Goal: Task Accomplishment & Management: Use online tool/utility

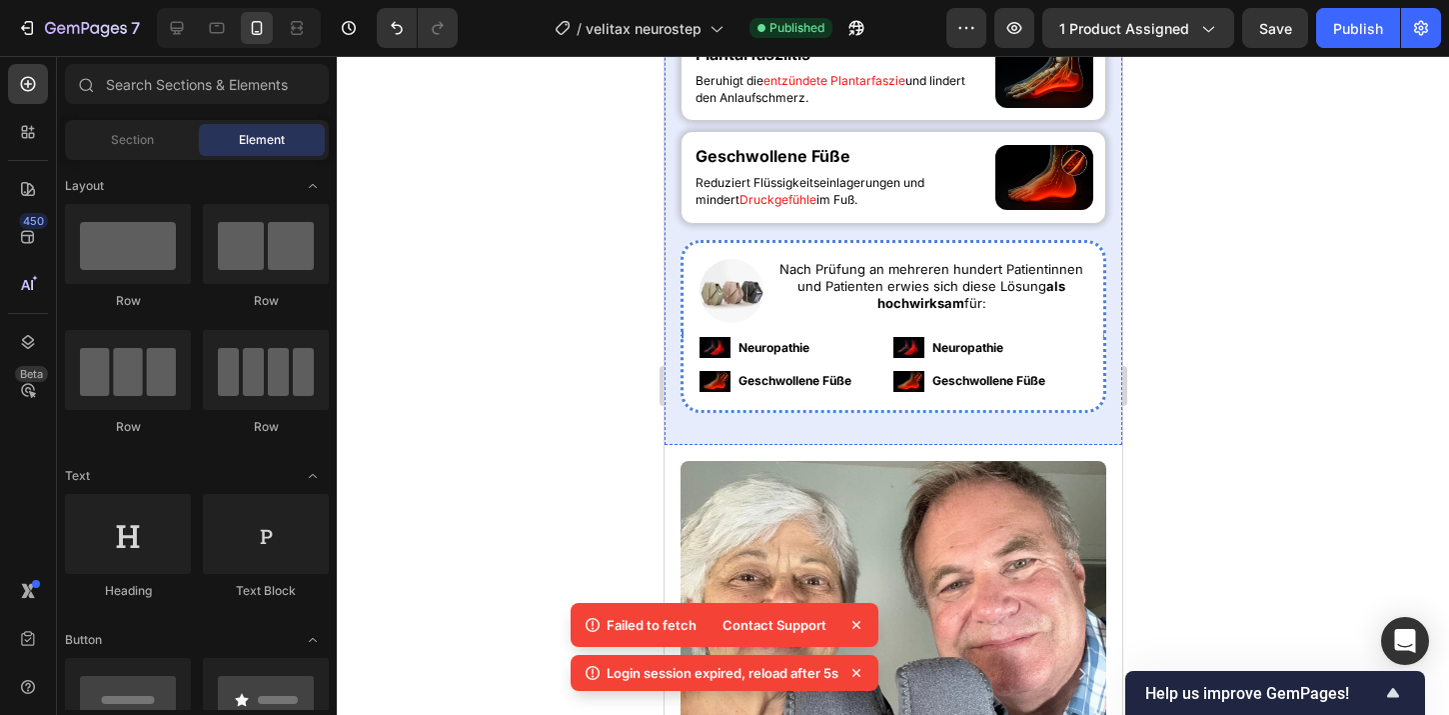
scroll to position [1392, 0]
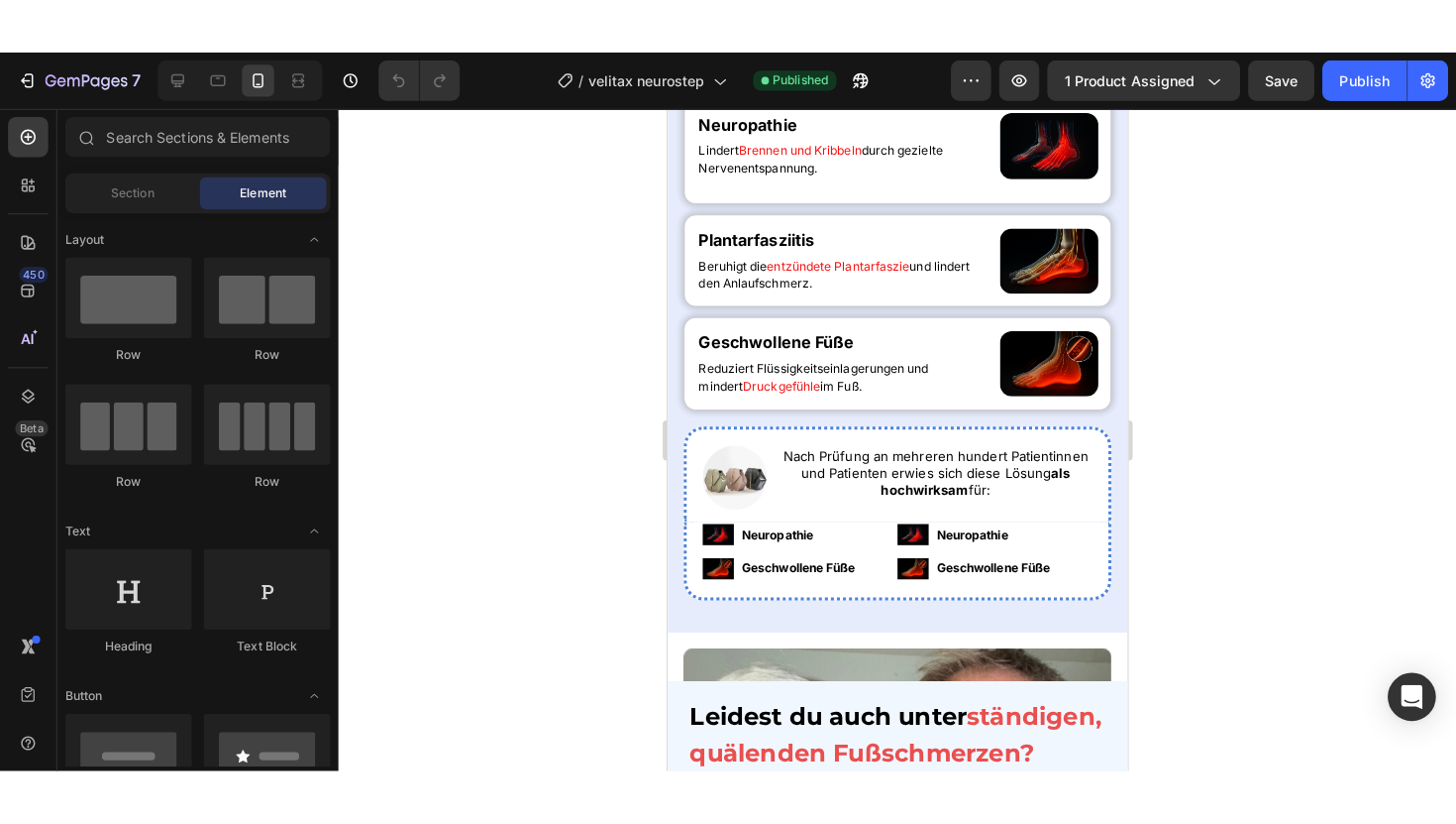
scroll to position [1277, 0]
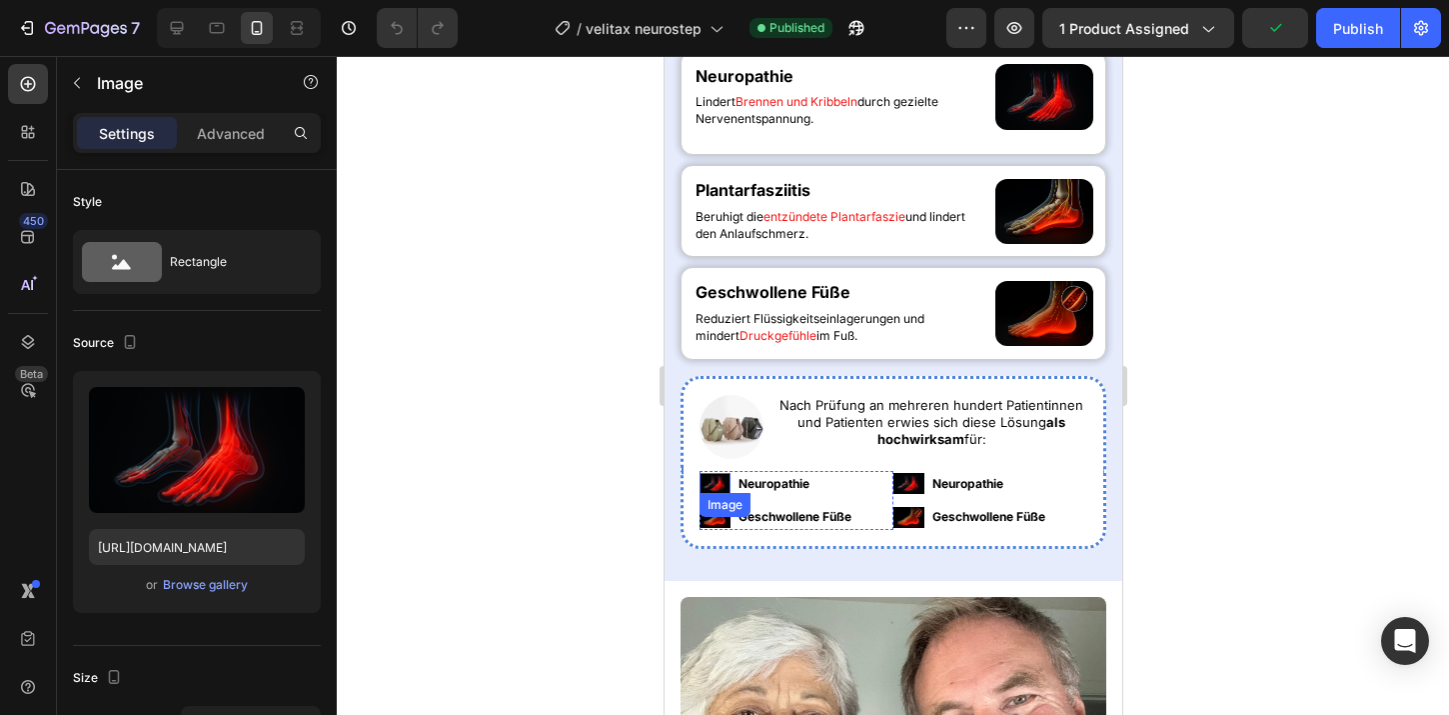
click at [720, 487] on div "Image" at bounding box center [714, 483] width 31 height 21
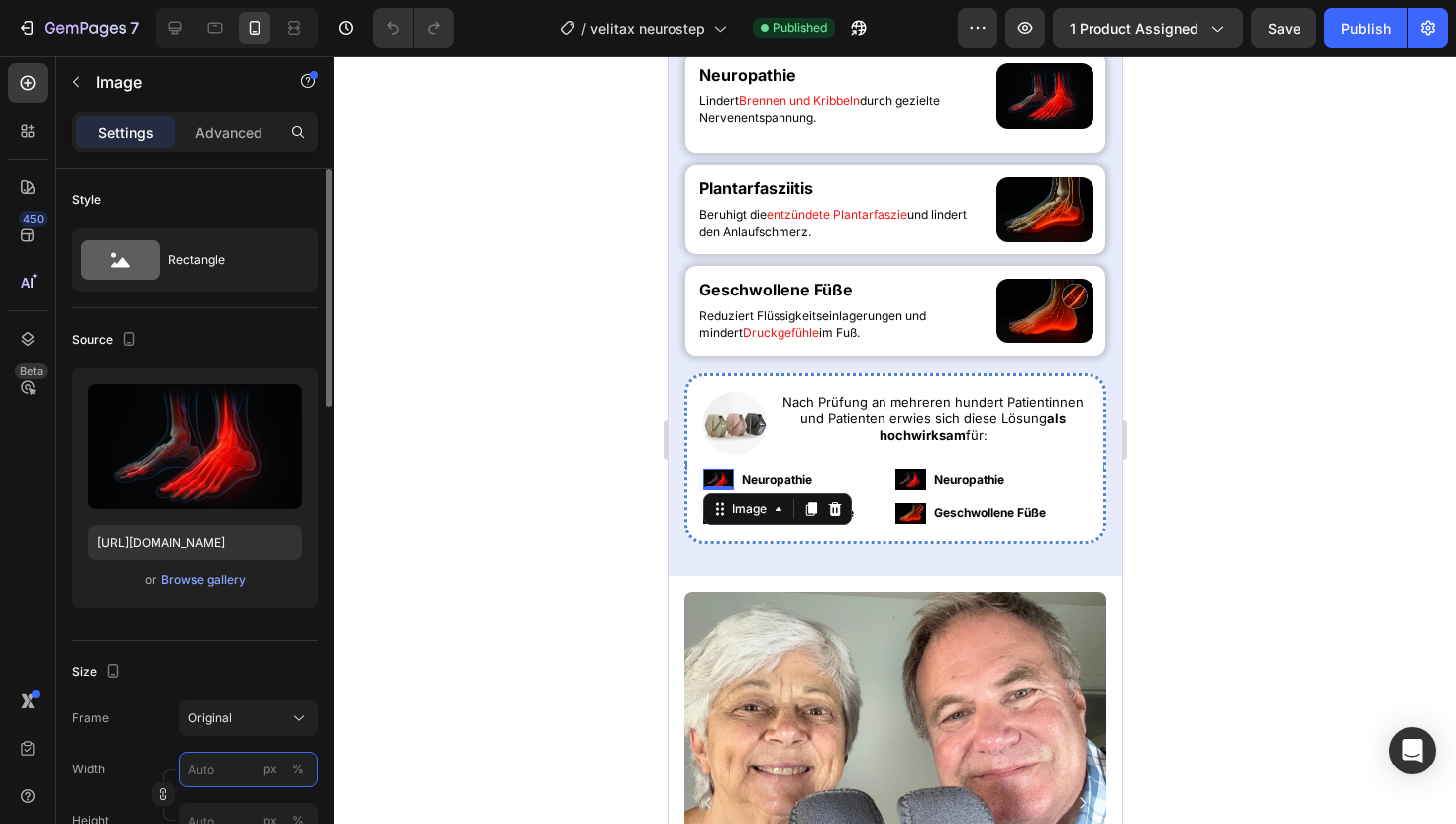
click at [238, 708] on input "px %" at bounding box center [249, 769] width 139 height 36
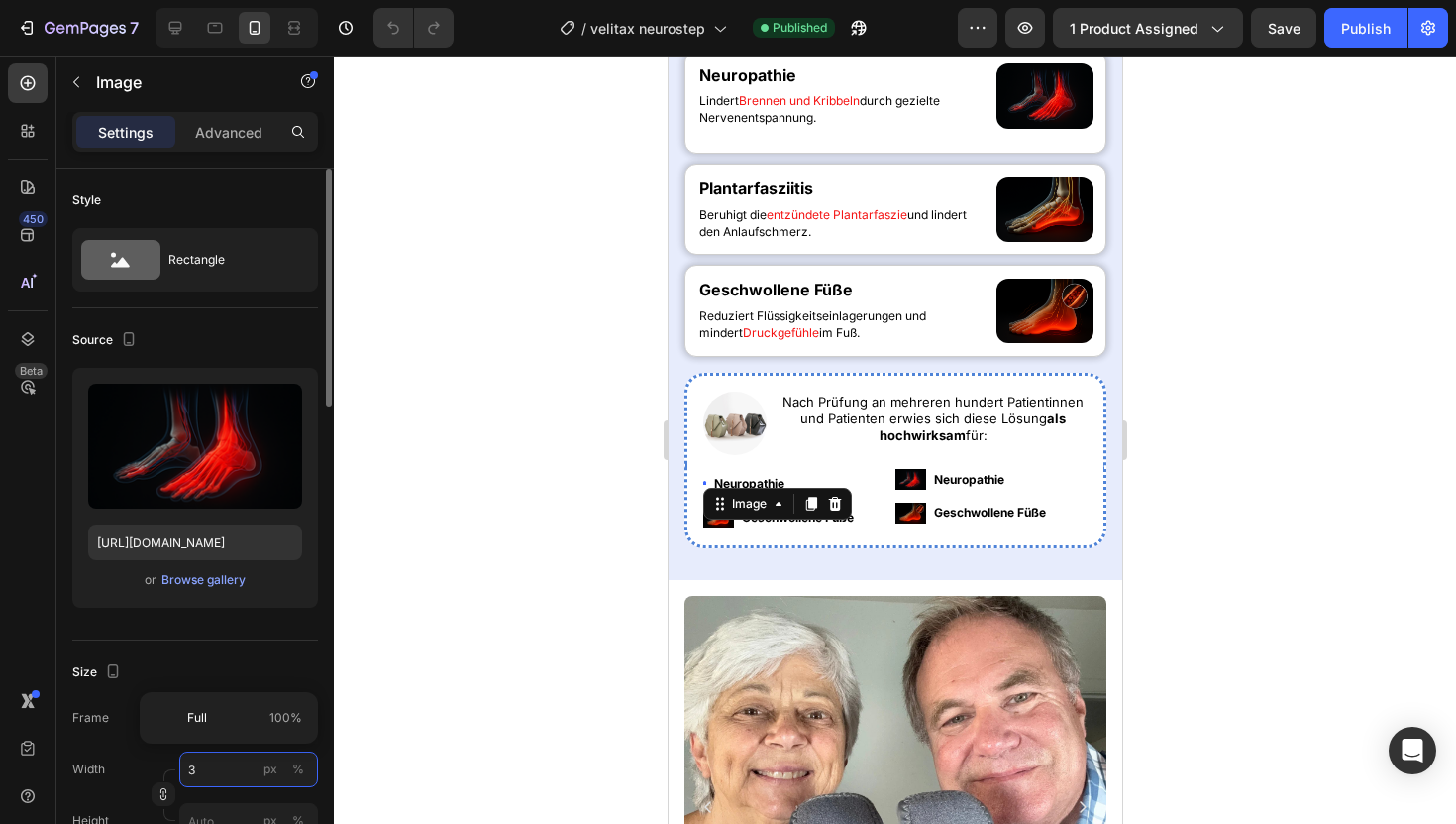
type input "35"
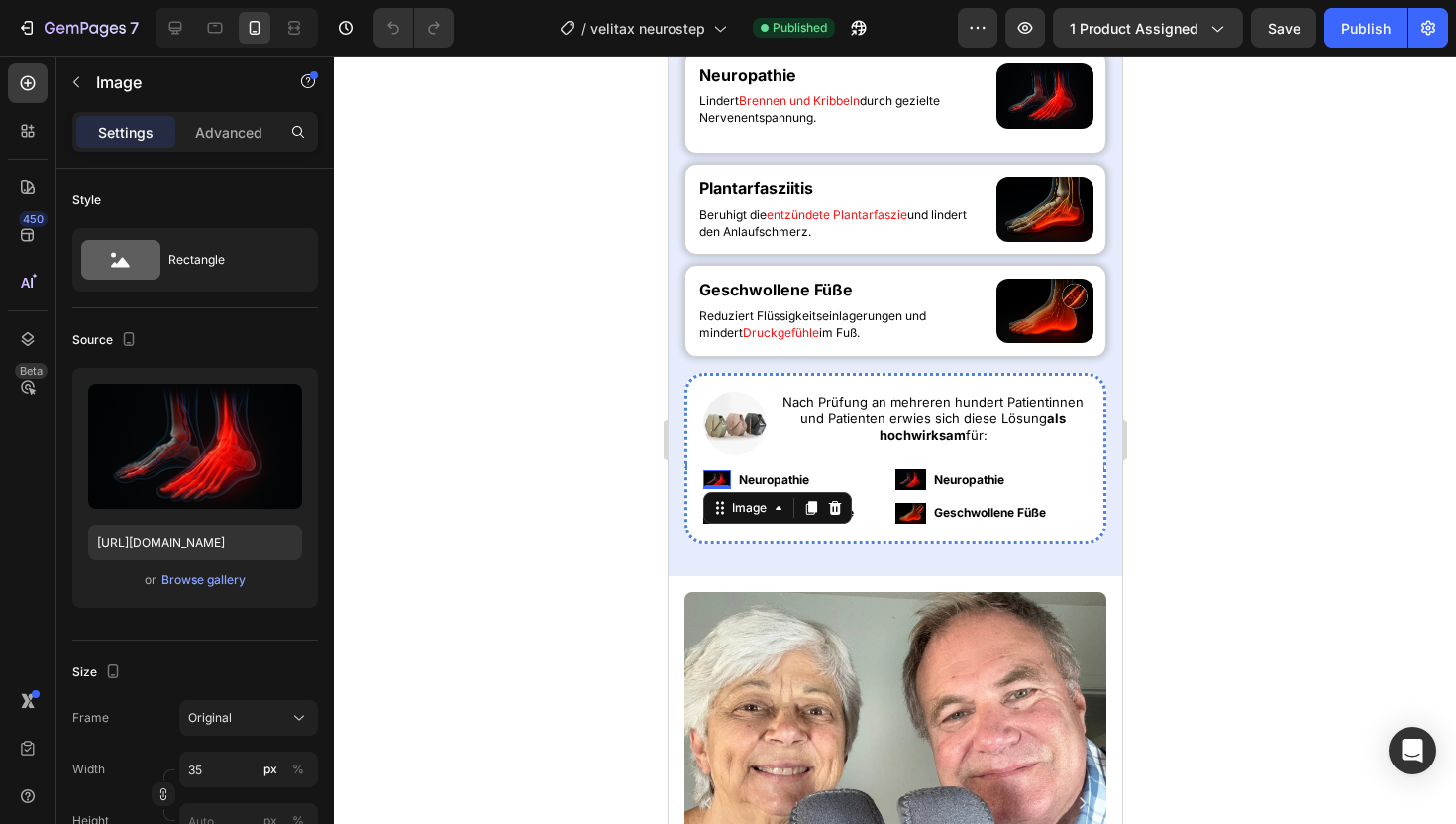
click at [592, 577] on div at bounding box center [895, 439] width 1122 height 768
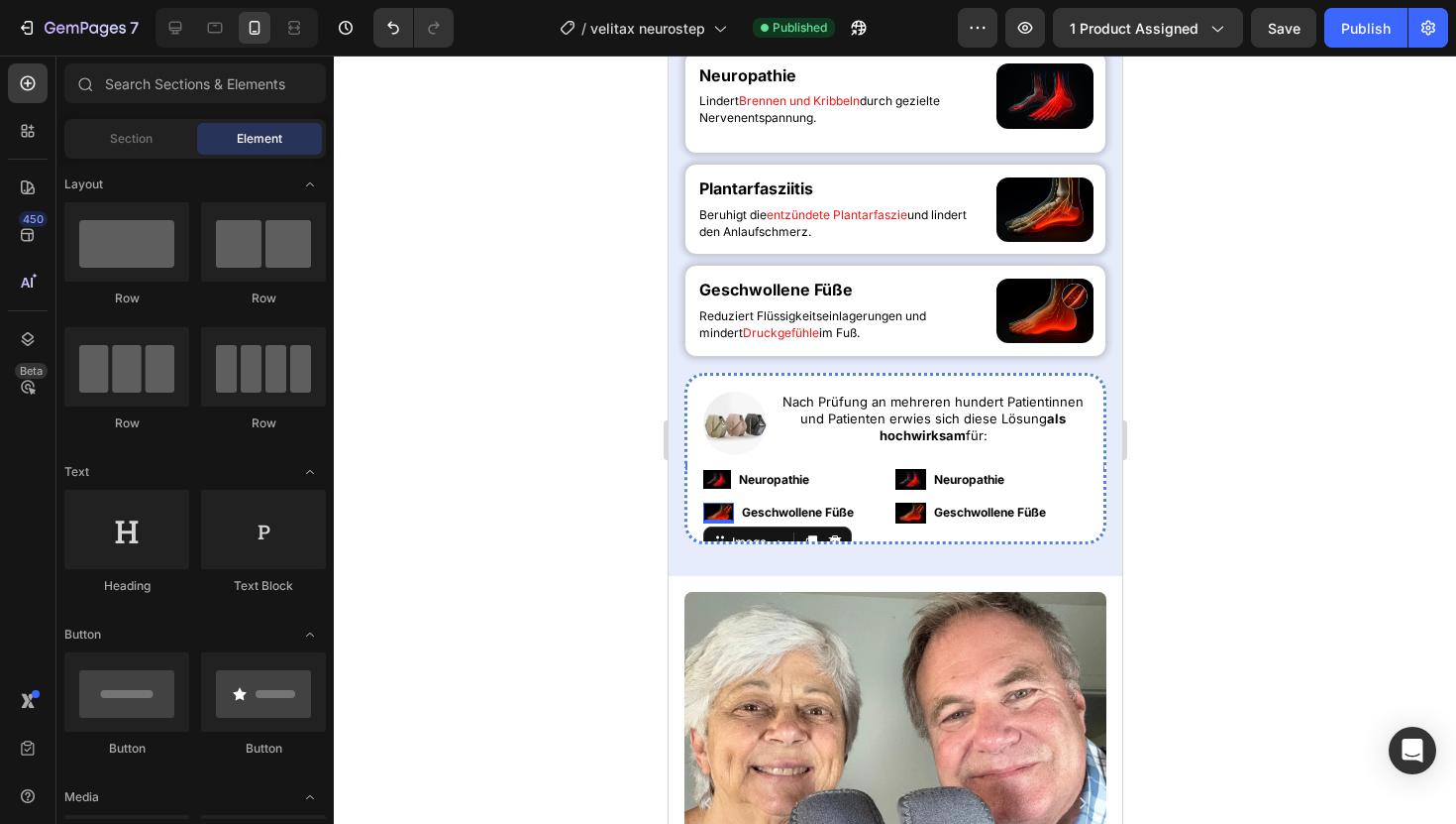
click at [718, 504] on img at bounding box center [718, 513] width 31 height 21
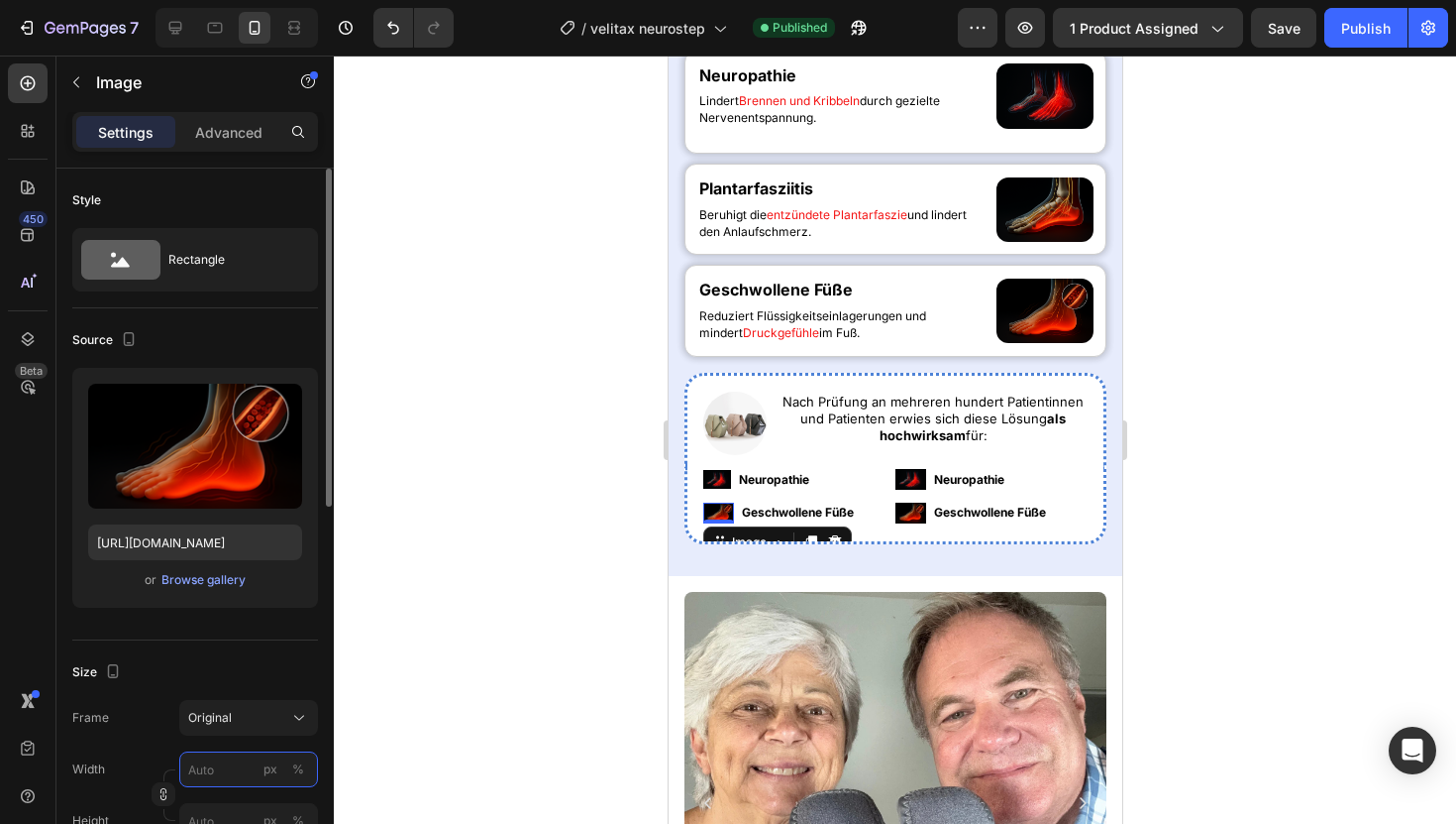
click at [226, 708] on input "px %" at bounding box center [249, 769] width 139 height 36
type input "35"
click at [912, 476] on img at bounding box center [910, 479] width 31 height 21
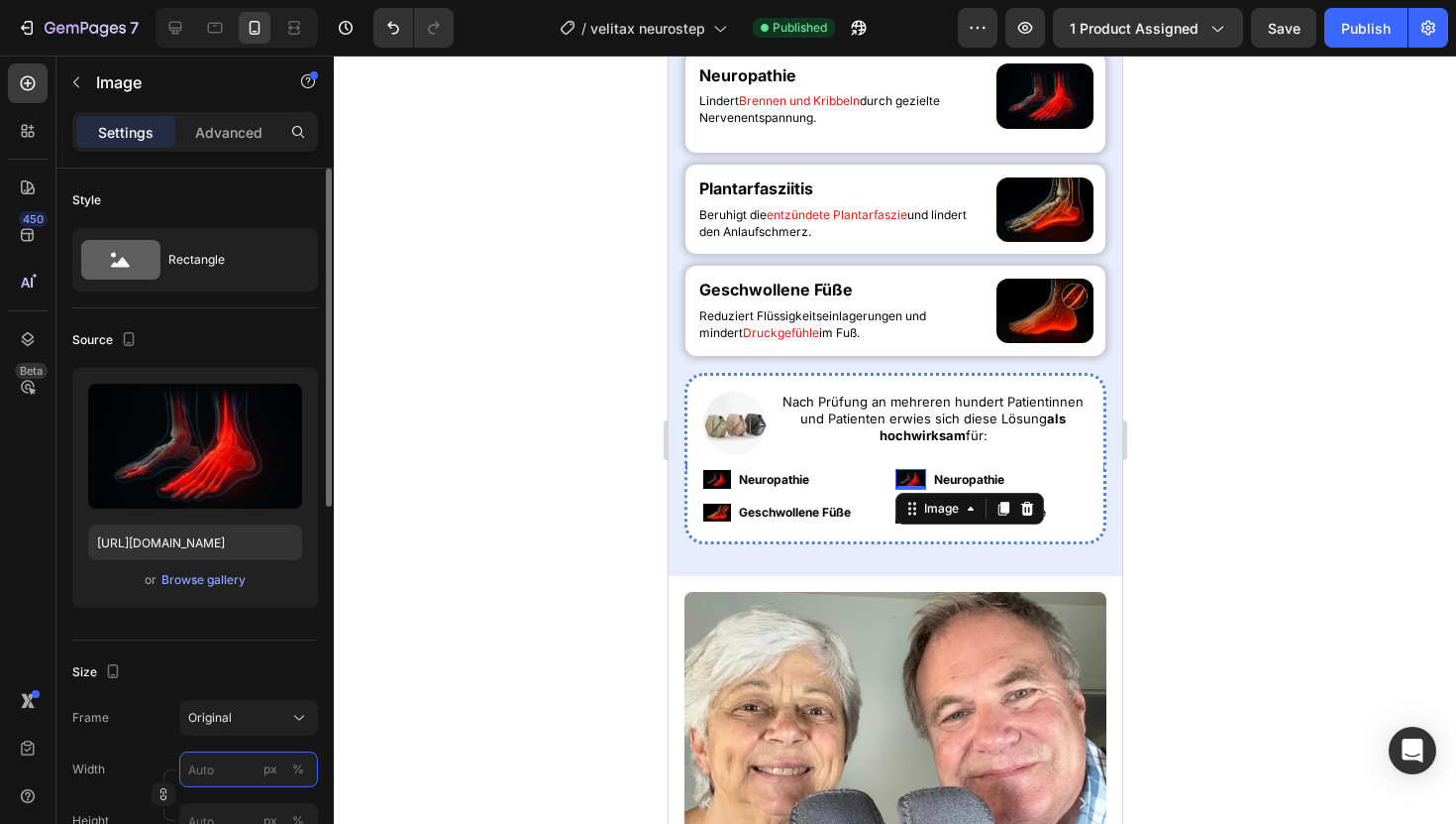
click at [215, 708] on input "px %" at bounding box center [249, 769] width 139 height 36
type input "35"
click at [563, 489] on div at bounding box center [895, 439] width 1122 height 768
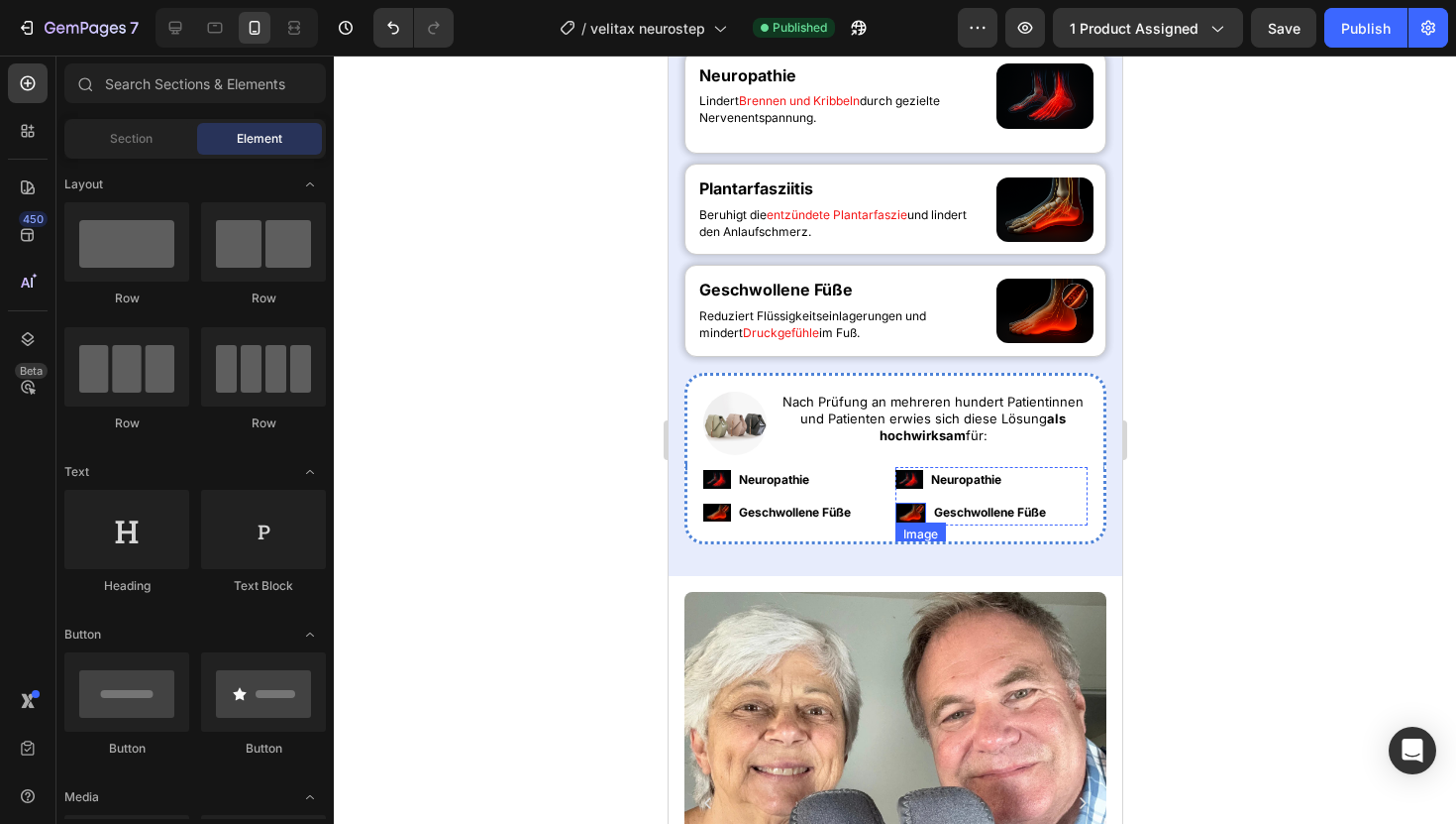
click at [916, 506] on img at bounding box center [910, 513] width 31 height 21
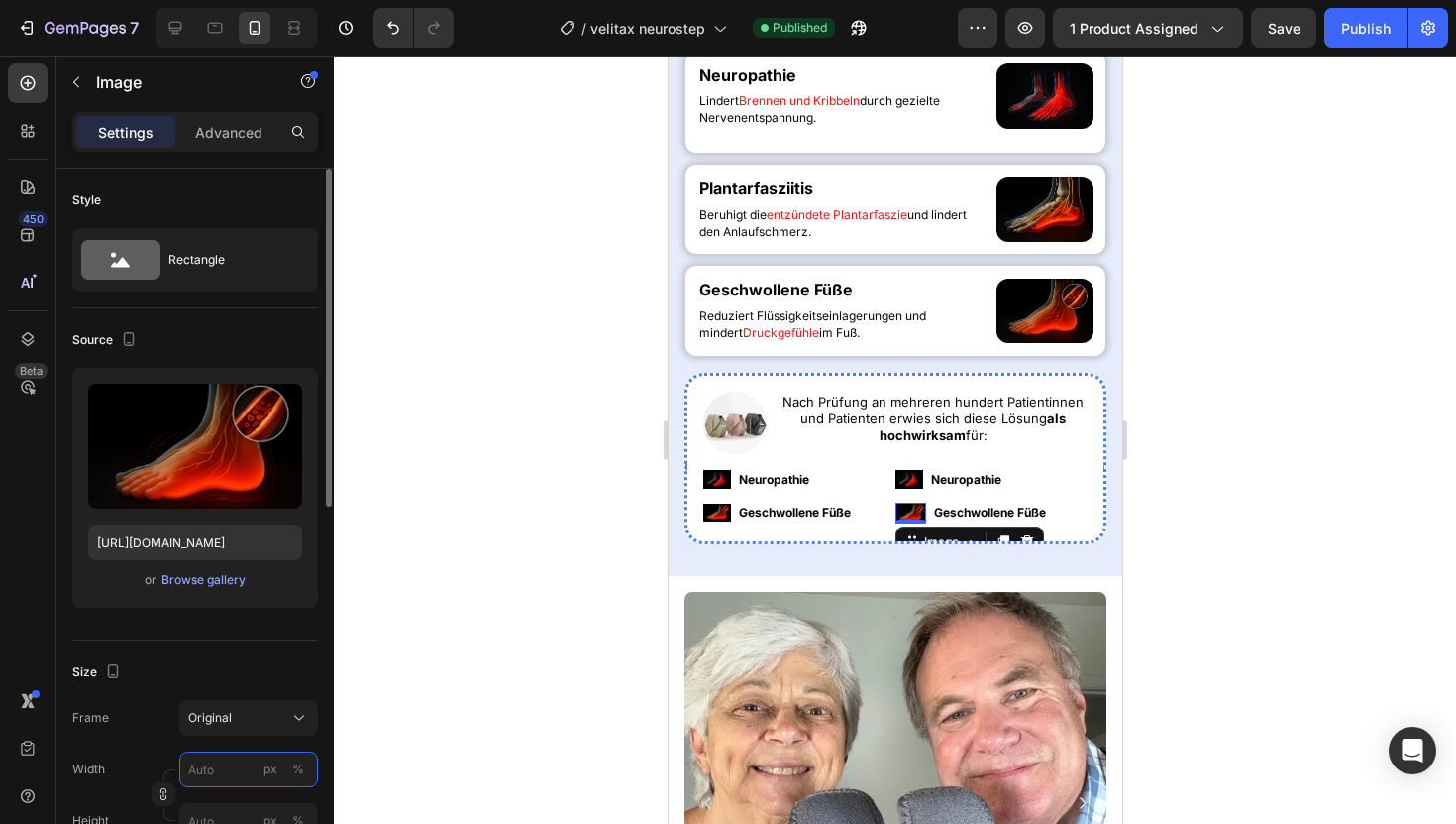
click at [222, 708] on input "px %" at bounding box center [249, 769] width 139 height 36
type input "35"
click at [436, 530] on div at bounding box center [895, 439] width 1122 height 768
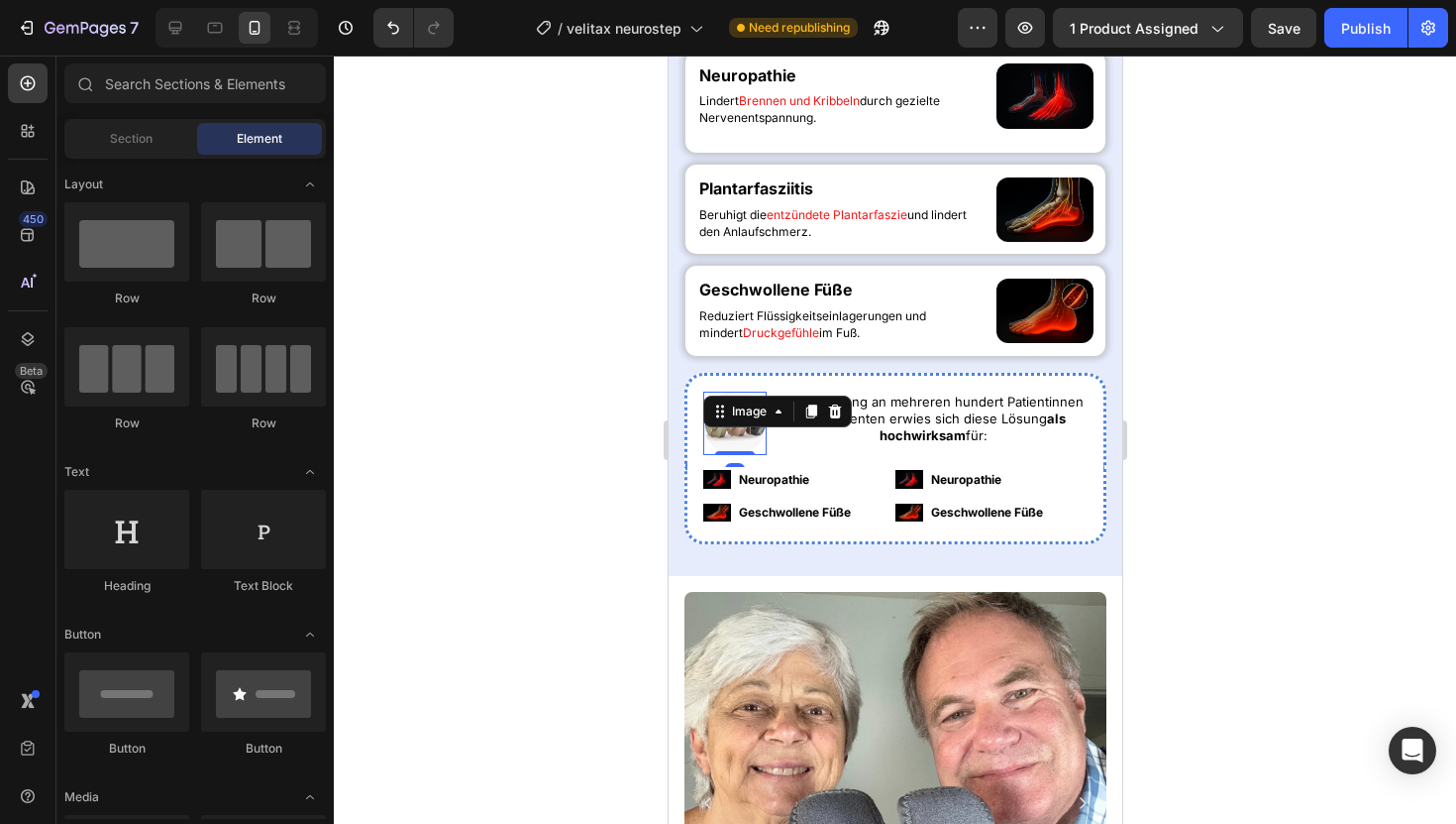
click at [752, 412] on div "Image 0" at bounding box center [734, 423] width 63 height 63
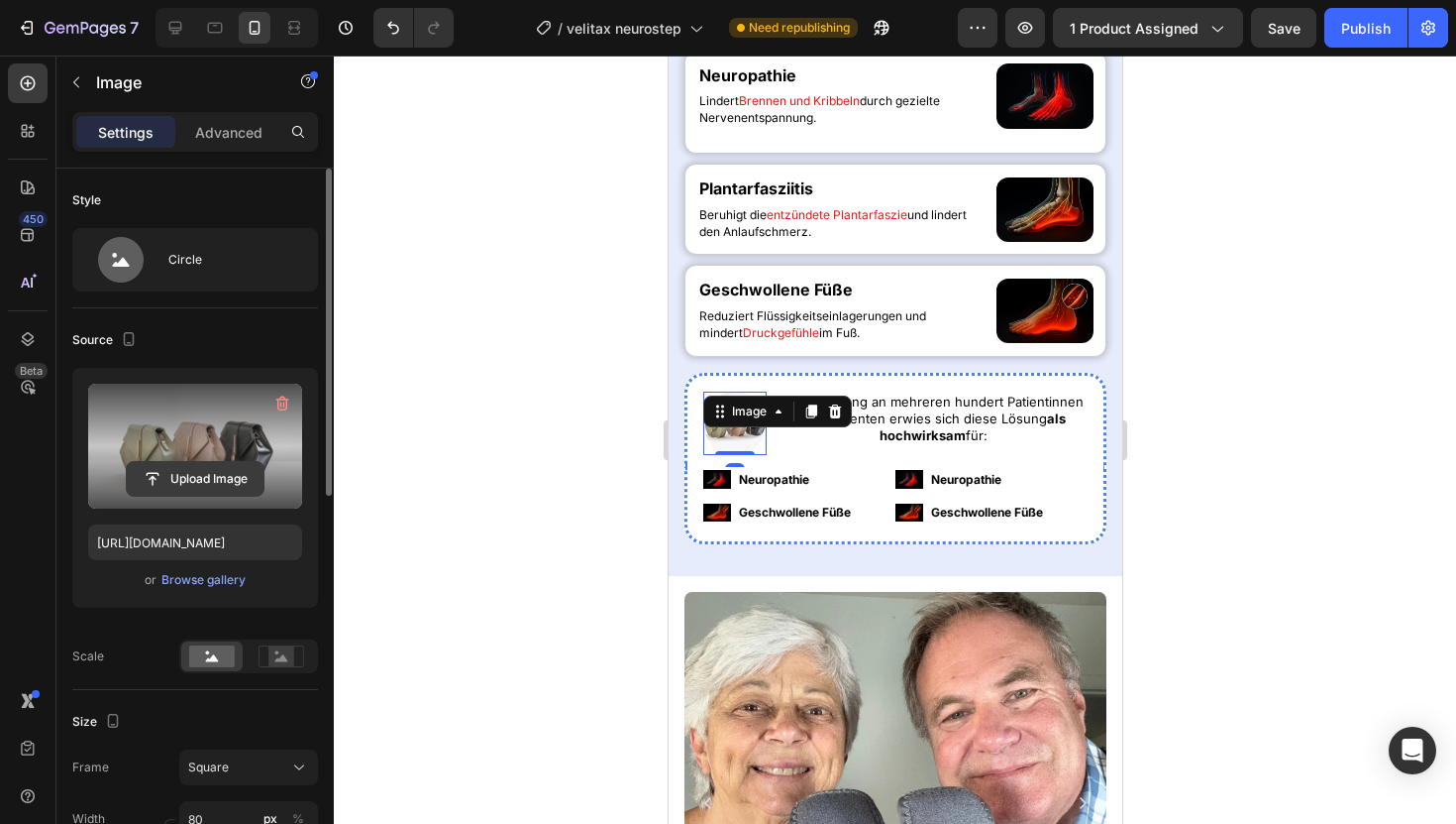
click at [215, 488] on input "file" at bounding box center [195, 479] width 137 height 34
click at [225, 482] on input "file" at bounding box center [195, 479] width 137 height 34
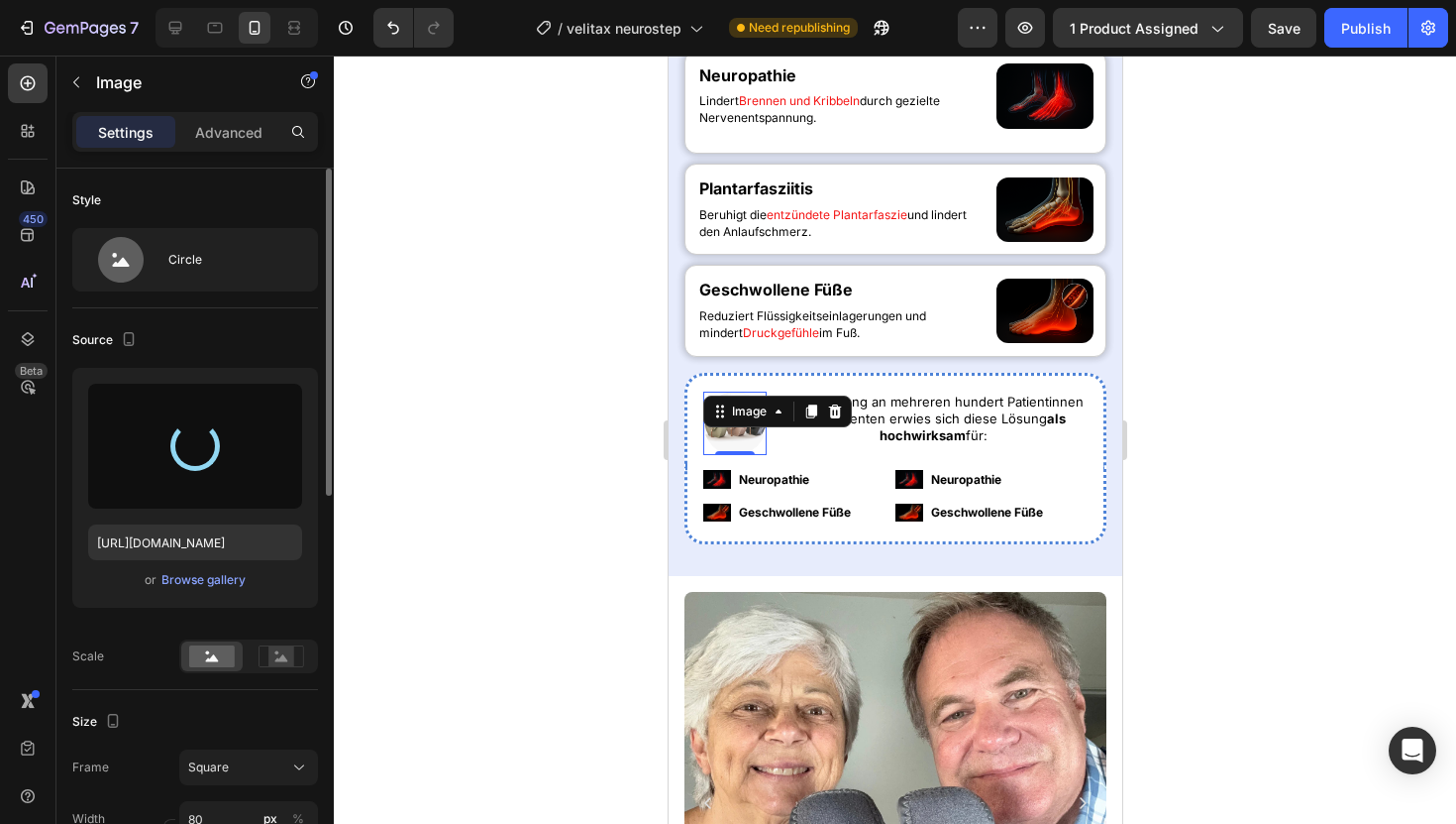
type input "[URL][DOMAIN_NAME]"
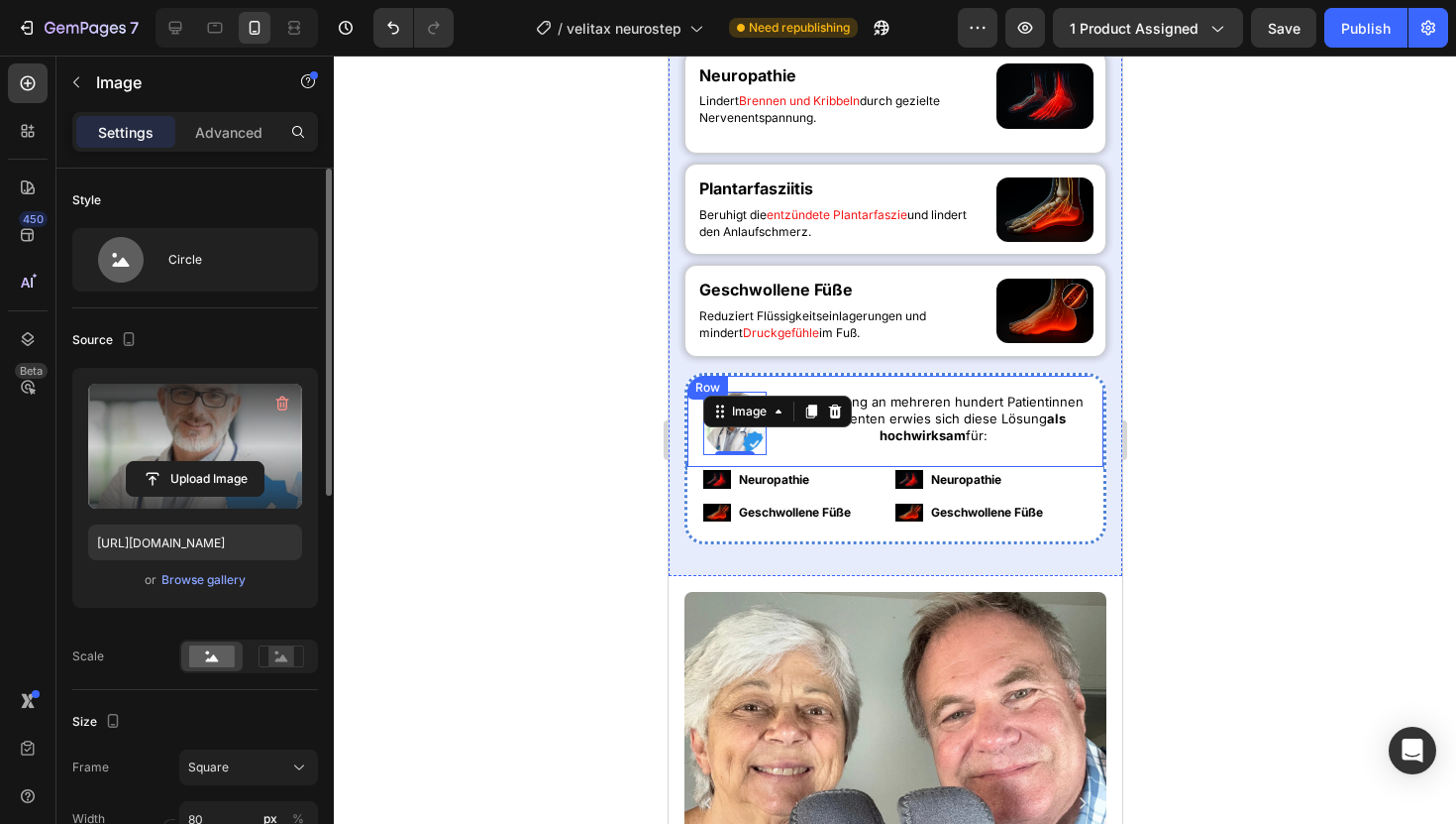
click at [767, 460] on div "Image 0 Nach Prüfung an mehreren hundert Patientinnen und Patienten erwies sich…" at bounding box center [895, 419] width 422 height 94
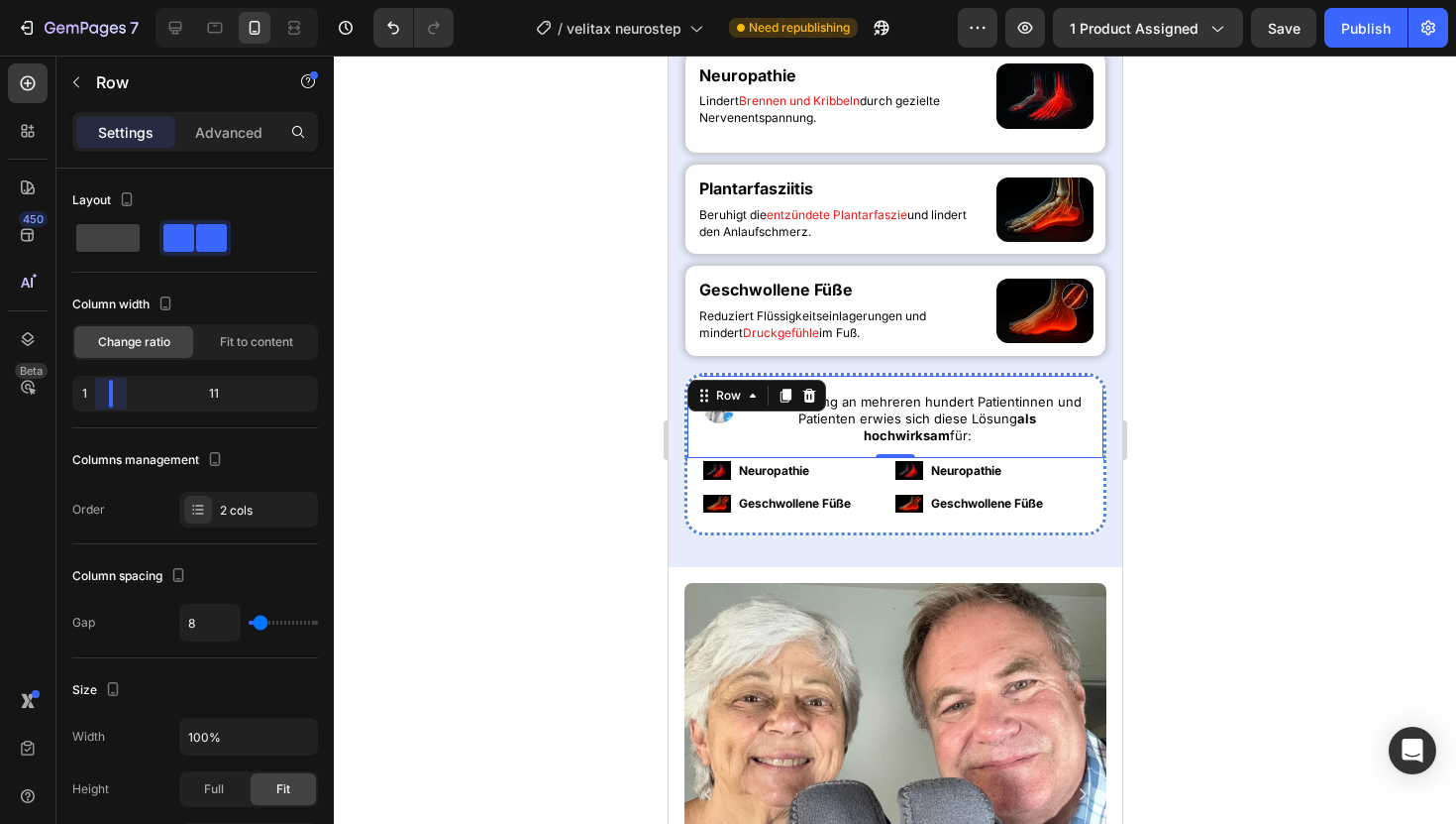
drag, startPoint x: 123, startPoint y: 390, endPoint x: 90, endPoint y: 390, distance: 33.0
click at [90, 0] on body "7 Version history / velitax neurostep Need republishing Preview 1 product assig…" at bounding box center [728, 0] width 1456 height 0
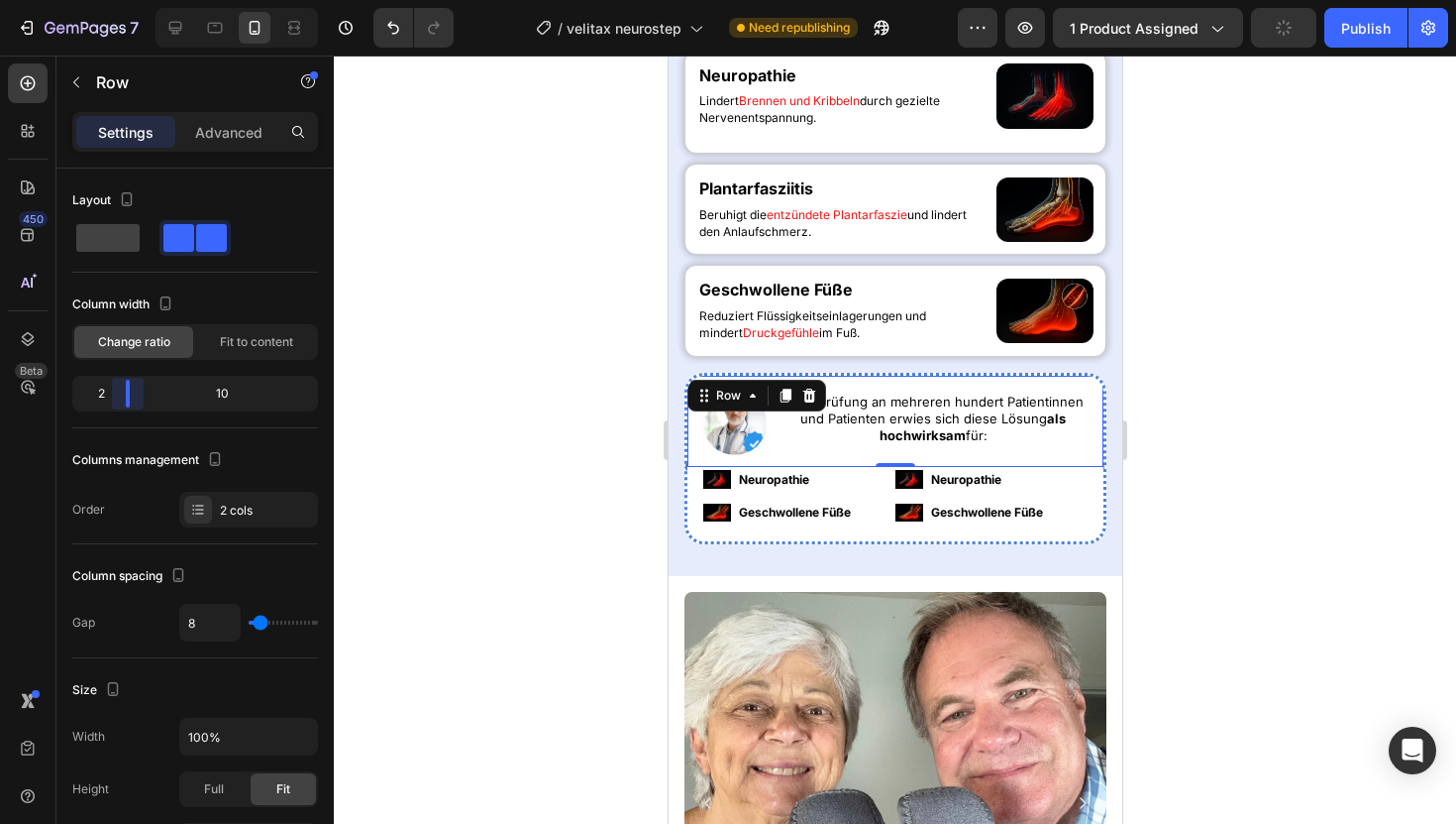
click at [117, 0] on body "7 Version history / velitax neurostep Need republishing Preview 1 product assig…" at bounding box center [728, 0] width 1456 height 0
click at [428, 412] on div at bounding box center [895, 439] width 1122 height 768
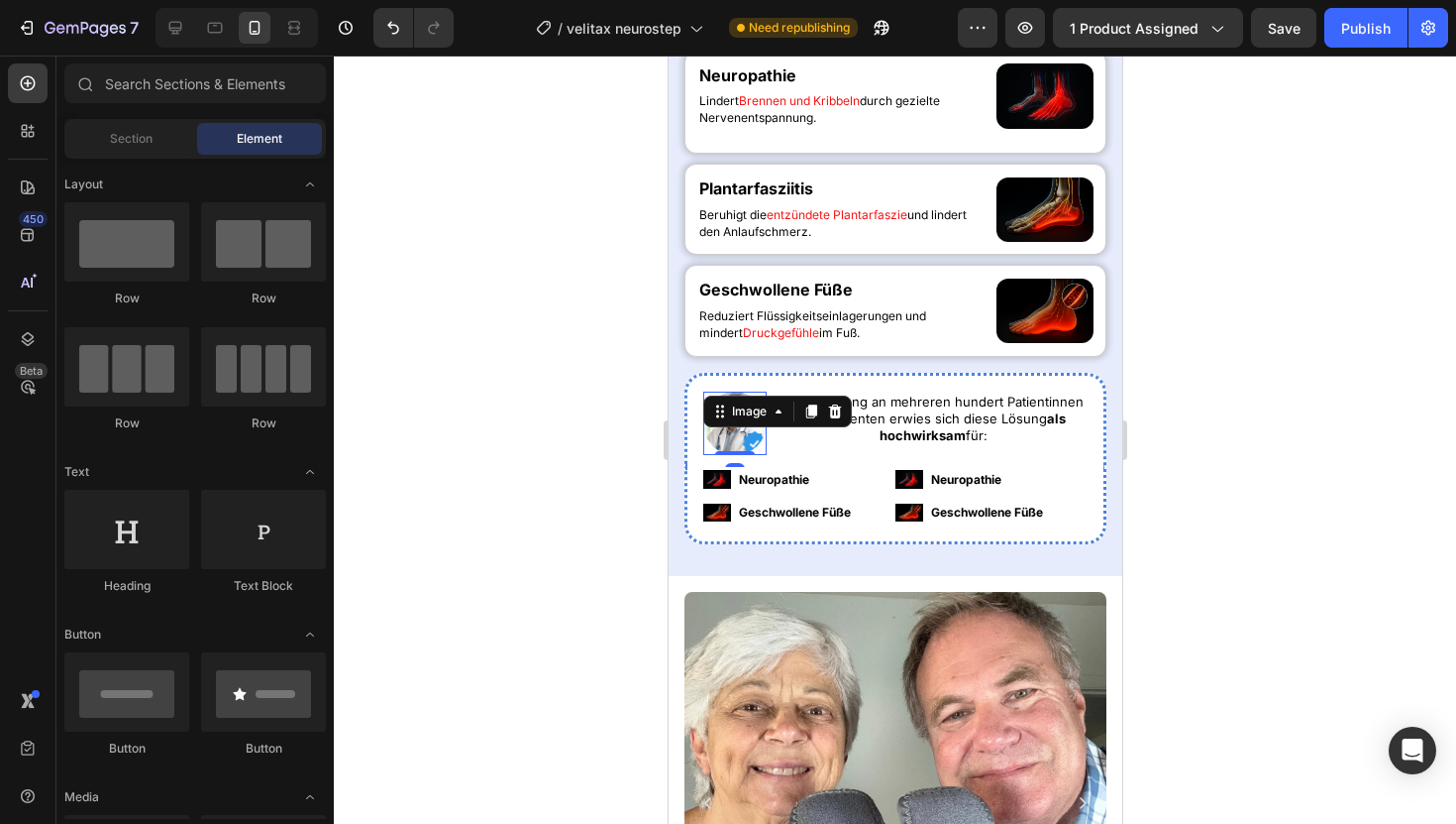
click at [714, 450] on div at bounding box center [734, 423] width 63 height 63
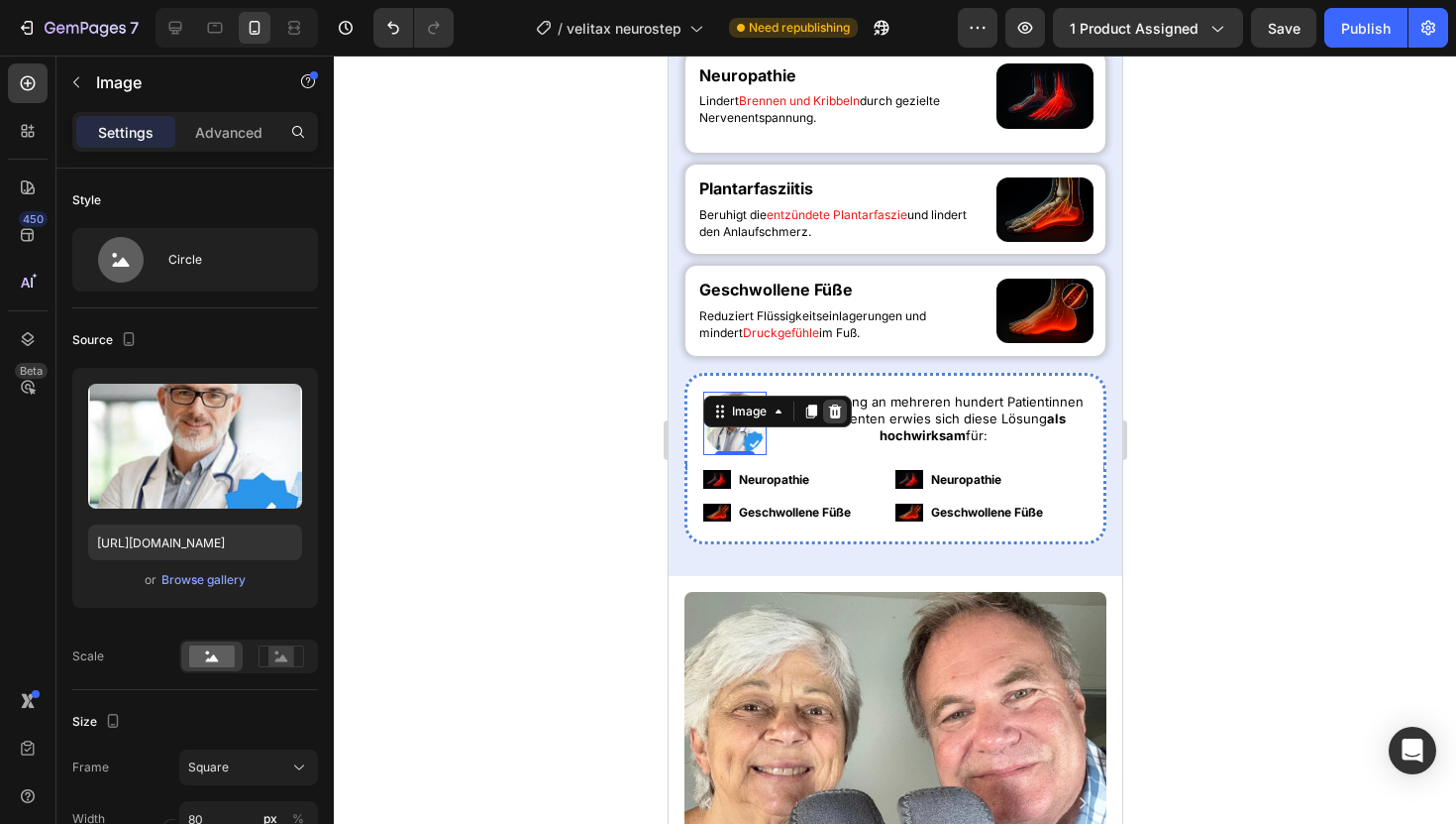
click at [841, 416] on icon at bounding box center [835, 412] width 16 height 16
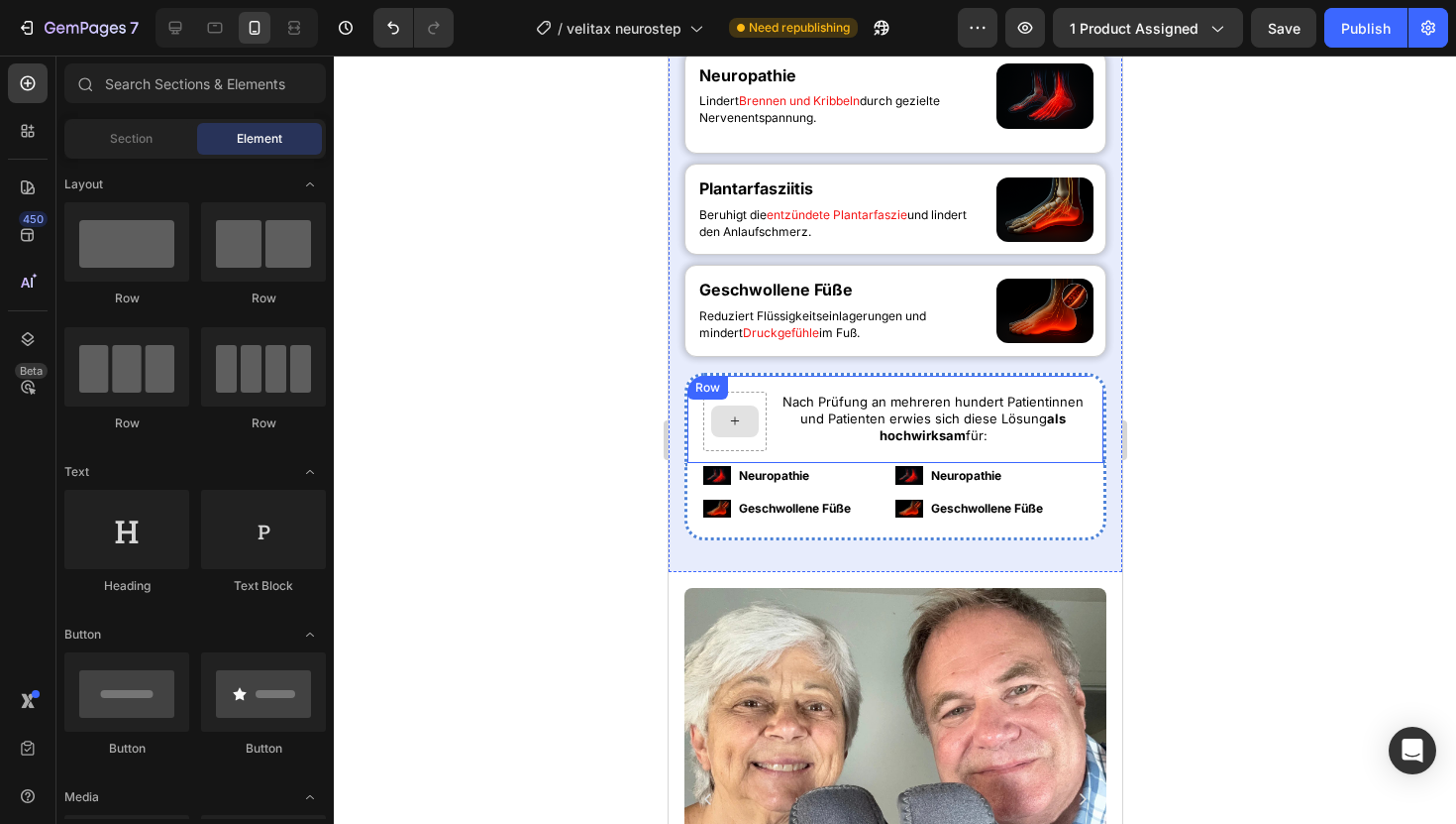
click at [740, 417] on icon at bounding box center [734, 420] width 16 height 17
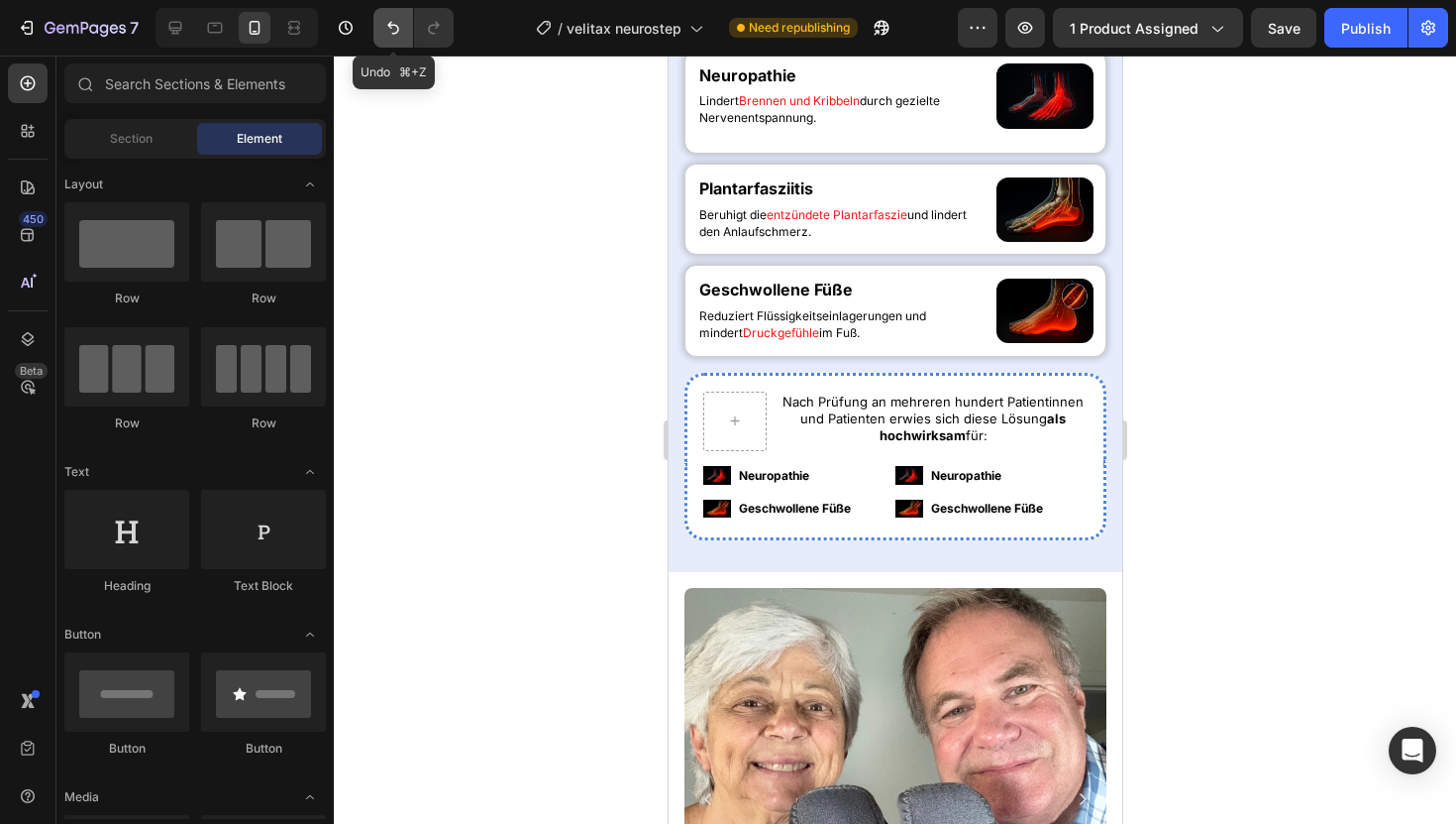
click at [410, 19] on button "Undo/Redo" at bounding box center [393, 28] width 40 height 40
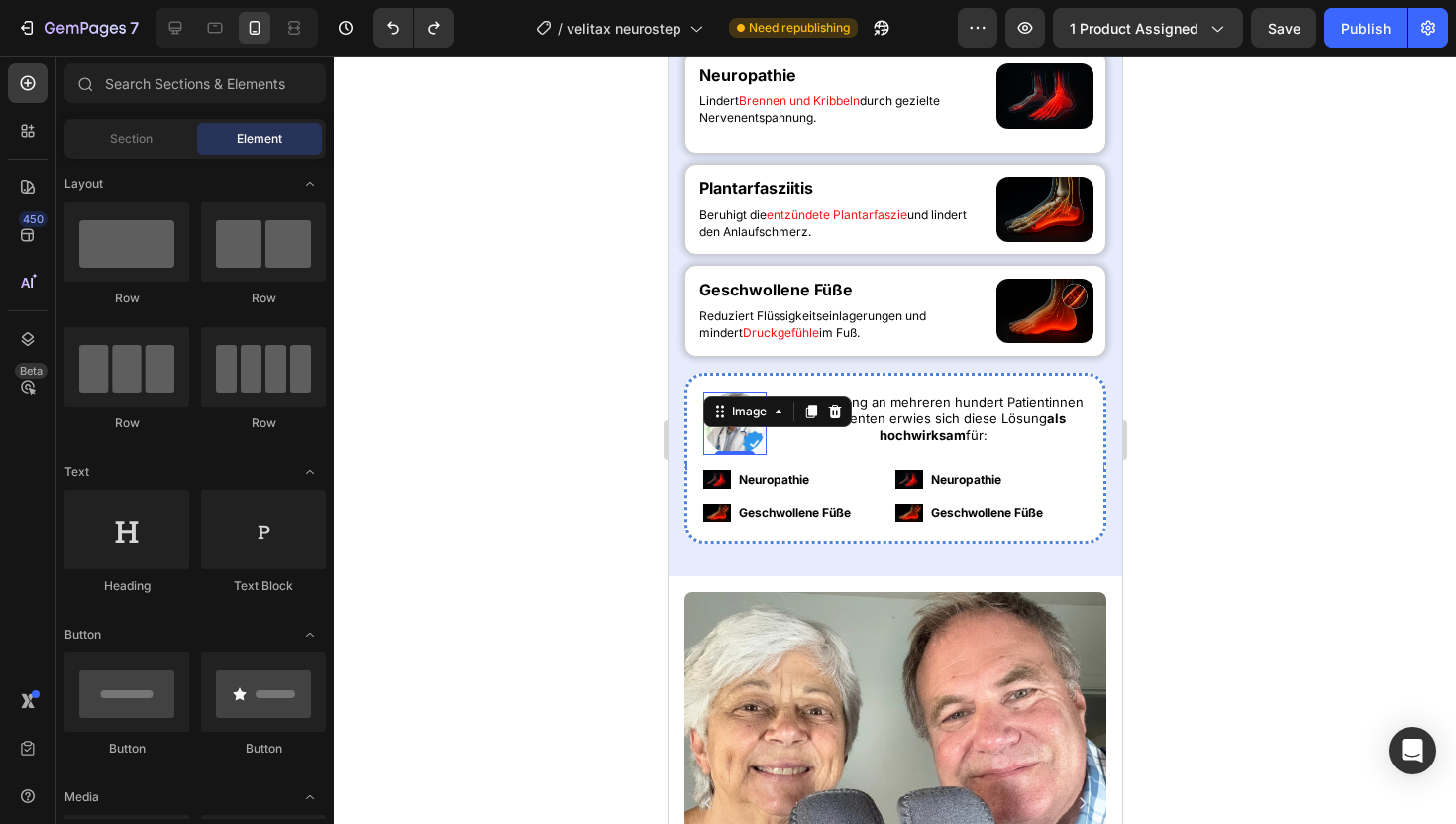
click at [722, 435] on img at bounding box center [734, 423] width 63 height 63
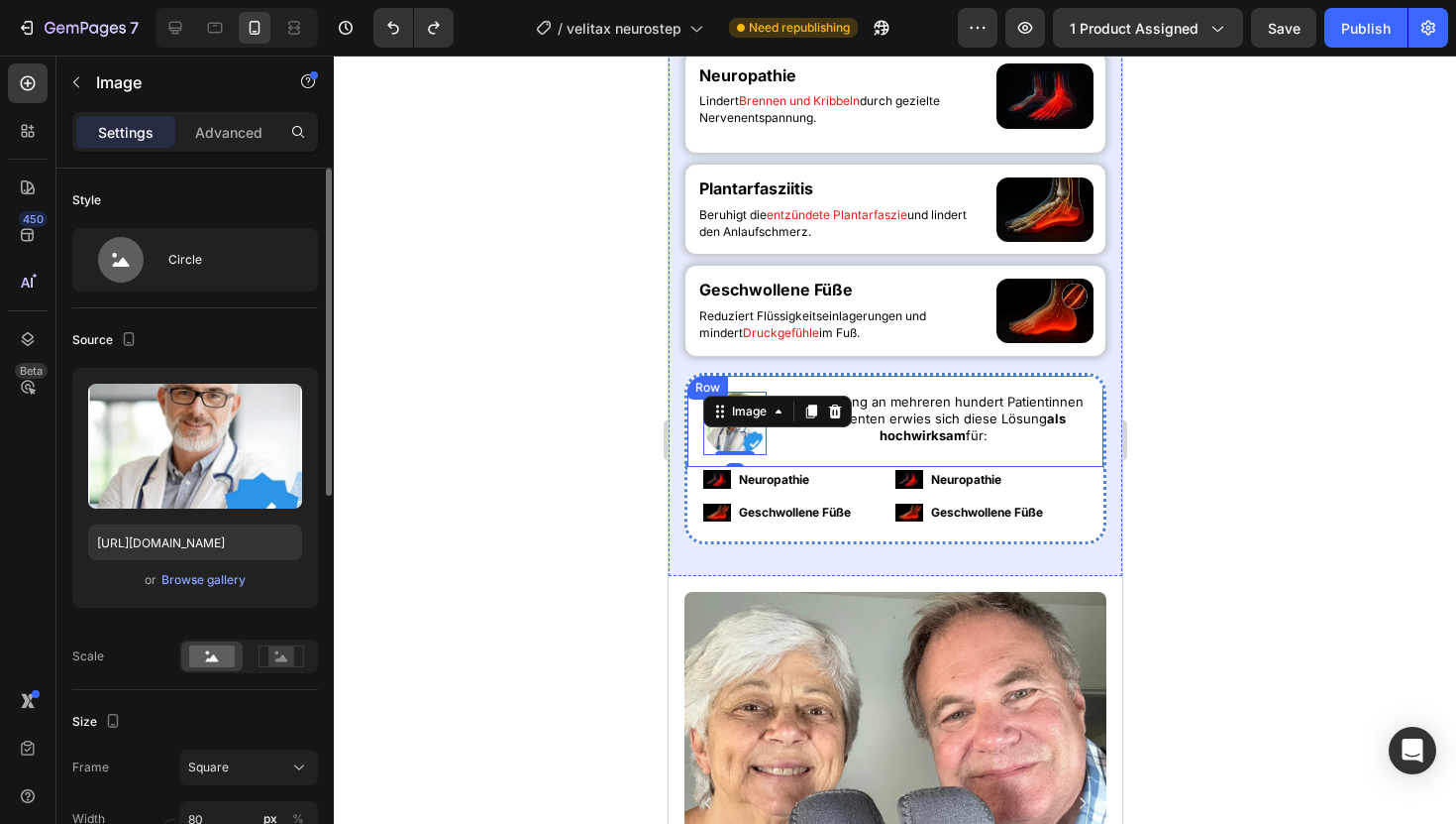
click at [193, 569] on div "or Browse gallery" at bounding box center [195, 580] width 214 height 24
click at [193, 546] on input "[URL][DOMAIN_NAME]" at bounding box center [195, 542] width 214 height 36
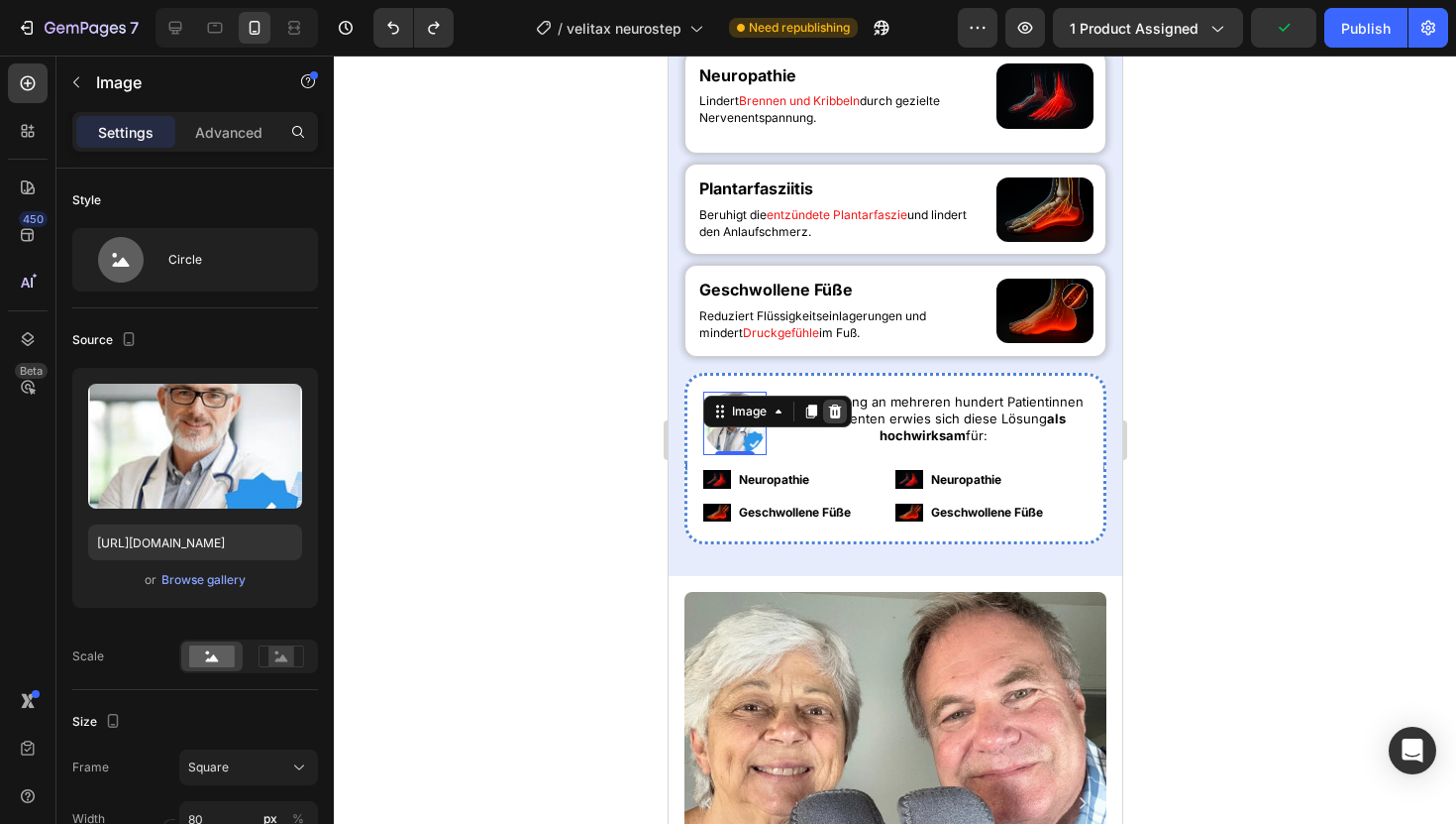
click at [843, 410] on div at bounding box center [835, 412] width 24 height 24
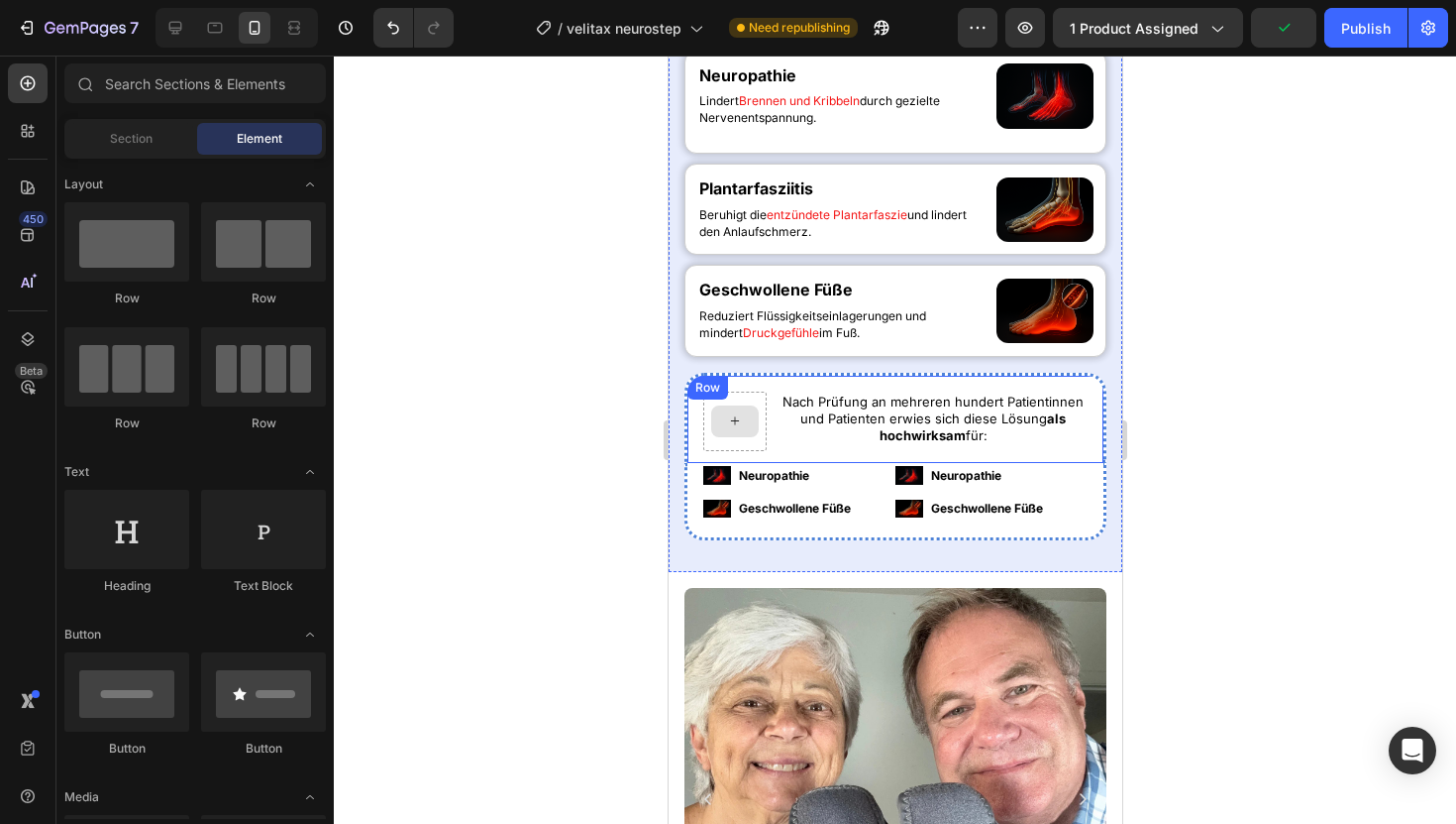
click at [725, 414] on div at bounding box center [734, 421] width 48 height 32
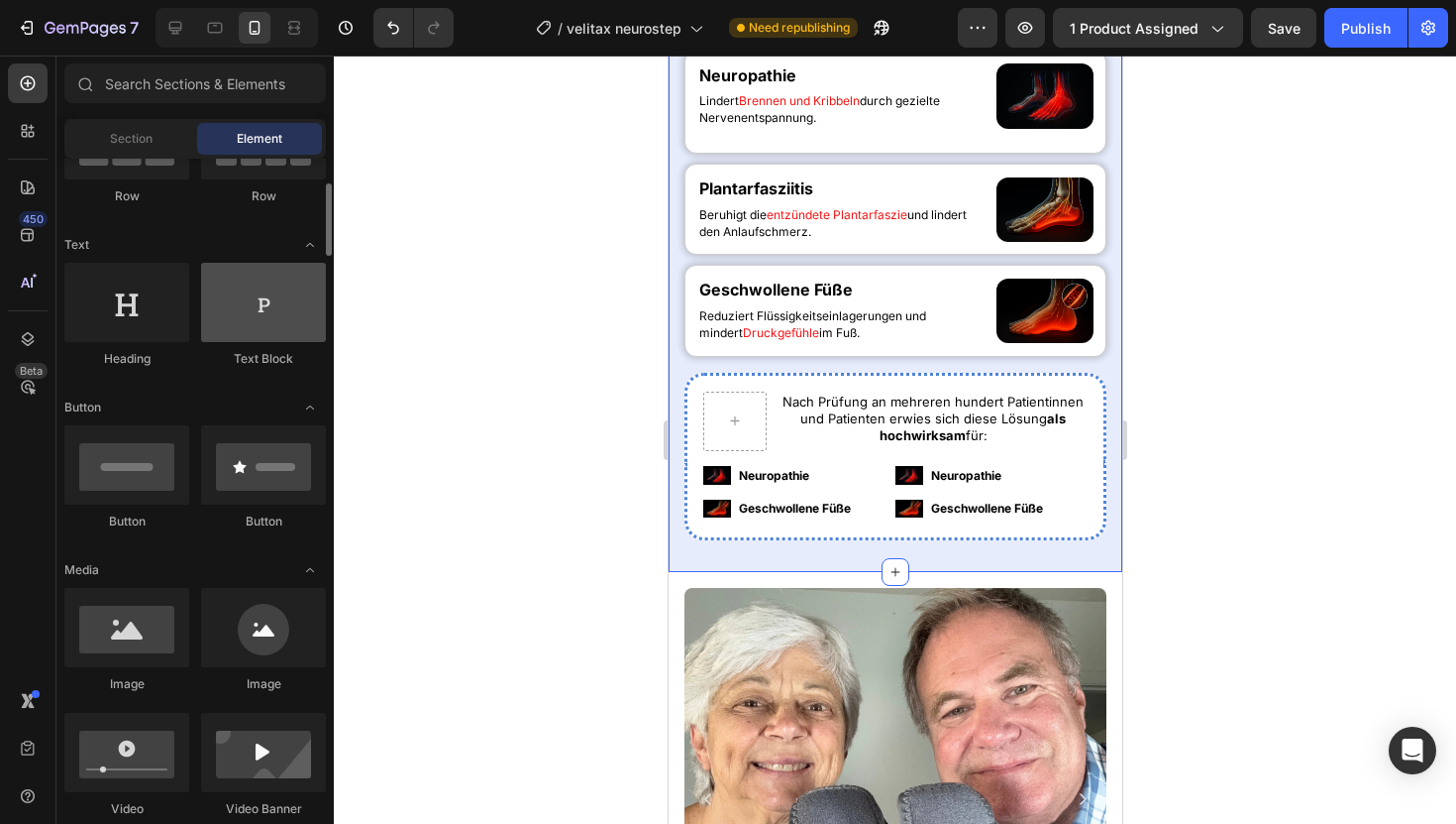
scroll to position [309, 0]
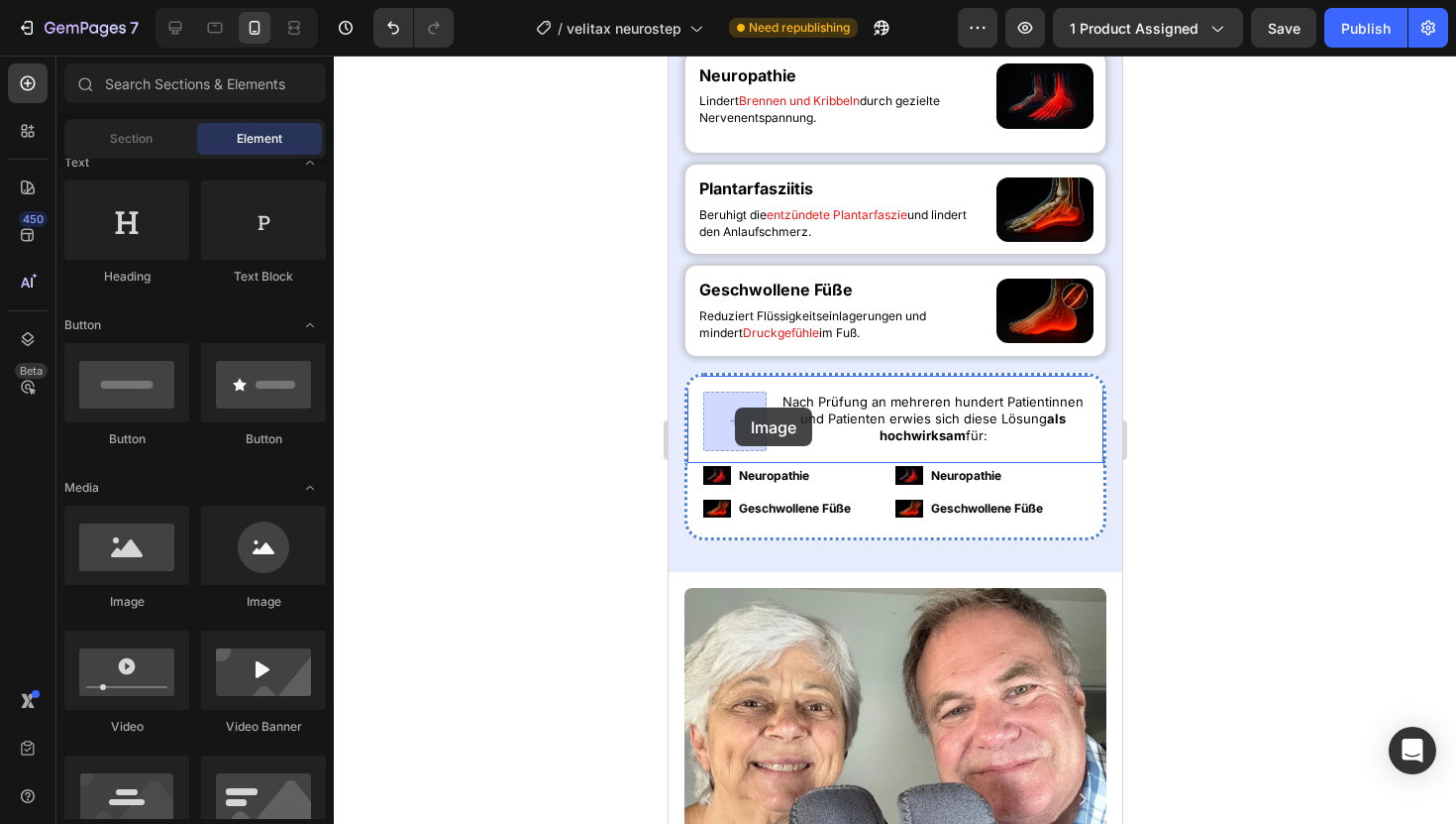
drag, startPoint x: 787, startPoint y: 594, endPoint x: 734, endPoint y: 407, distance: 194.4
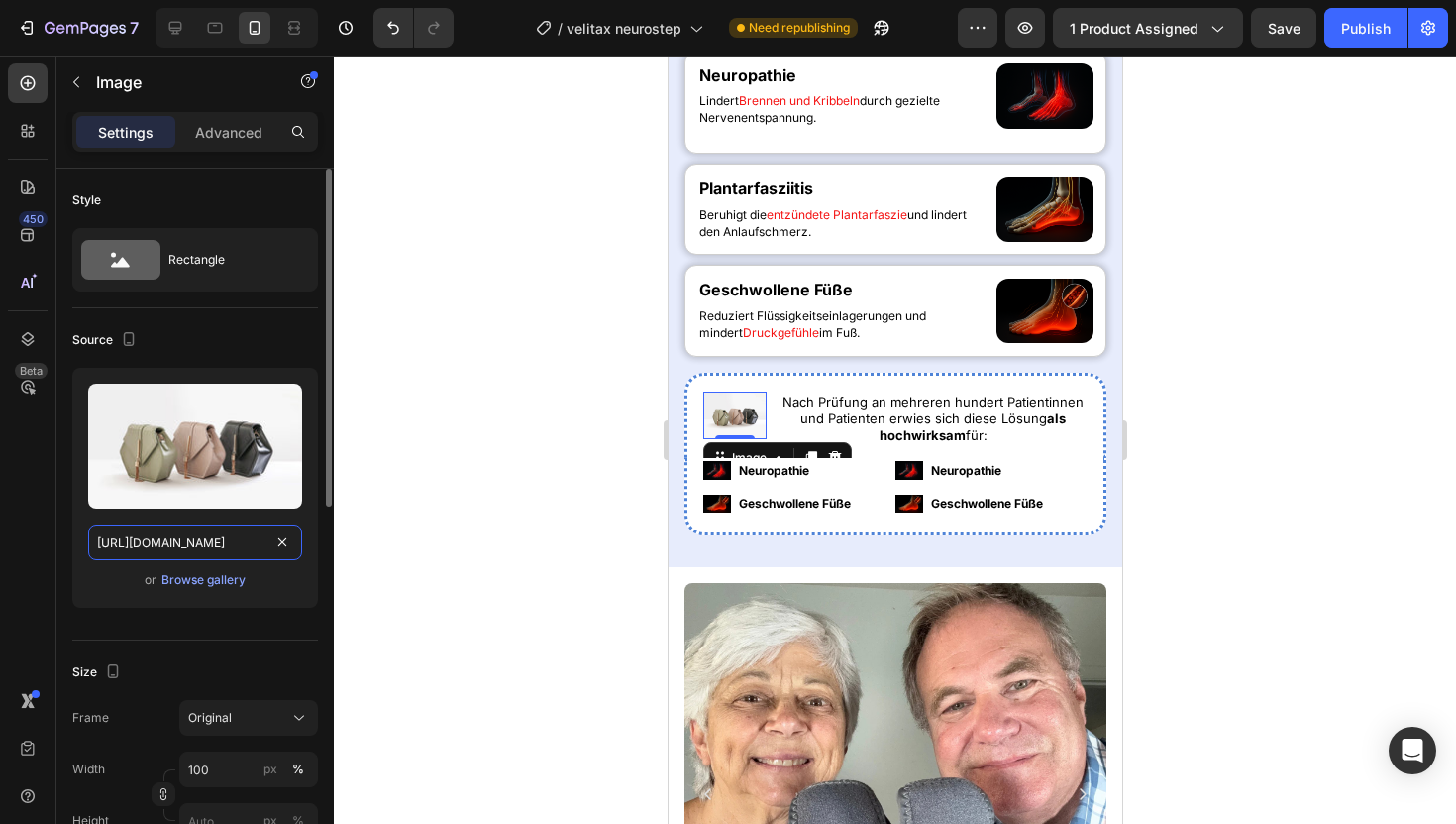
click at [147, 536] on input "[URL][DOMAIN_NAME]" at bounding box center [195, 542] width 214 height 36
paste input "0925/0390/0483/files/gempages_547704948247233680-53702338-6c79-43a0-b33a-7241cf…"
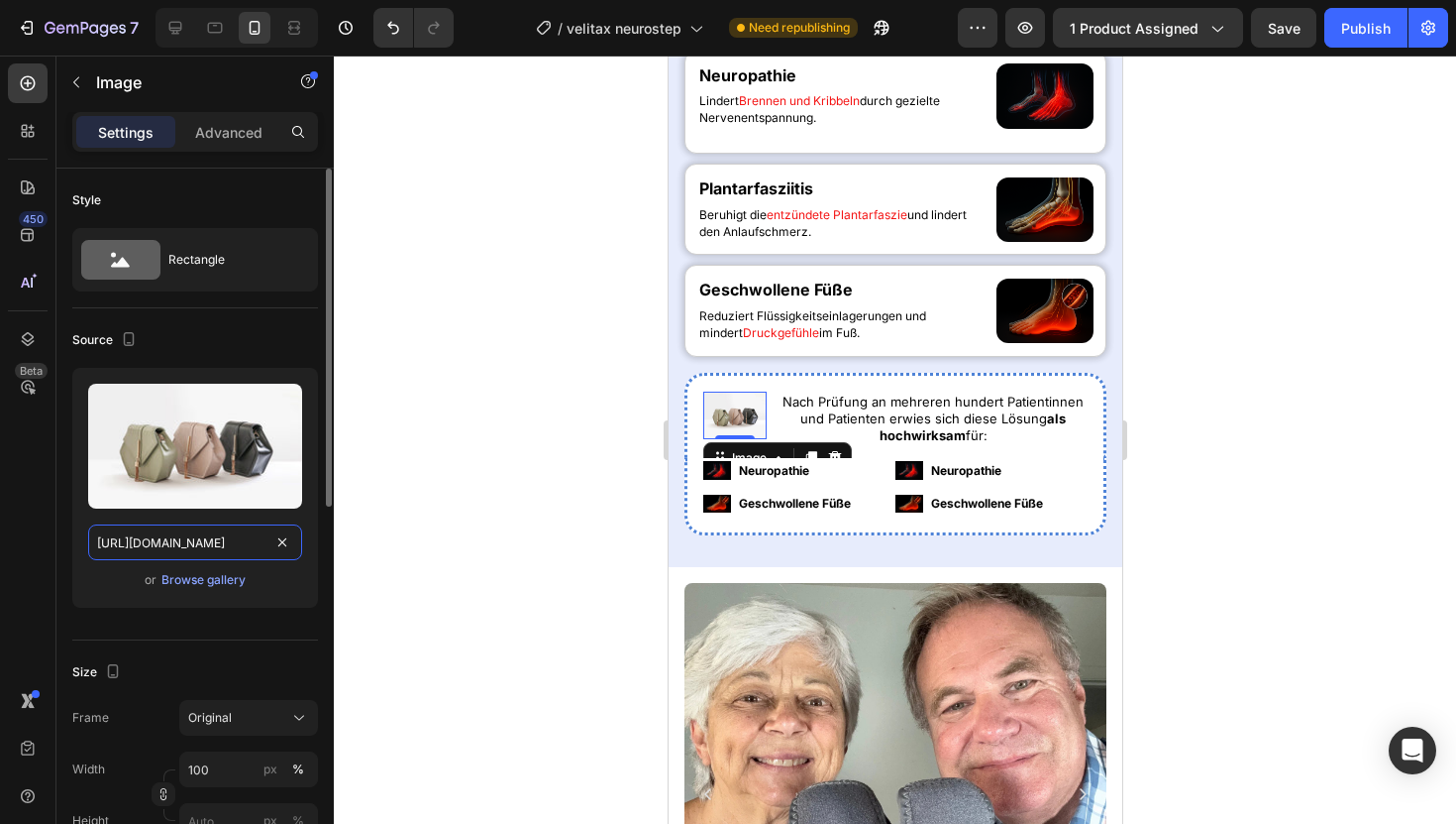
scroll to position [0, 611]
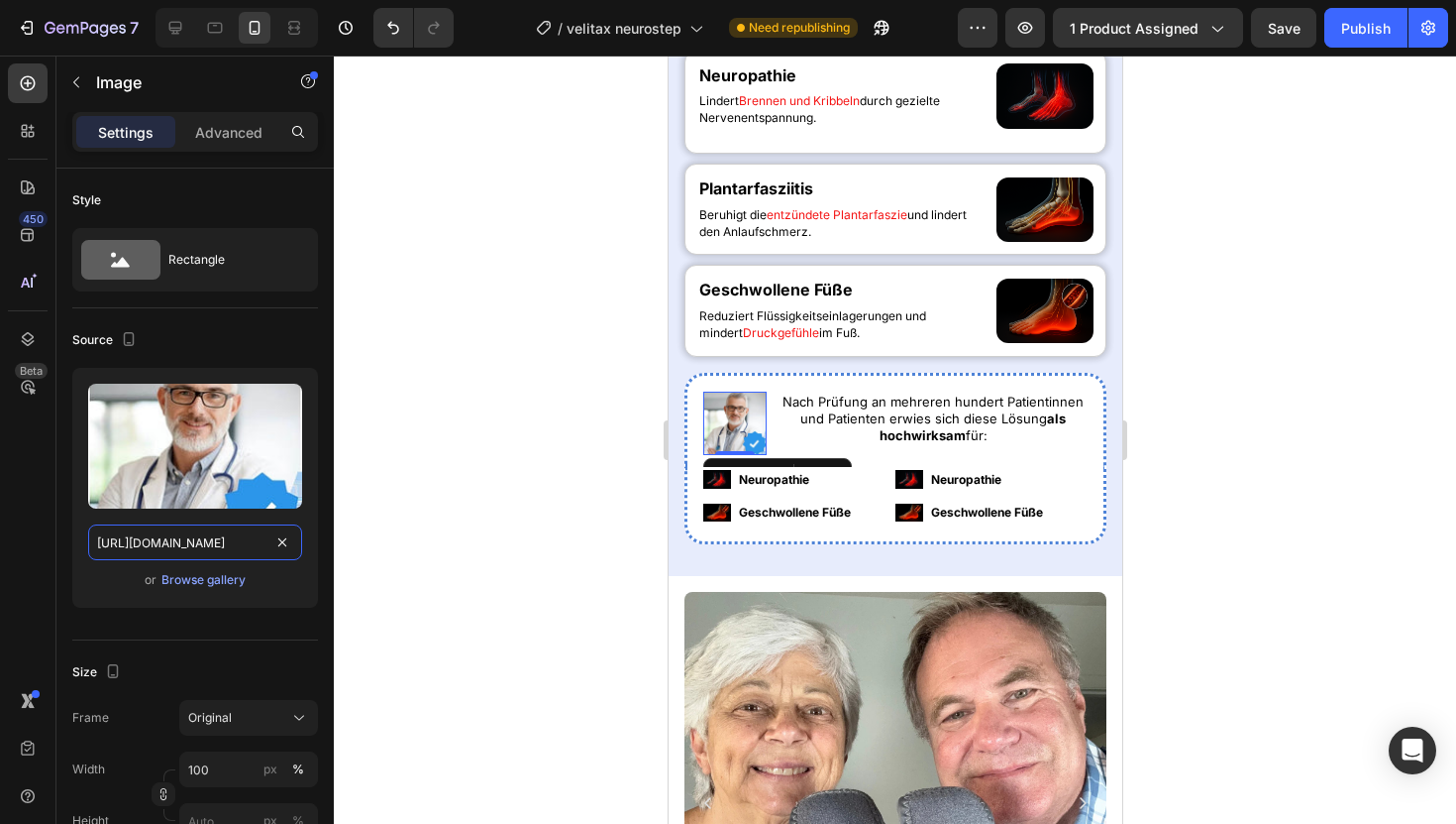
type input "[URL][DOMAIN_NAME]"
click at [466, 337] on div at bounding box center [895, 439] width 1122 height 768
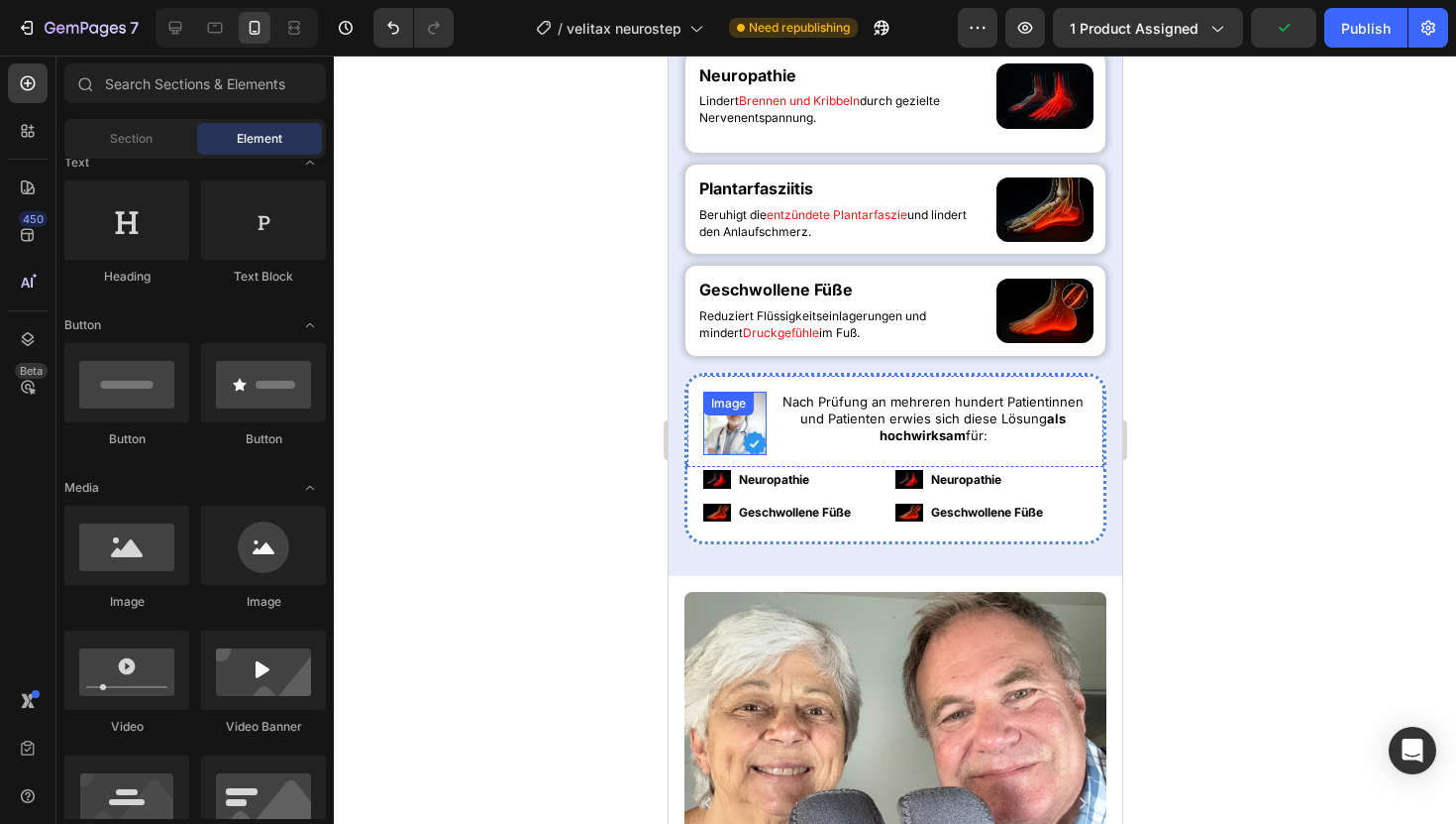
click at [753, 407] on div "Image" at bounding box center [734, 423] width 63 height 63
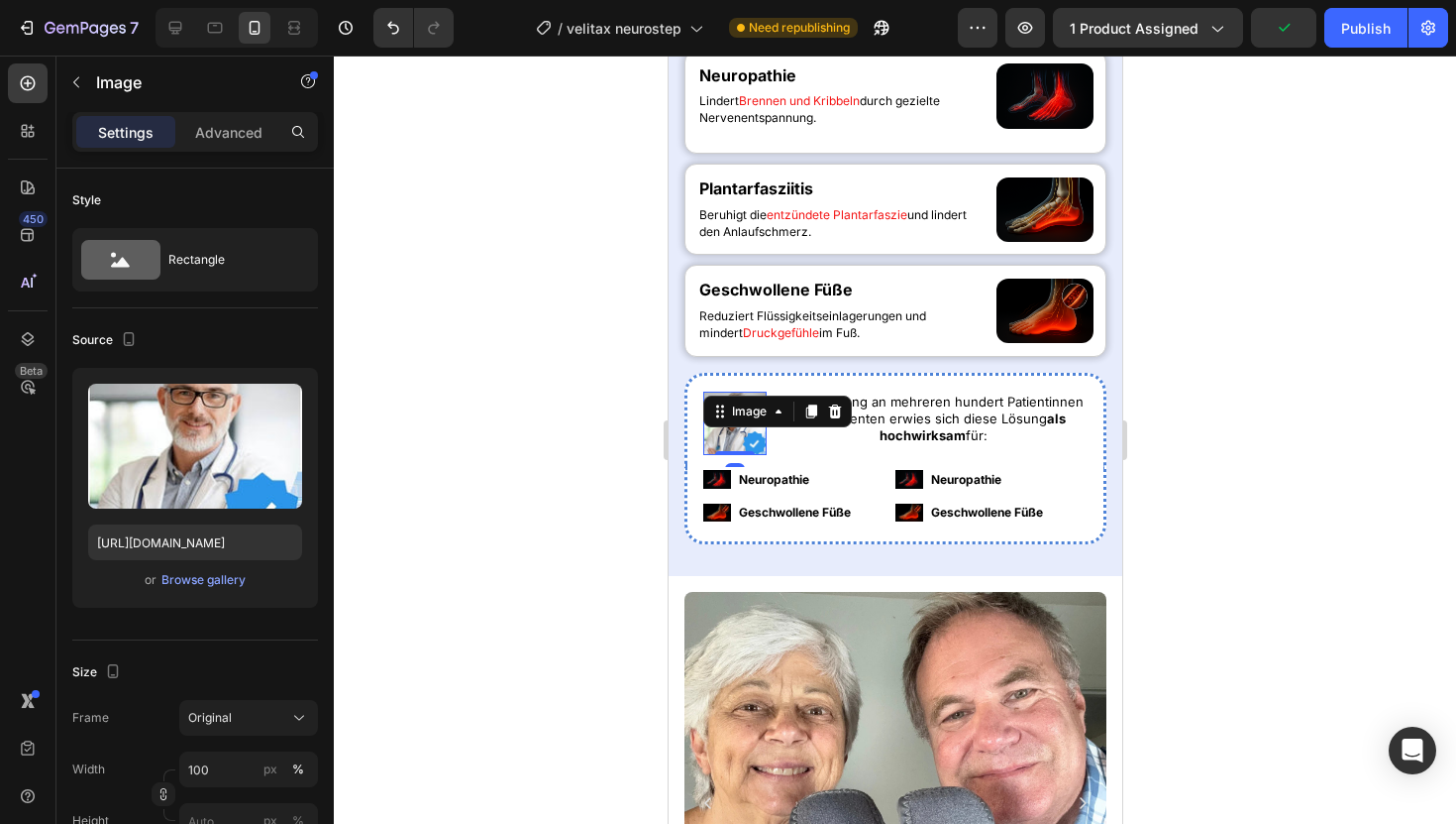
click at [446, 429] on div at bounding box center [895, 439] width 1122 height 768
click at [747, 424] on div "Image" at bounding box center [734, 423] width 63 height 63
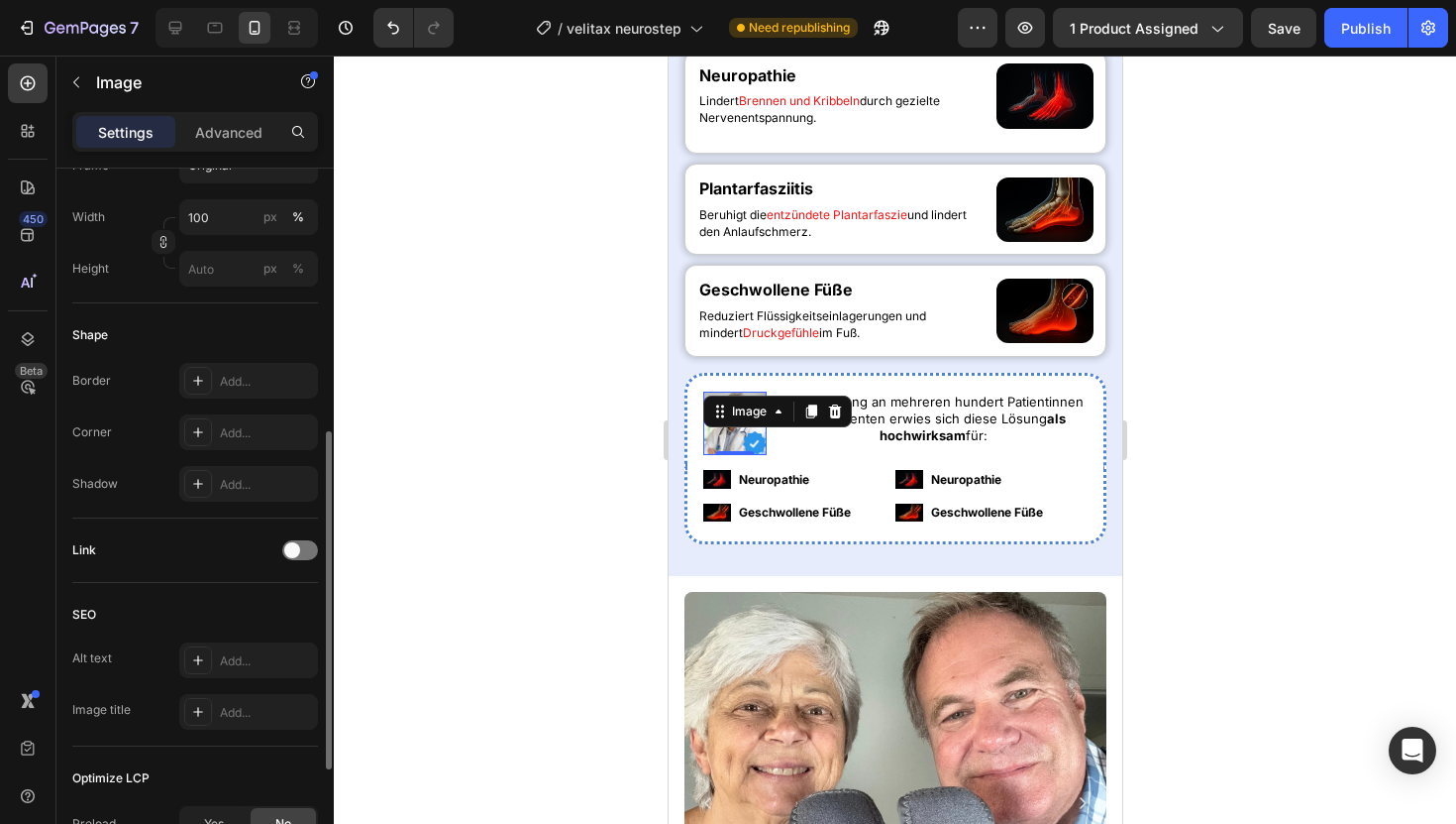
scroll to position [528, 0]
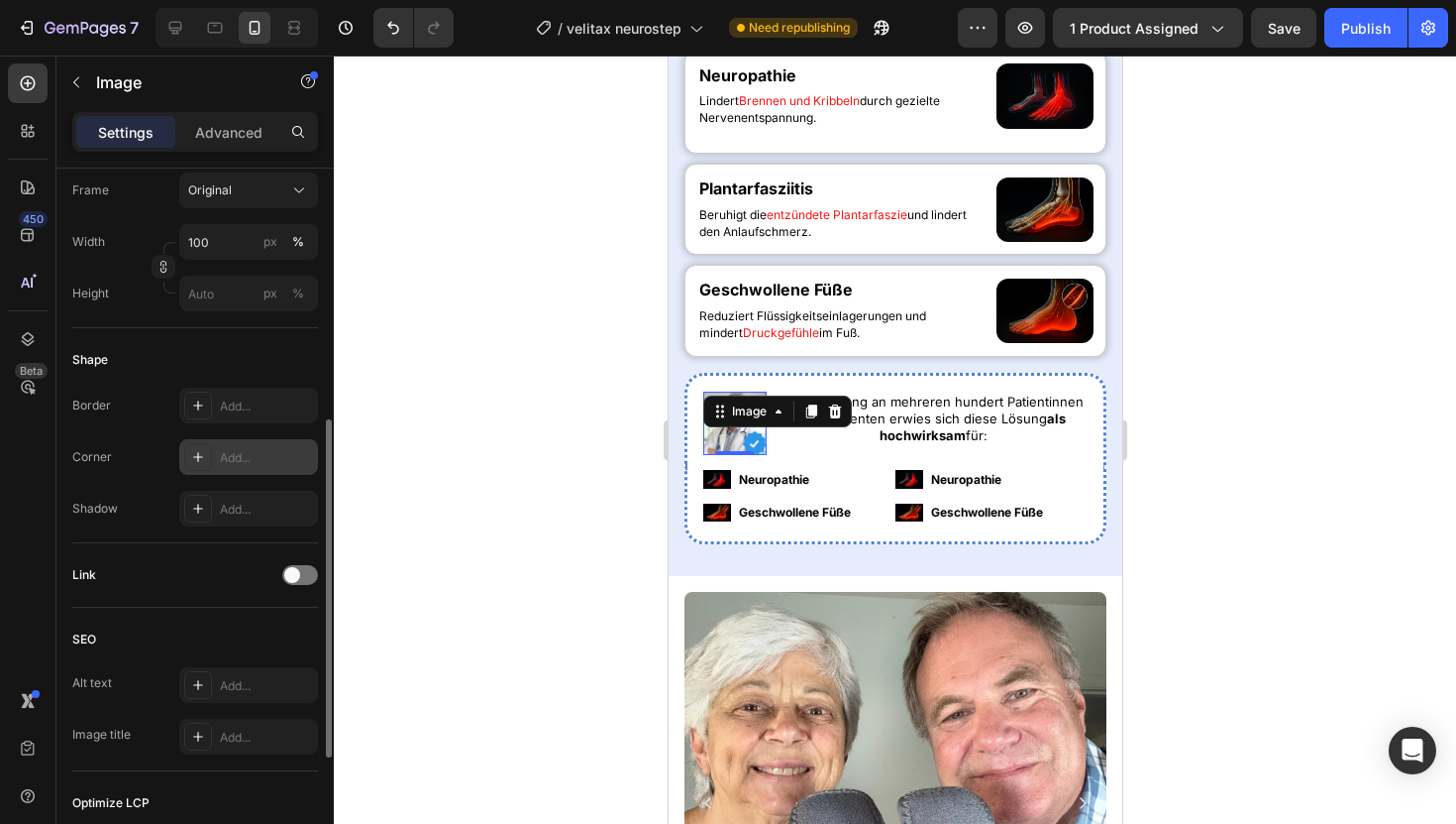
click at [268, 464] on div "Add..." at bounding box center [267, 458] width 93 height 18
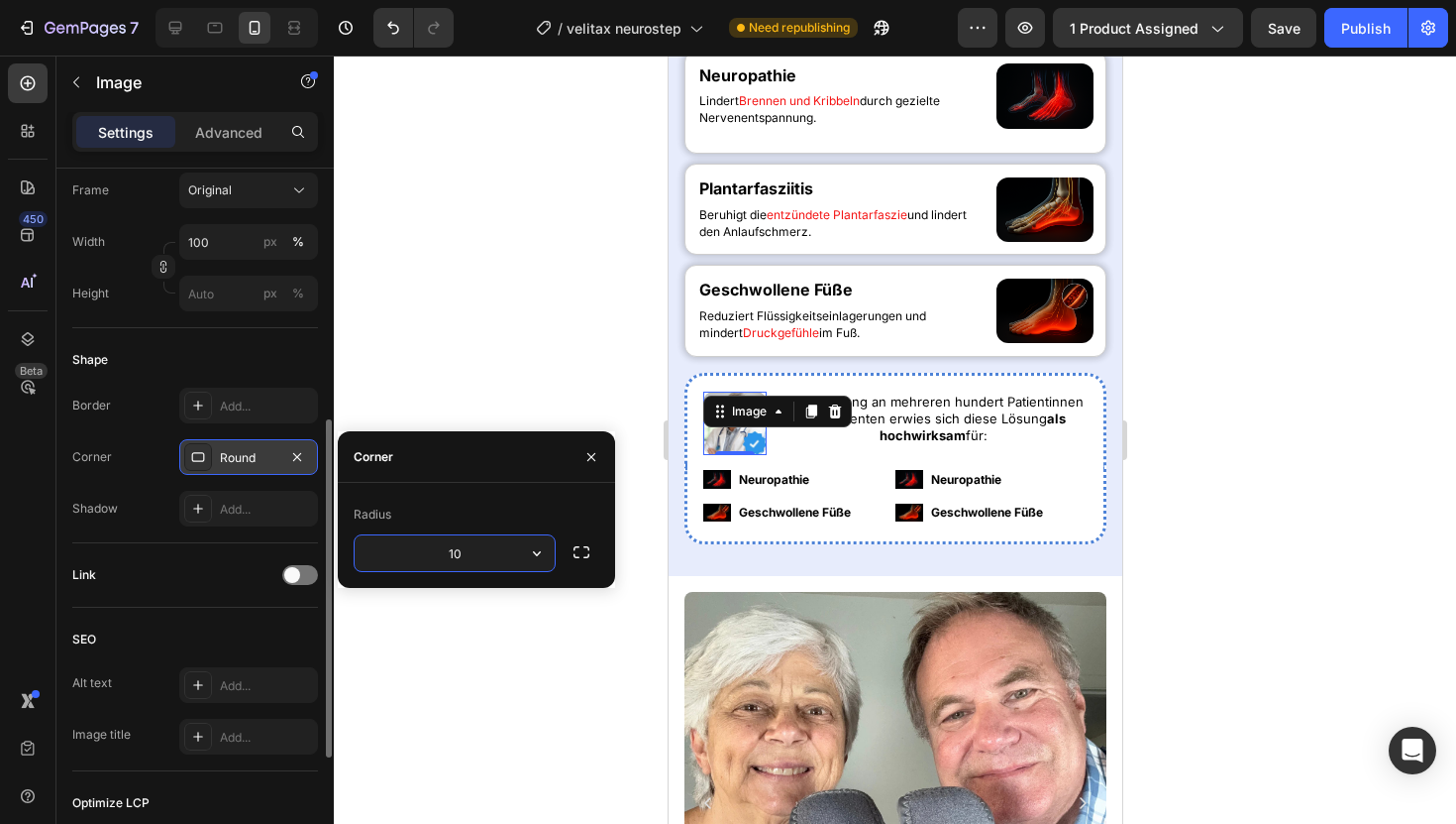
type input "100"
click at [473, 205] on div at bounding box center [895, 439] width 1122 height 768
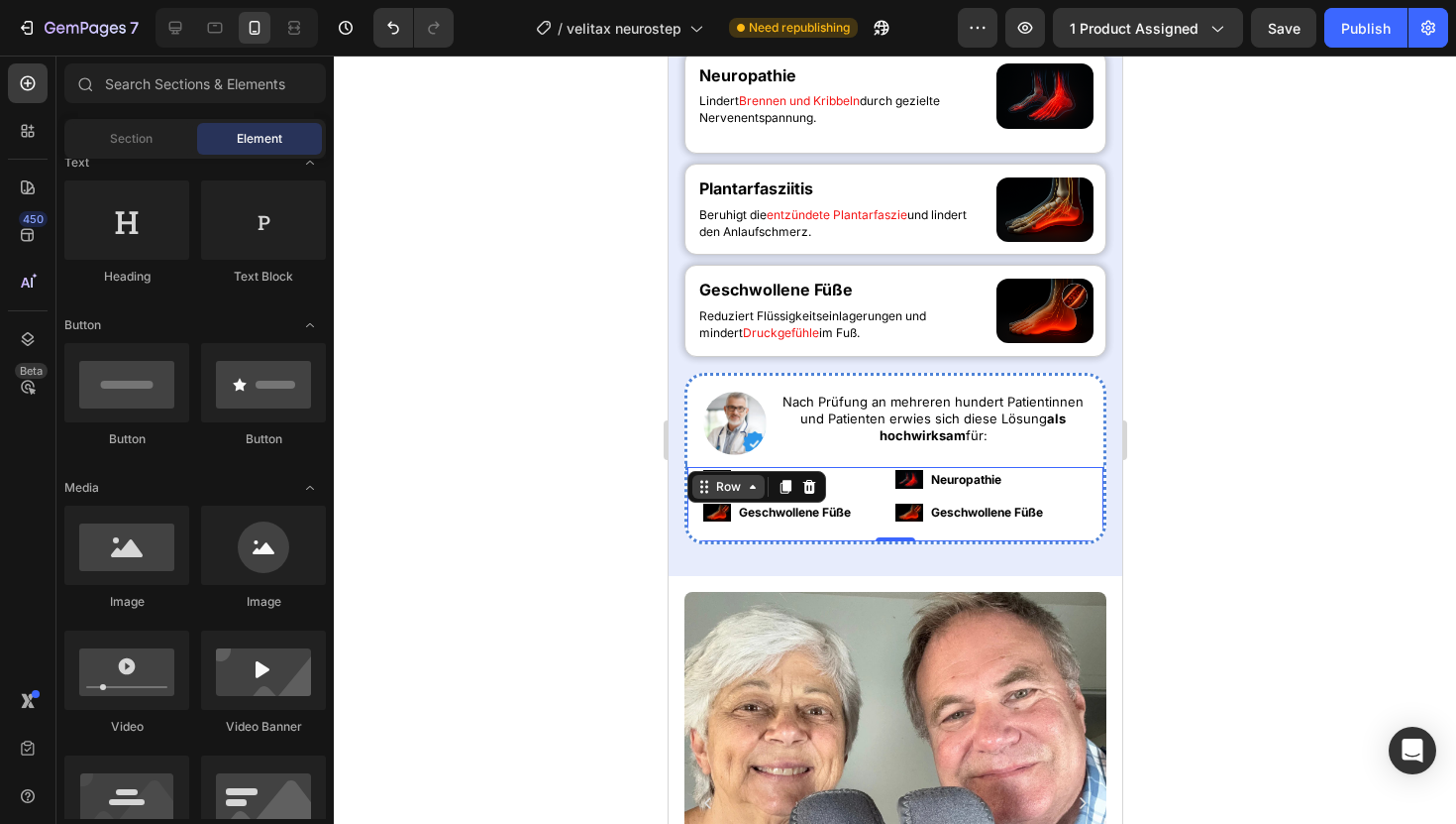
click at [715, 485] on div "Row" at bounding box center [728, 487] width 33 height 18
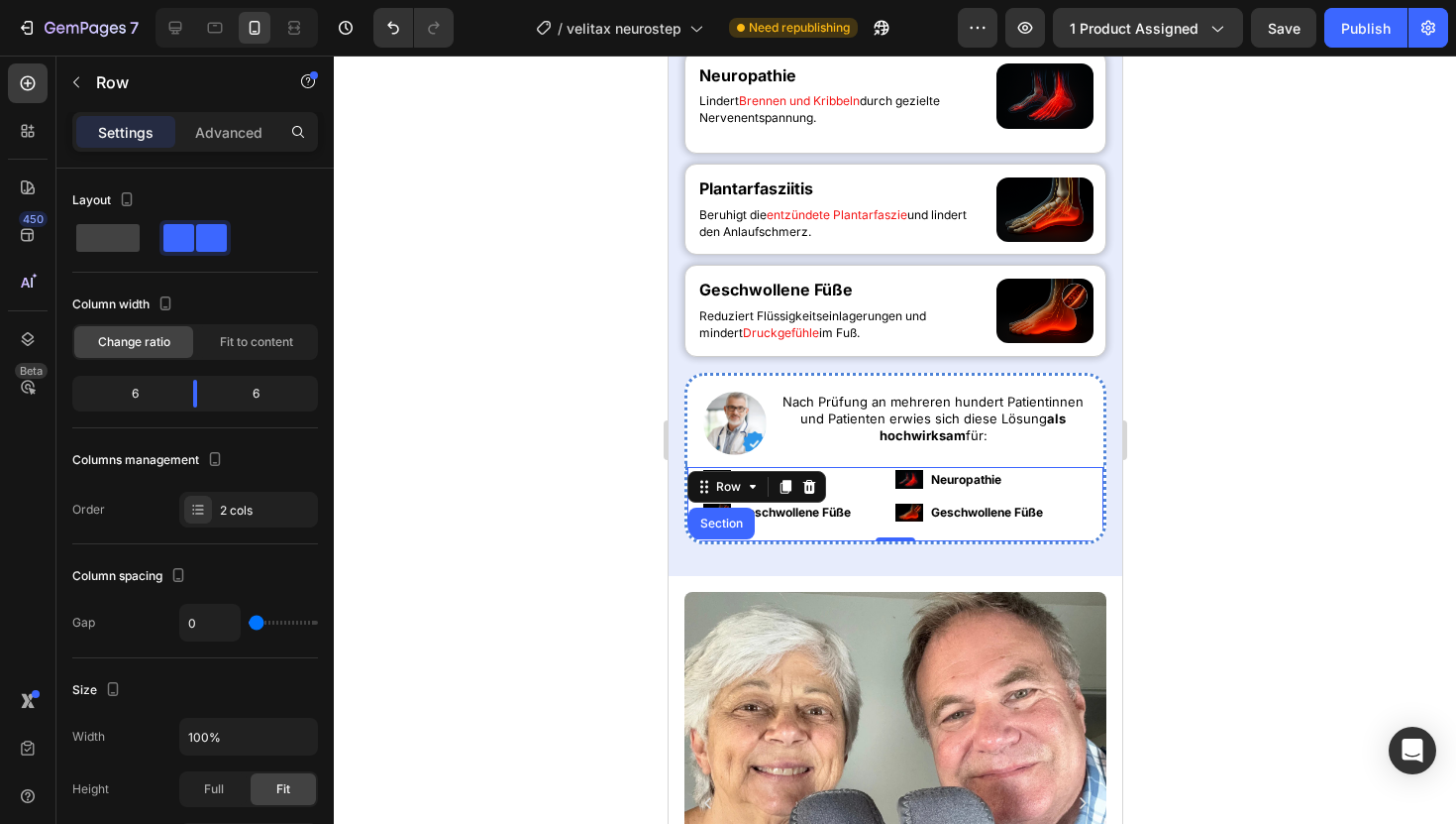
click at [493, 424] on div at bounding box center [895, 439] width 1122 height 768
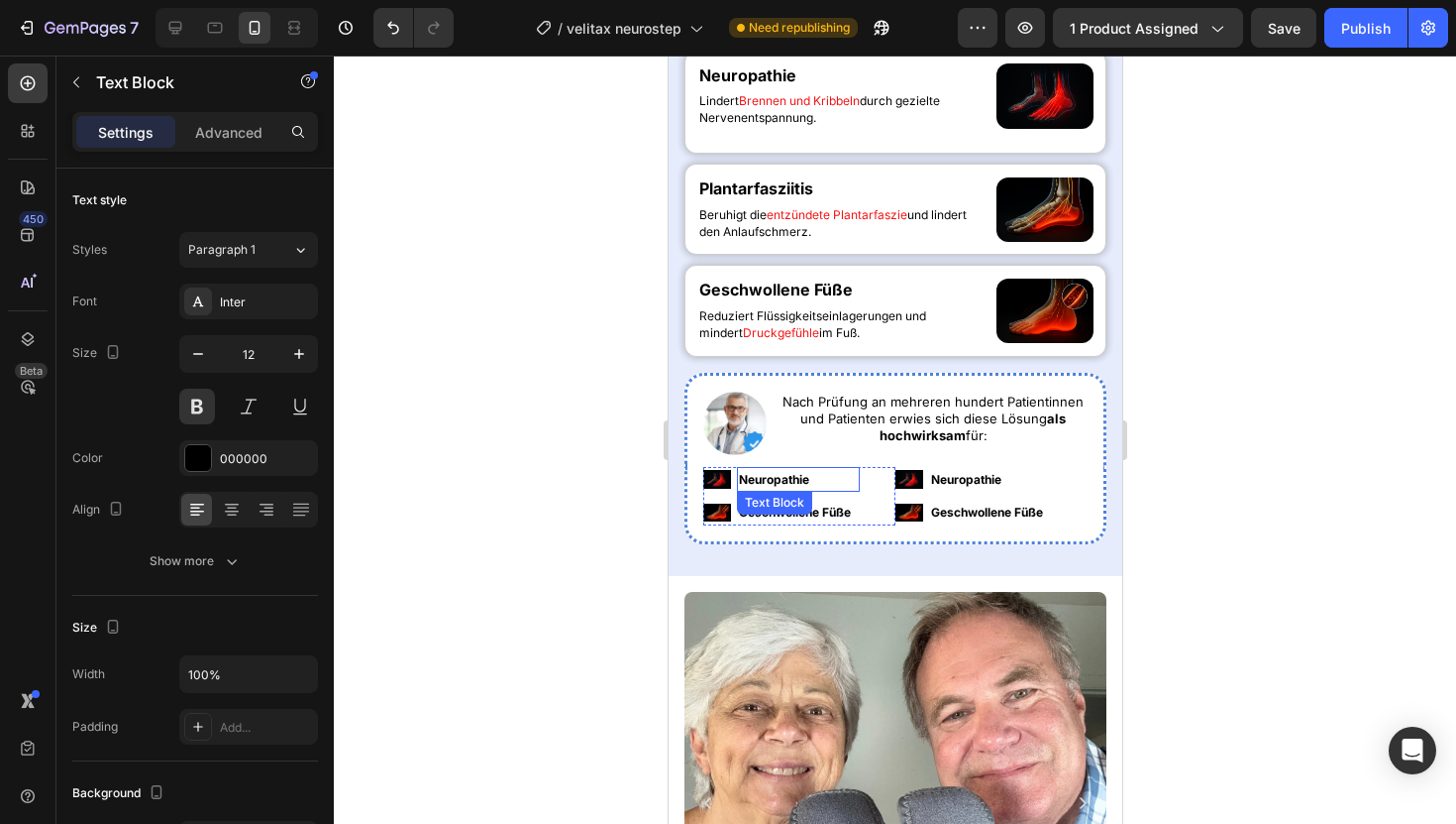
click at [791, 476] on p "Neuropathie" at bounding box center [798, 480] width 119 height 22
click at [184, 351] on button "button" at bounding box center [198, 354] width 36 height 36
type input "11"
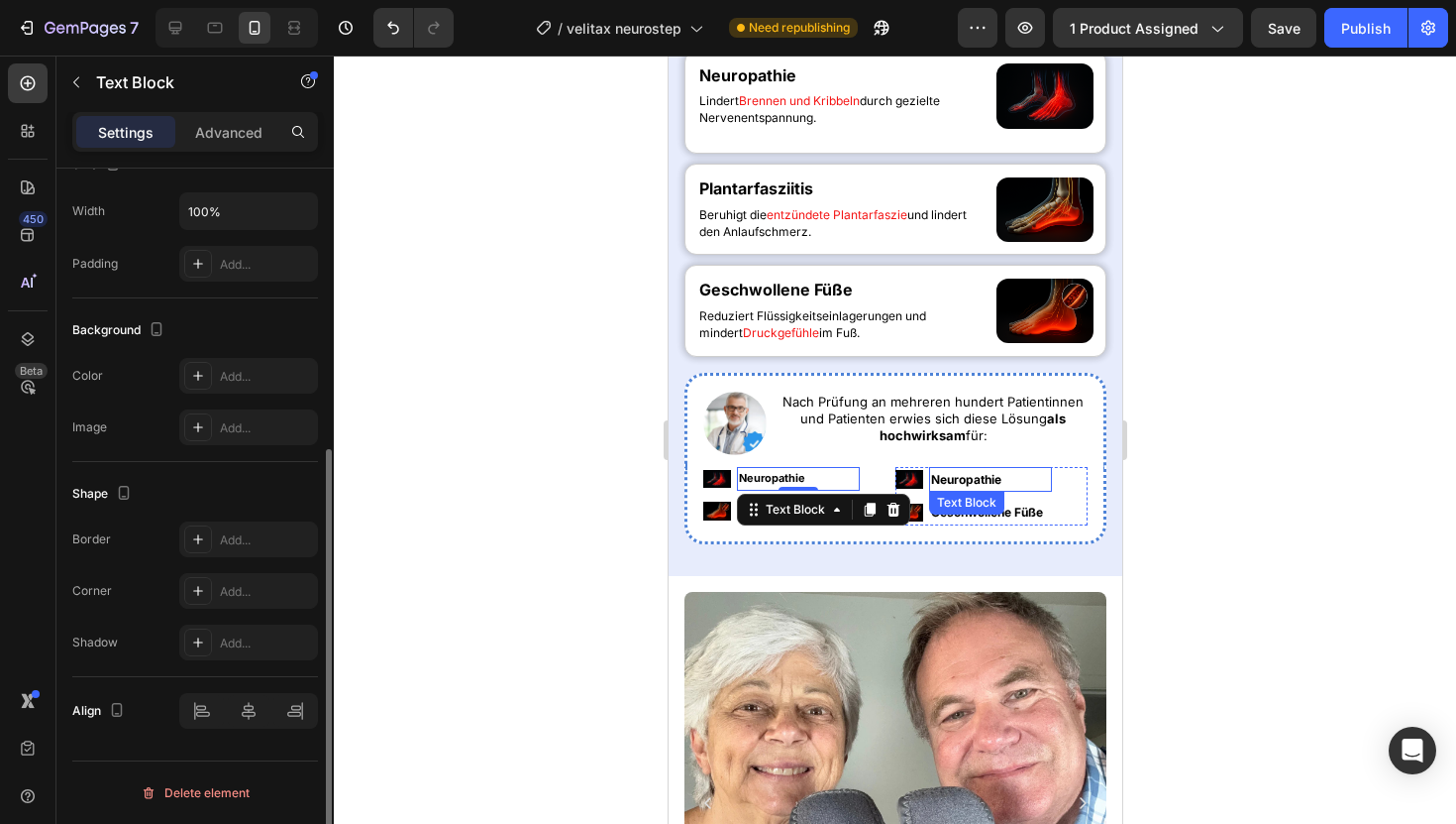
click at [934, 469] on p "Neuropathie" at bounding box center [990, 480] width 119 height 22
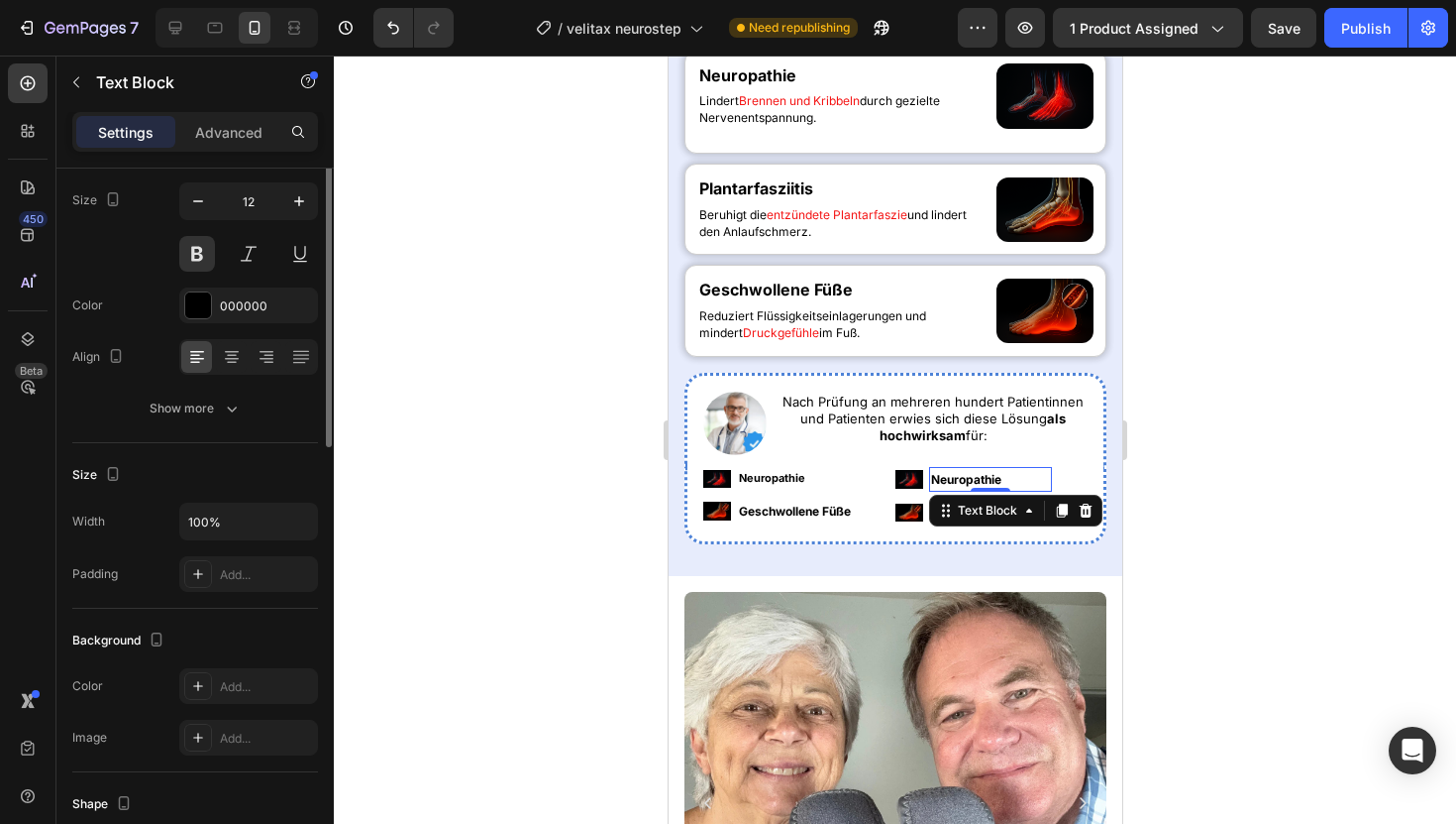
scroll to position [0, 0]
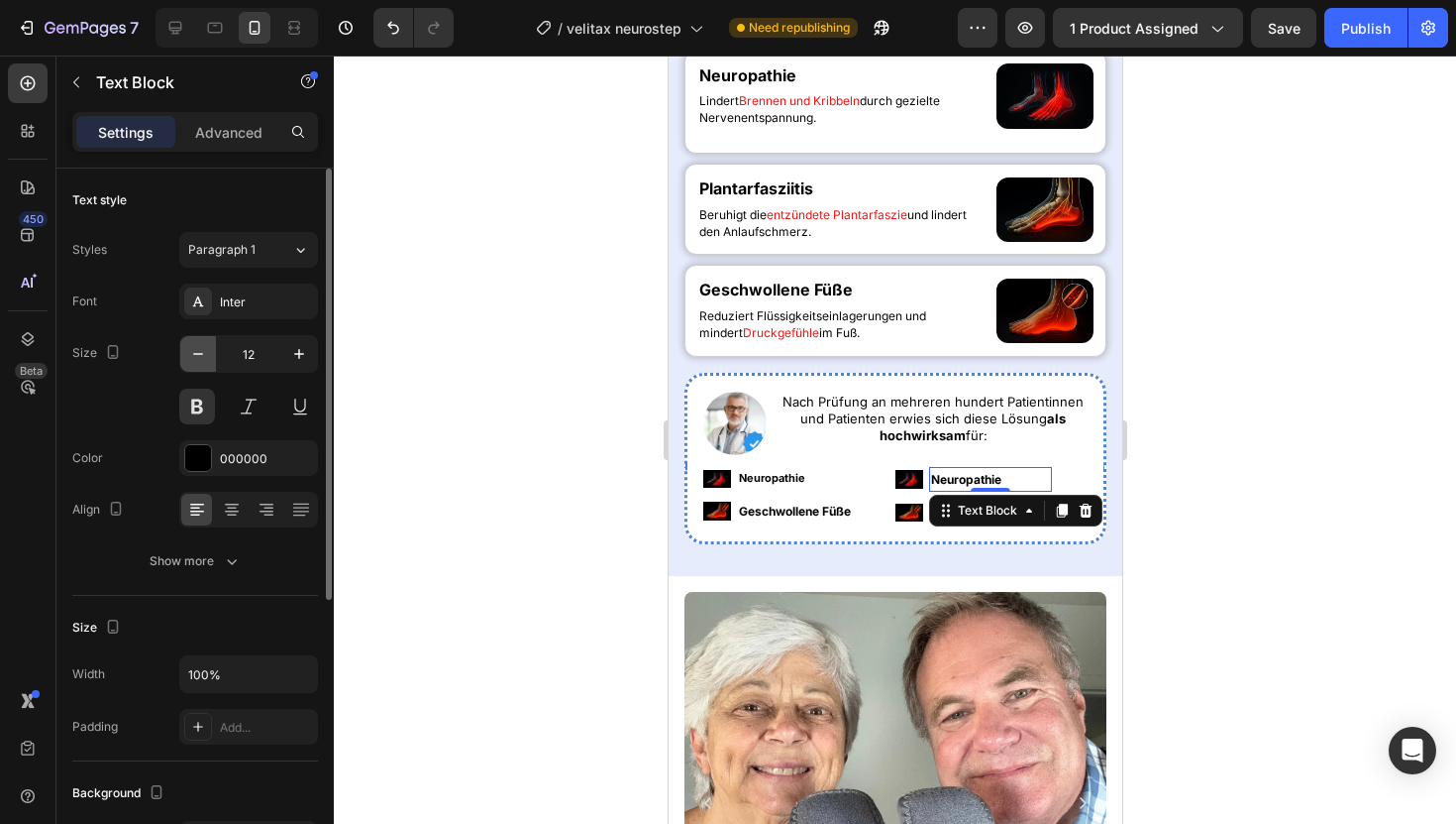
click at [204, 356] on icon "button" at bounding box center [198, 354] width 20 height 20
type input "11"
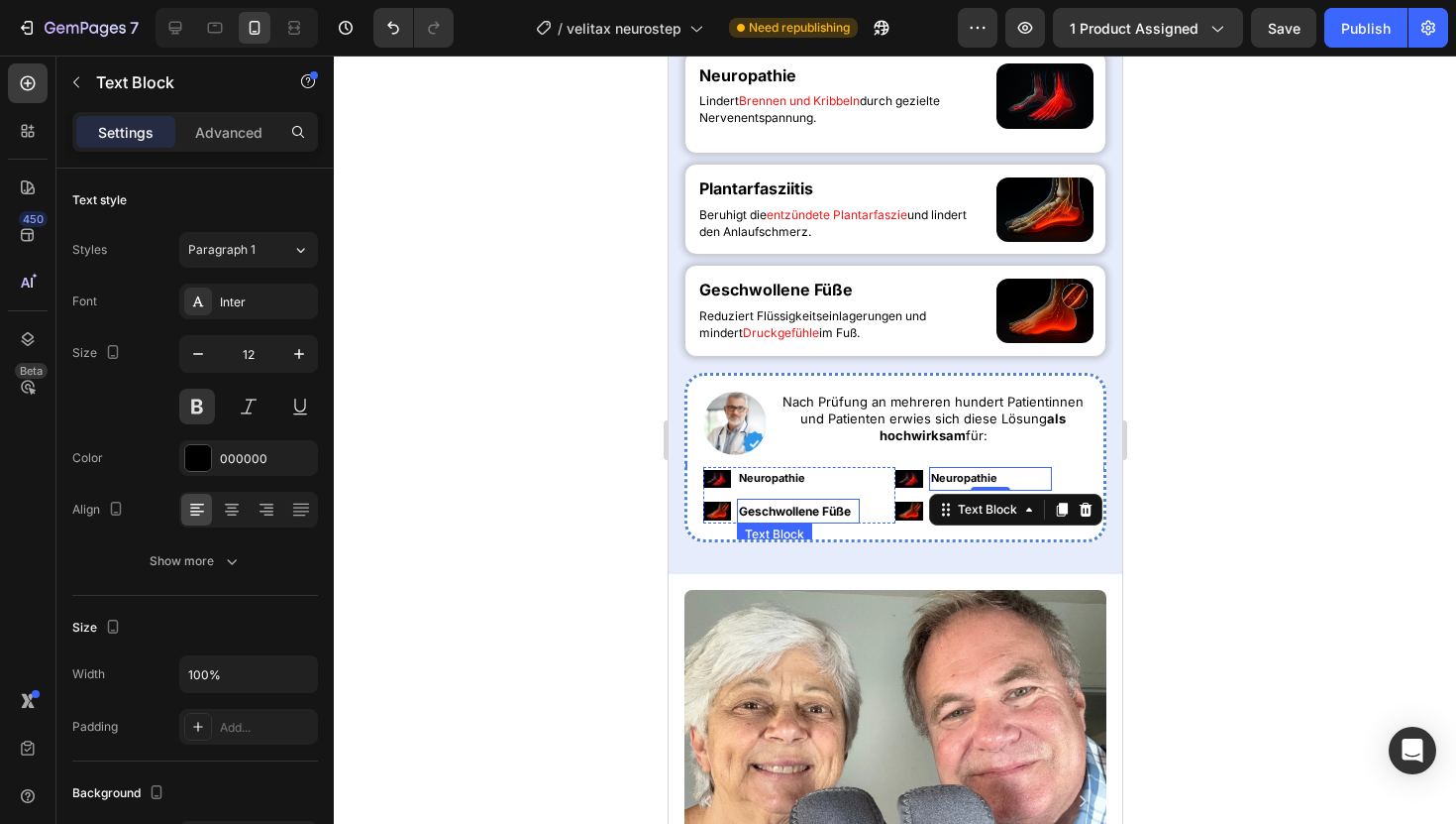
click at [787, 531] on div "Text Block" at bounding box center [774, 534] width 67 height 18
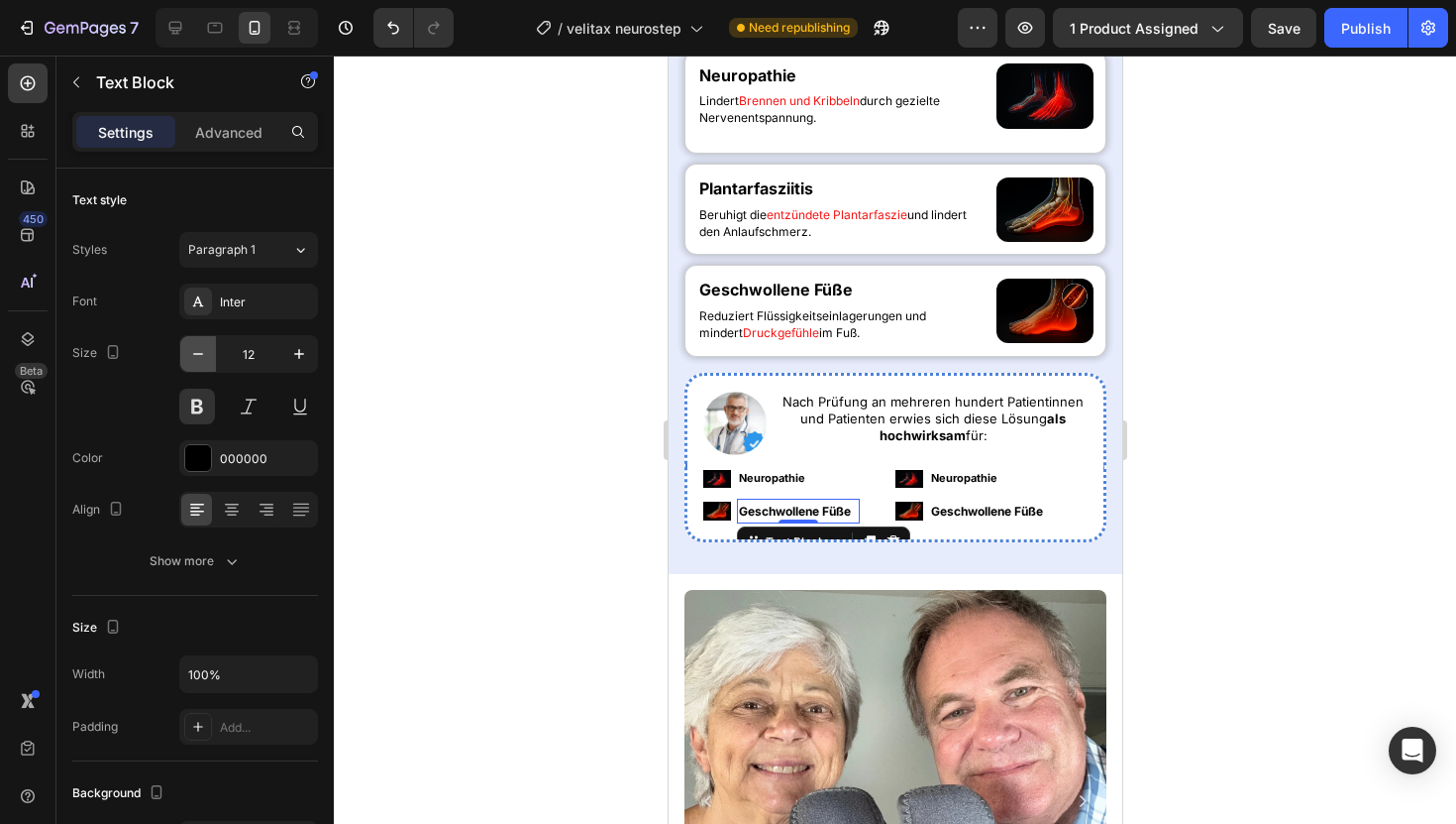
click at [213, 349] on button "button" at bounding box center [198, 354] width 36 height 36
type input "11"
click at [957, 511] on p "Geschwollene Füße" at bounding box center [990, 512] width 119 height 22
click at [201, 342] on button "button" at bounding box center [198, 354] width 36 height 36
type input "11"
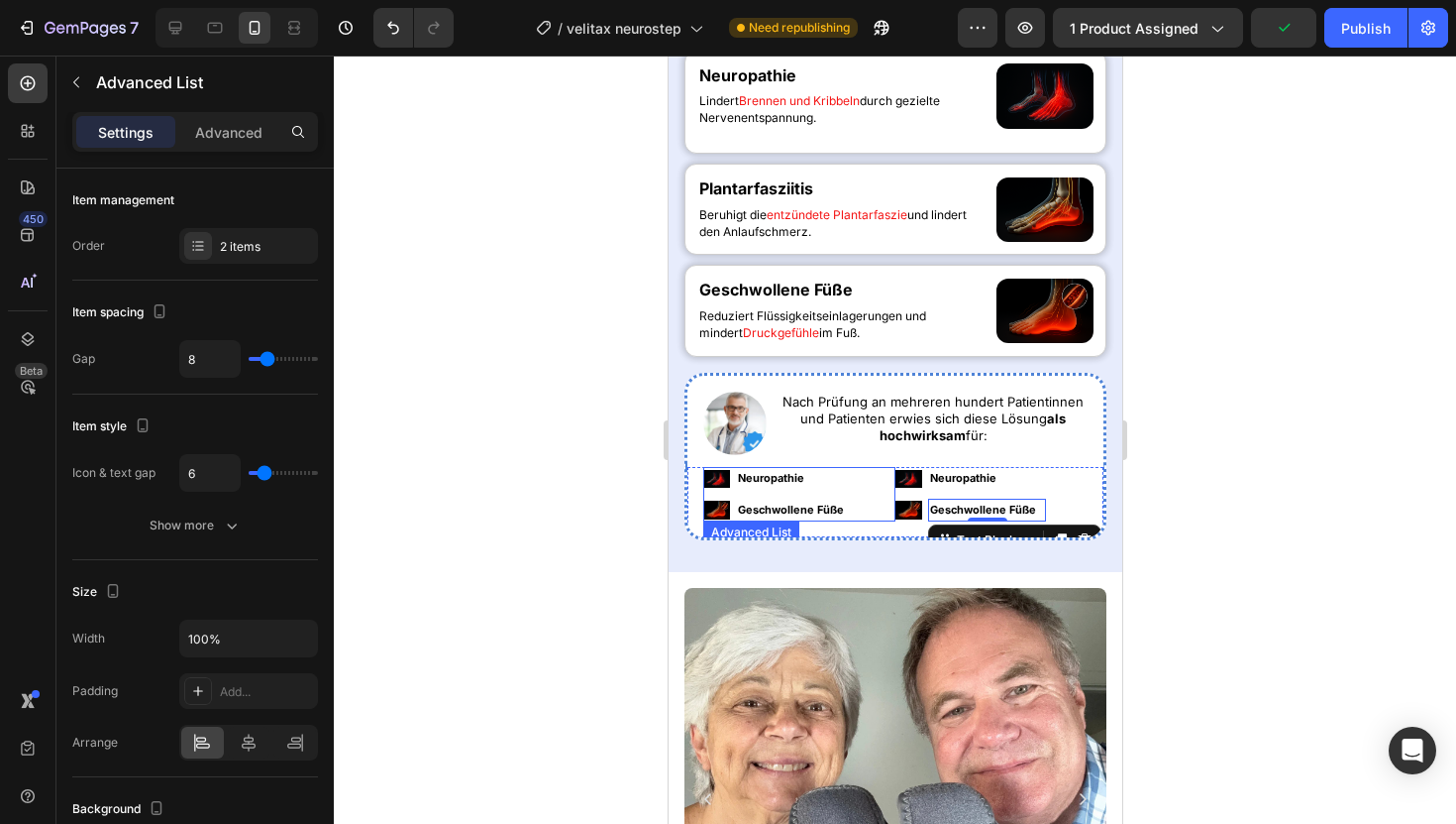
click at [887, 516] on div "Image Neuropathie Text Block Image Geschwollene Füße Text Block" at bounding box center [799, 495] width 192 height 56
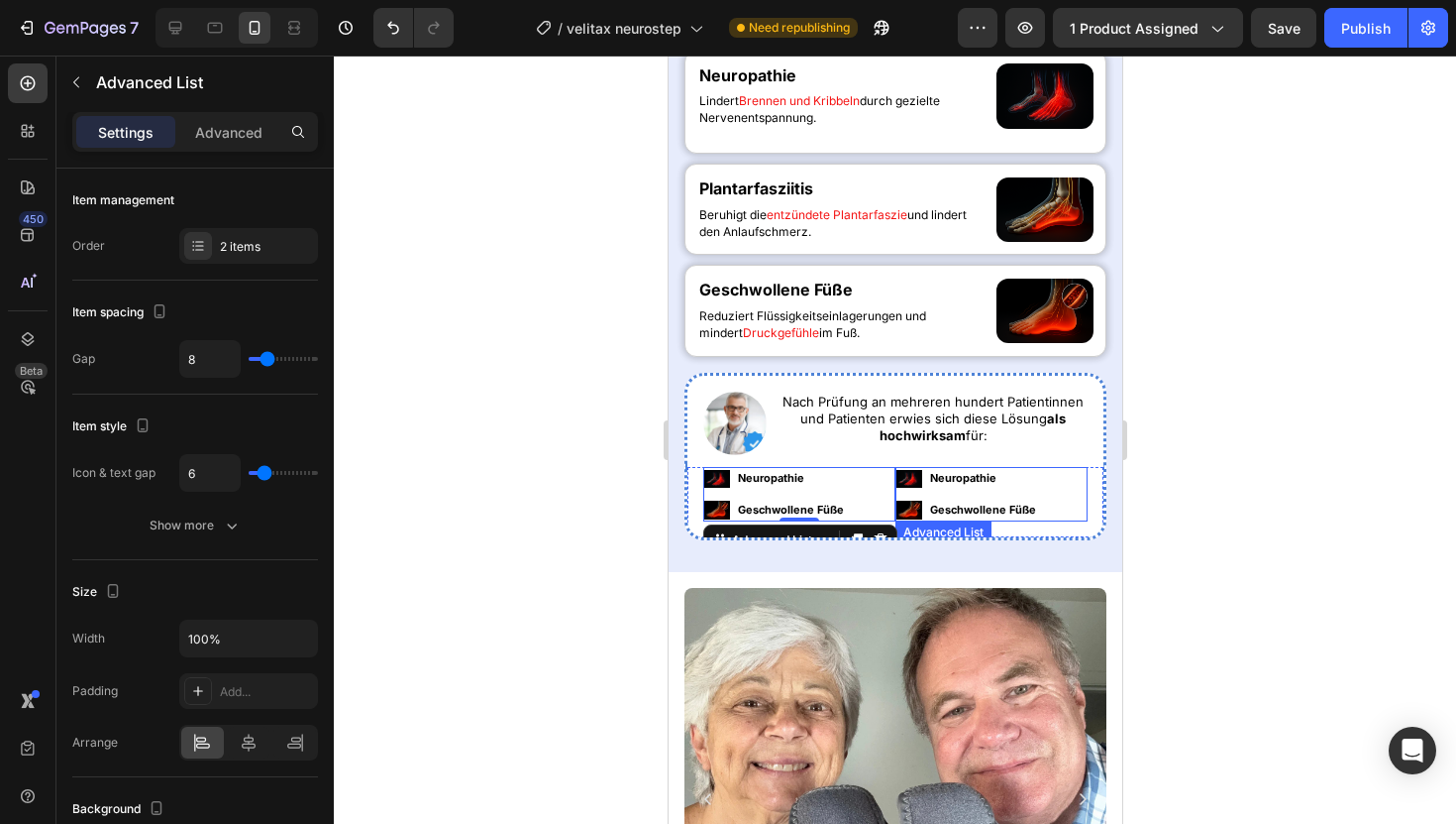
click at [955, 493] on ul "Image Neuropathie Text Block Image Geschwollene Füße Text Block" at bounding box center [970, 495] width 151 height 56
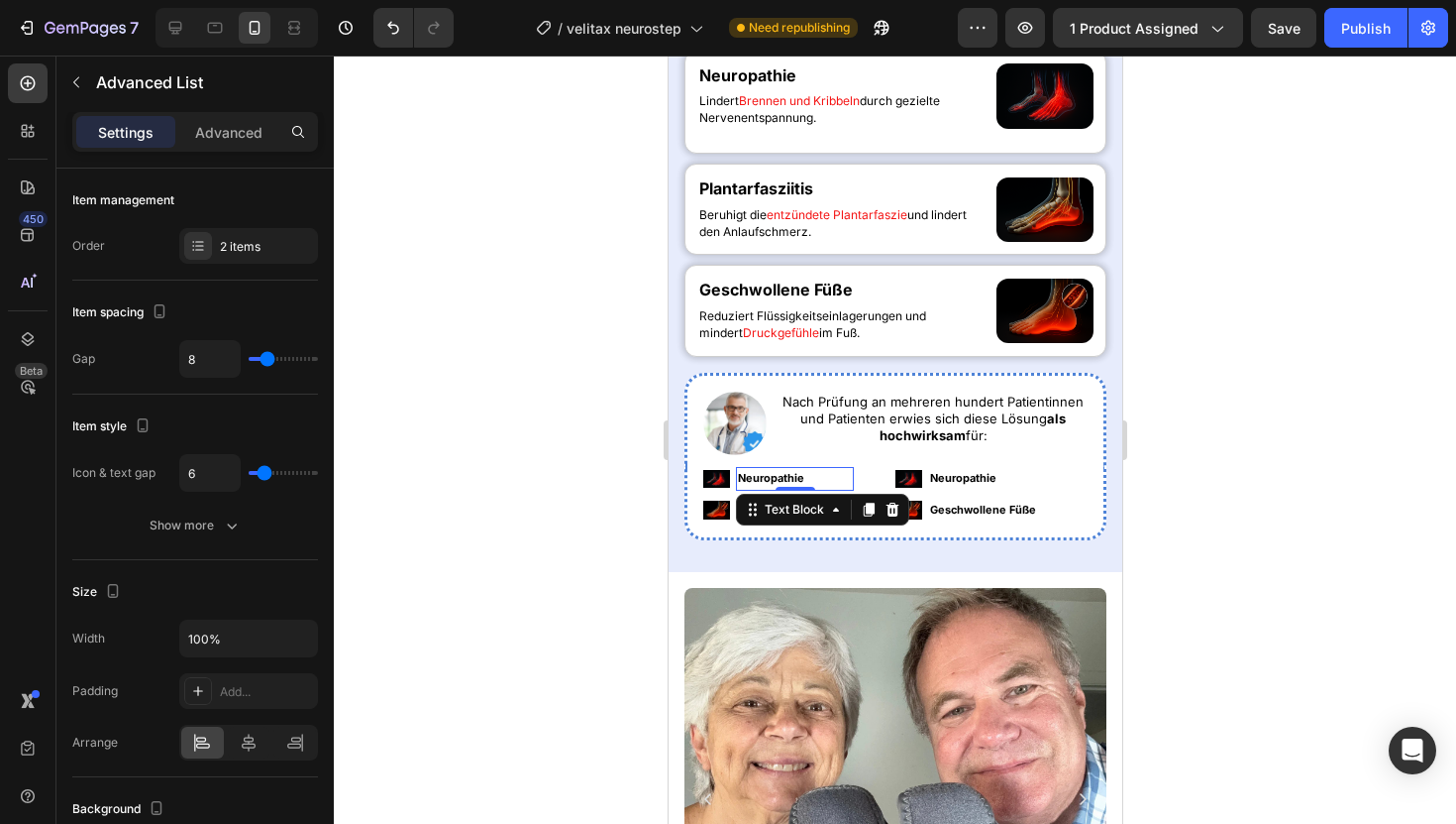
click at [846, 473] on p "Neuropathie" at bounding box center [794, 479] width 114 height 20
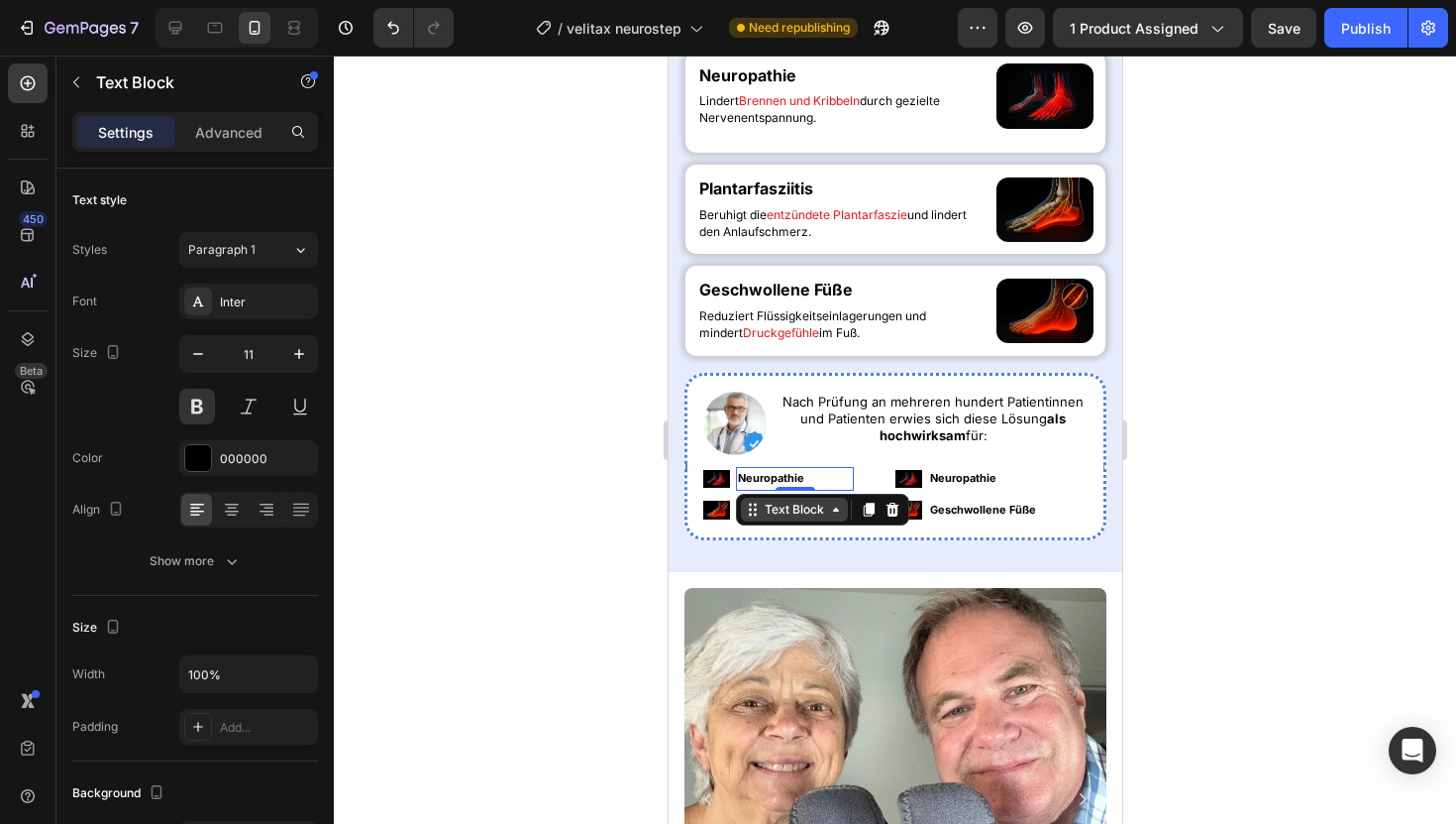
click at [811, 505] on div "Text Block" at bounding box center [794, 510] width 67 height 18
click at [807, 533] on div "Advanced List" at bounding box center [788, 546] width 104 height 32
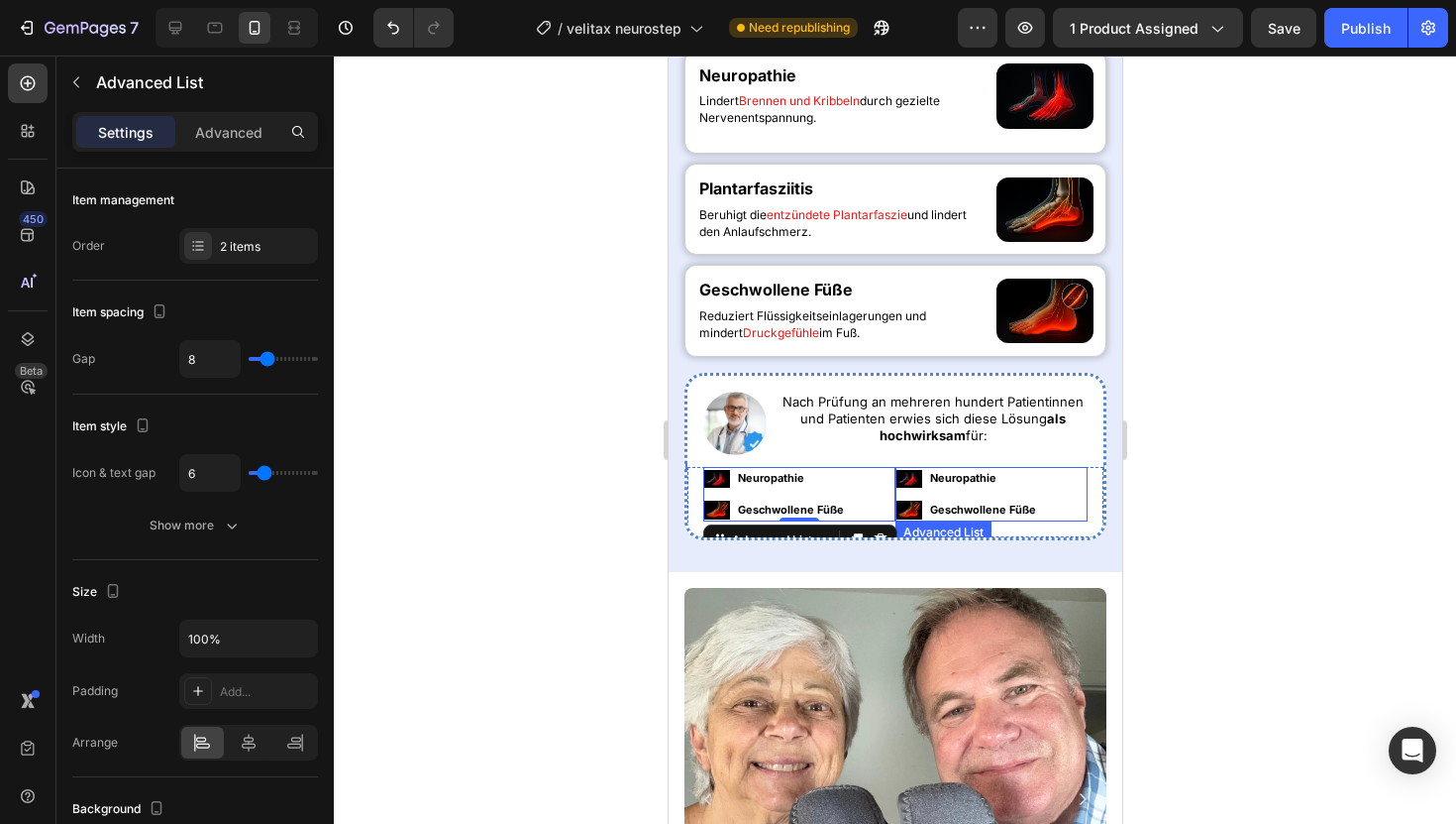
click at [906, 495] on ul "Image Neuropathie Text Block Image Geschwollene Füße Text Block" at bounding box center [970, 495] width 151 height 56
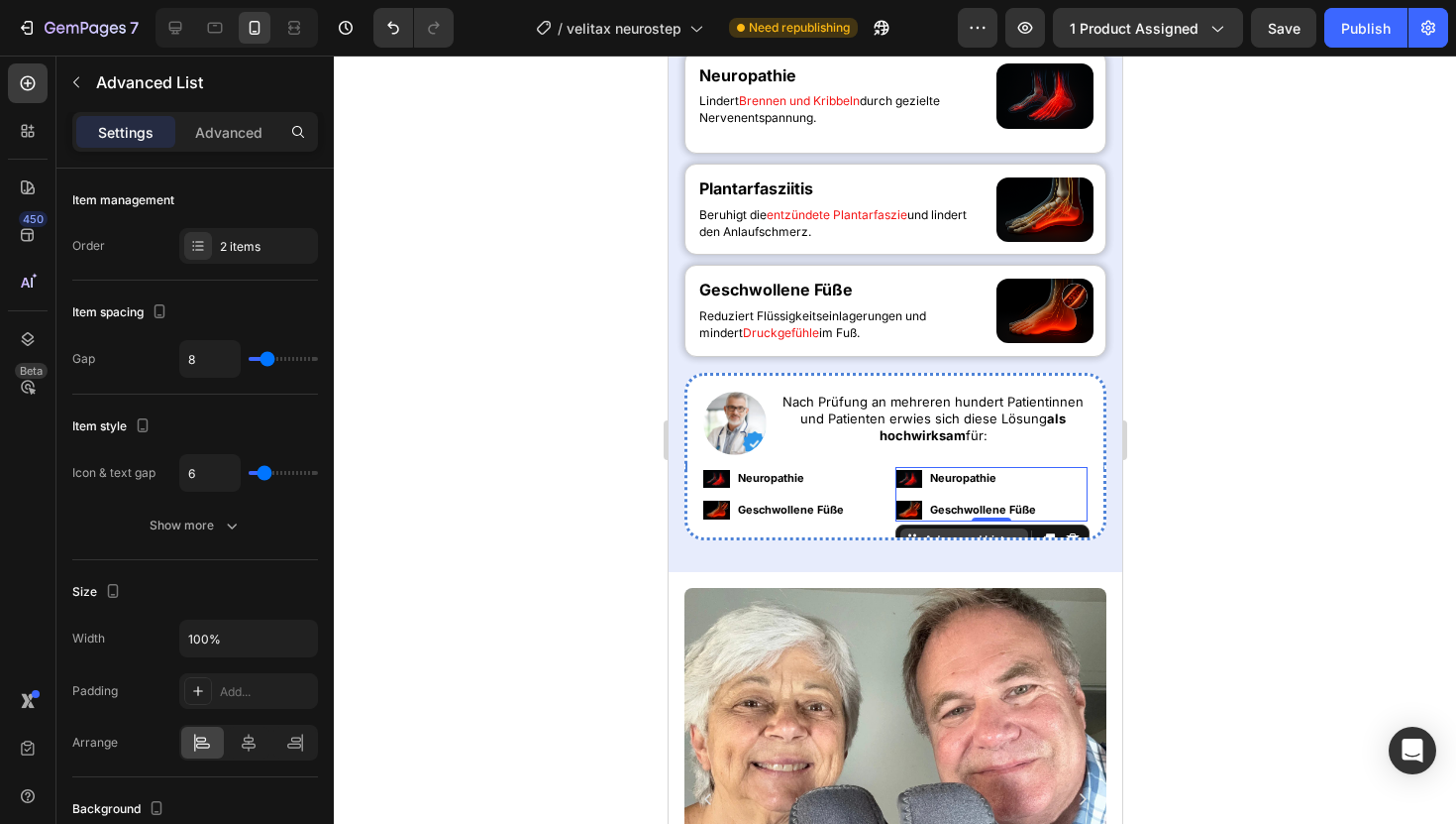
click at [920, 532] on div "Advanced List" at bounding box center [963, 540] width 88 height 18
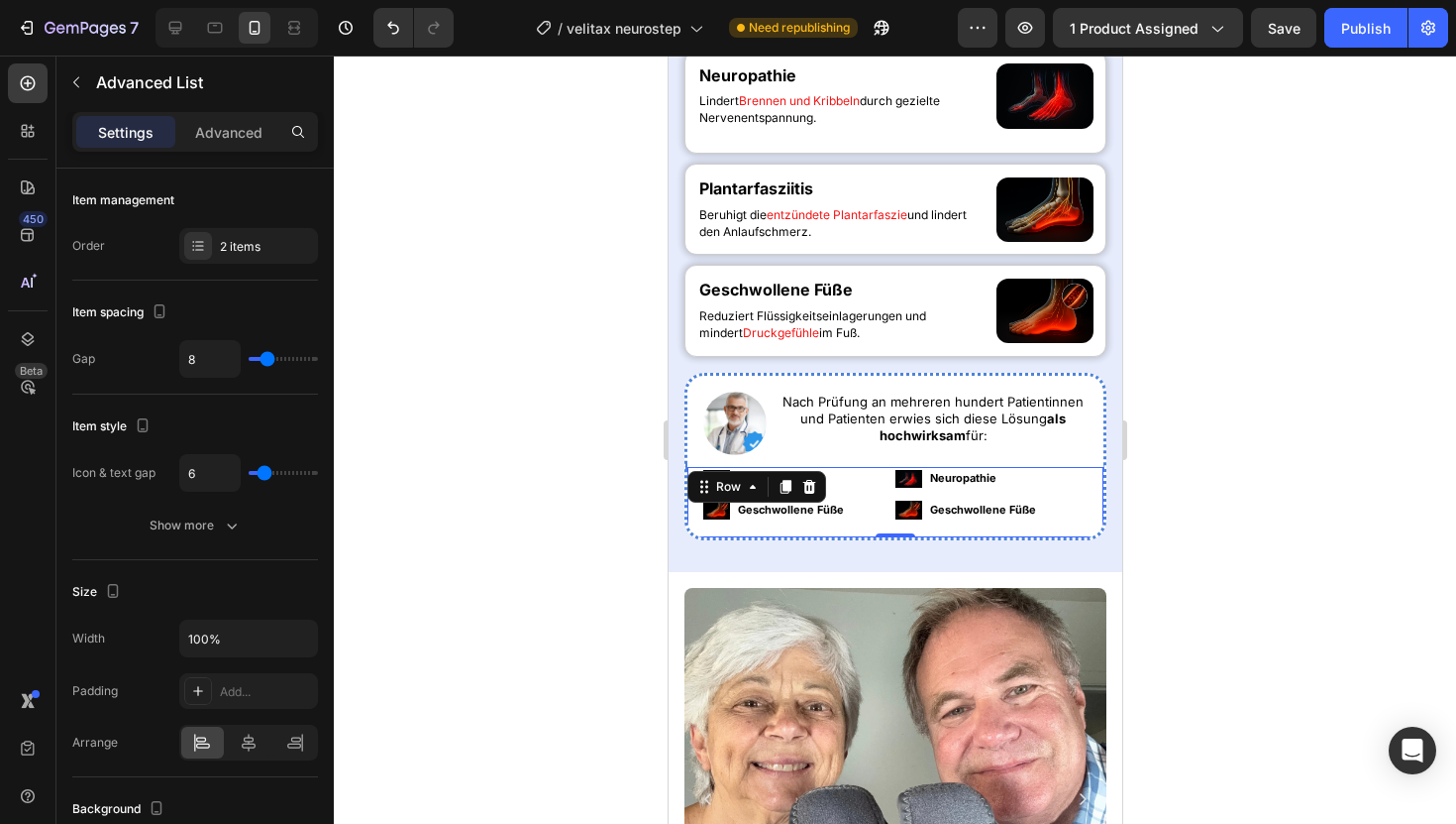
click at [920, 538] on div "Image Neuropathie Text Block Image Geschwollene Füße Text Block Advanced List I…" at bounding box center [895, 504] width 422 height 74
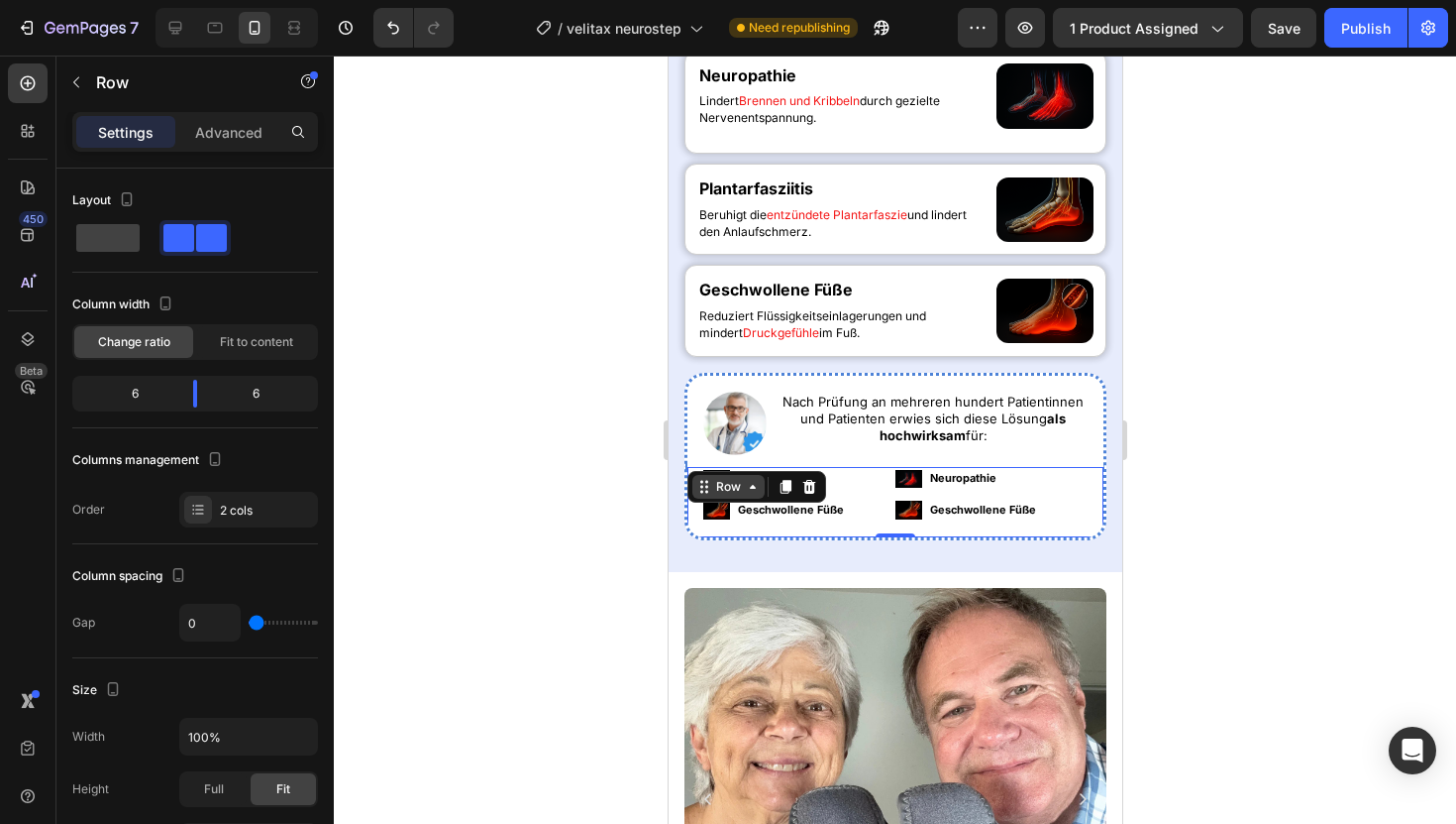
click at [746, 487] on icon at bounding box center [752, 487] width 16 height 16
click at [473, 523] on div at bounding box center [895, 439] width 1122 height 768
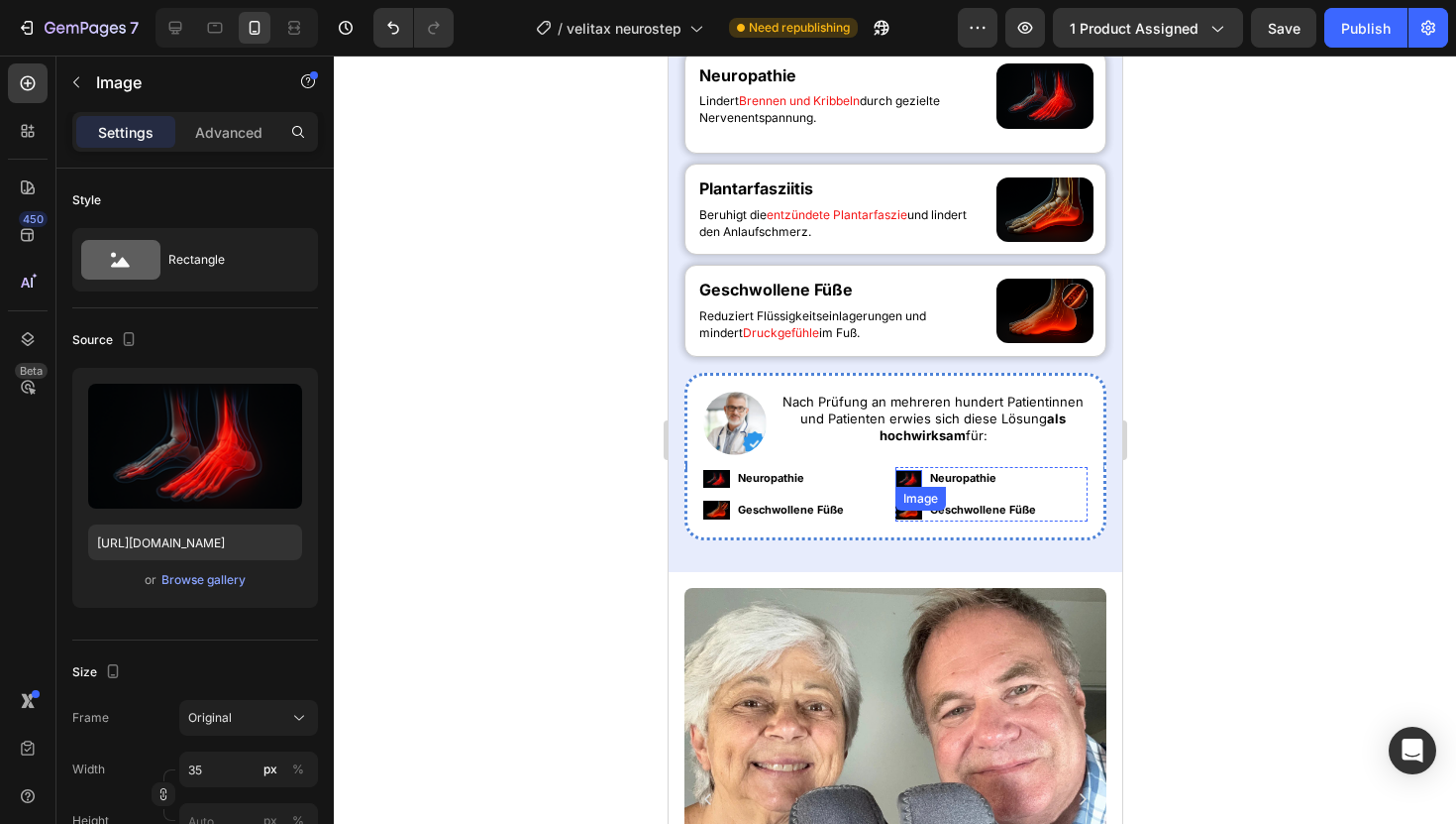
click at [909, 482] on div "Image" at bounding box center [908, 479] width 27 height 18
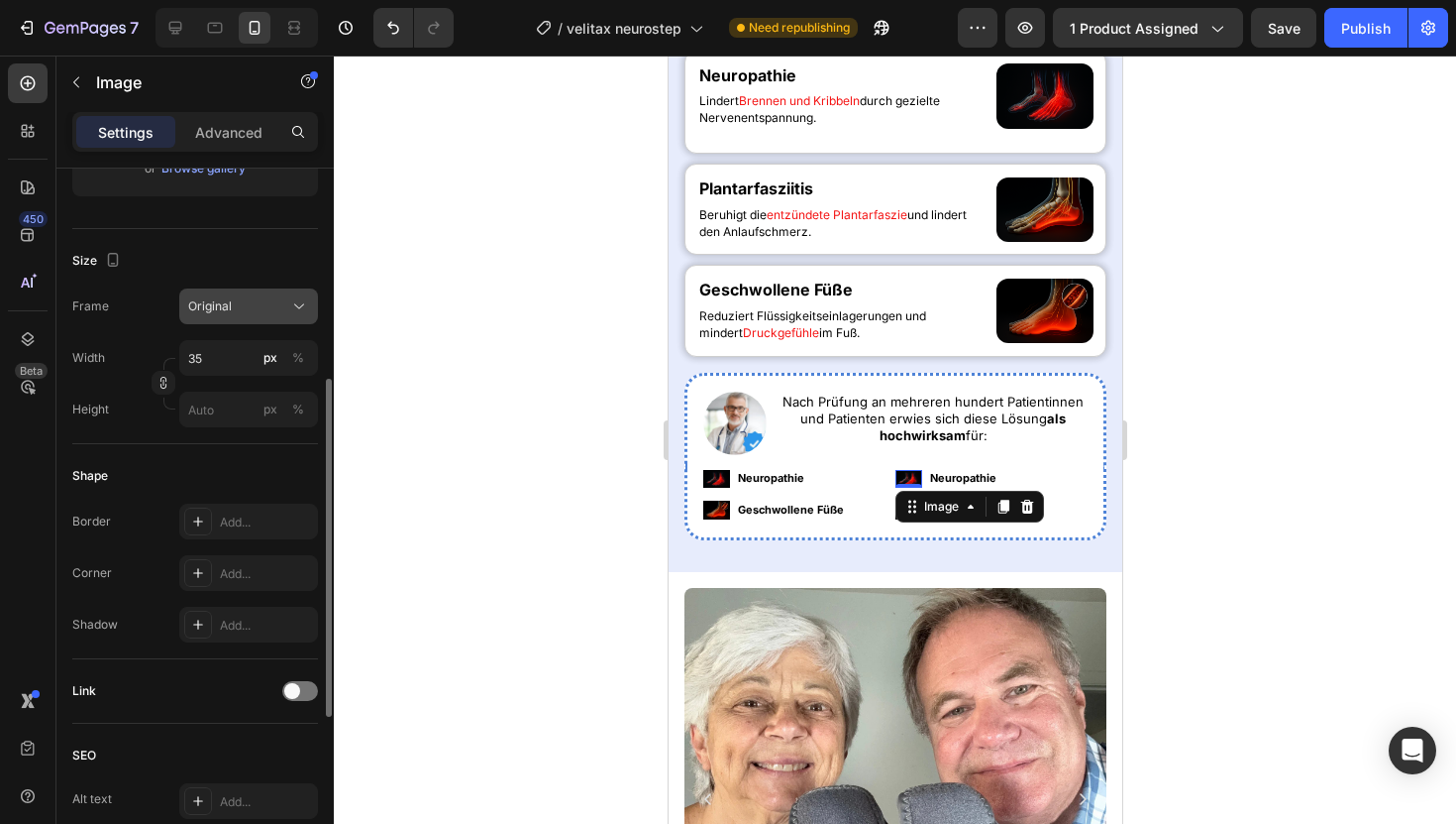
scroll to position [423, 0]
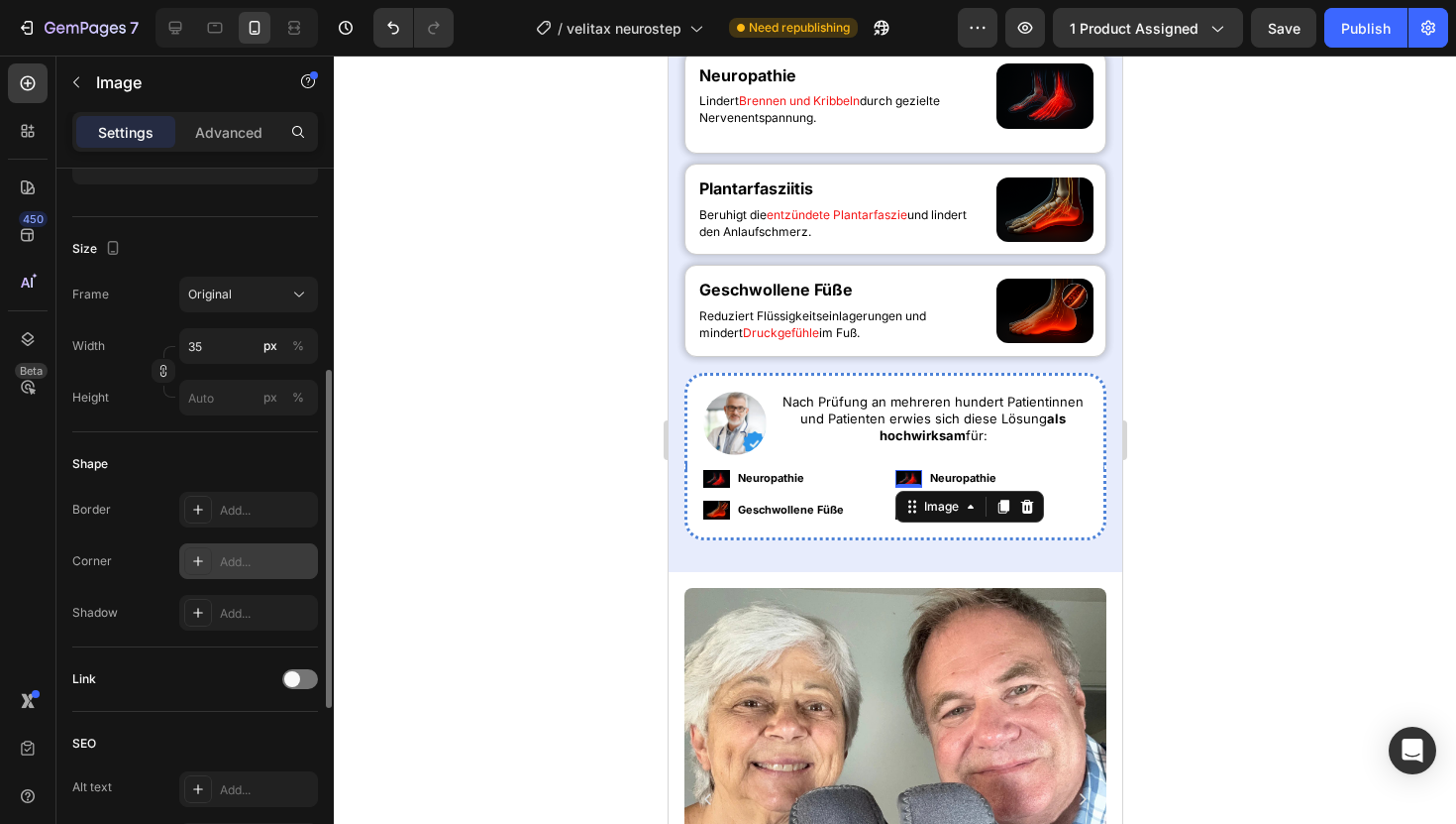
click at [247, 565] on div "Add..." at bounding box center [267, 562] width 93 height 18
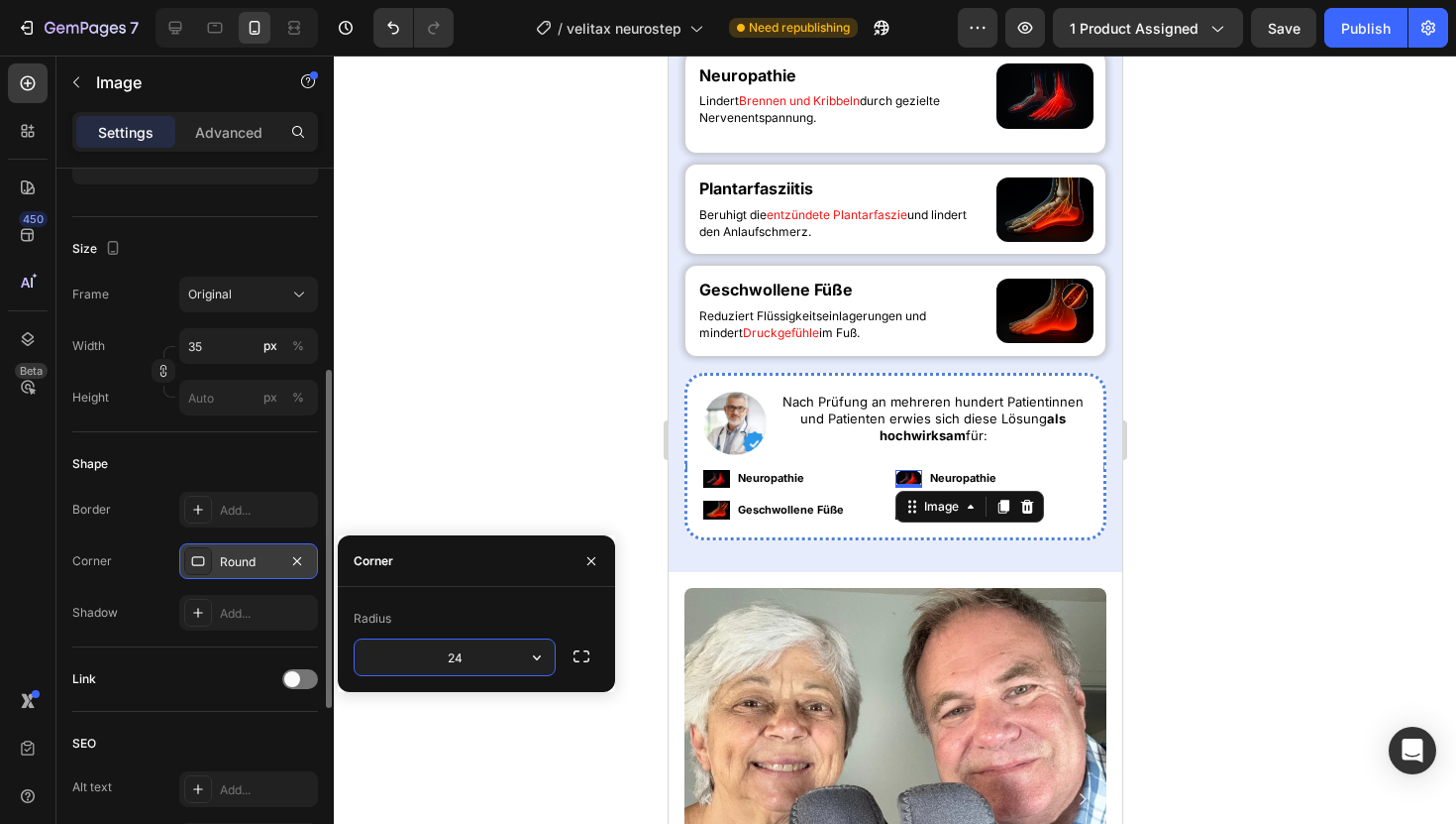
click at [456, 662] on input "24" at bounding box center [455, 657] width 200 height 36
type input "4"
click at [714, 478] on img at bounding box center [716, 479] width 27 height 18
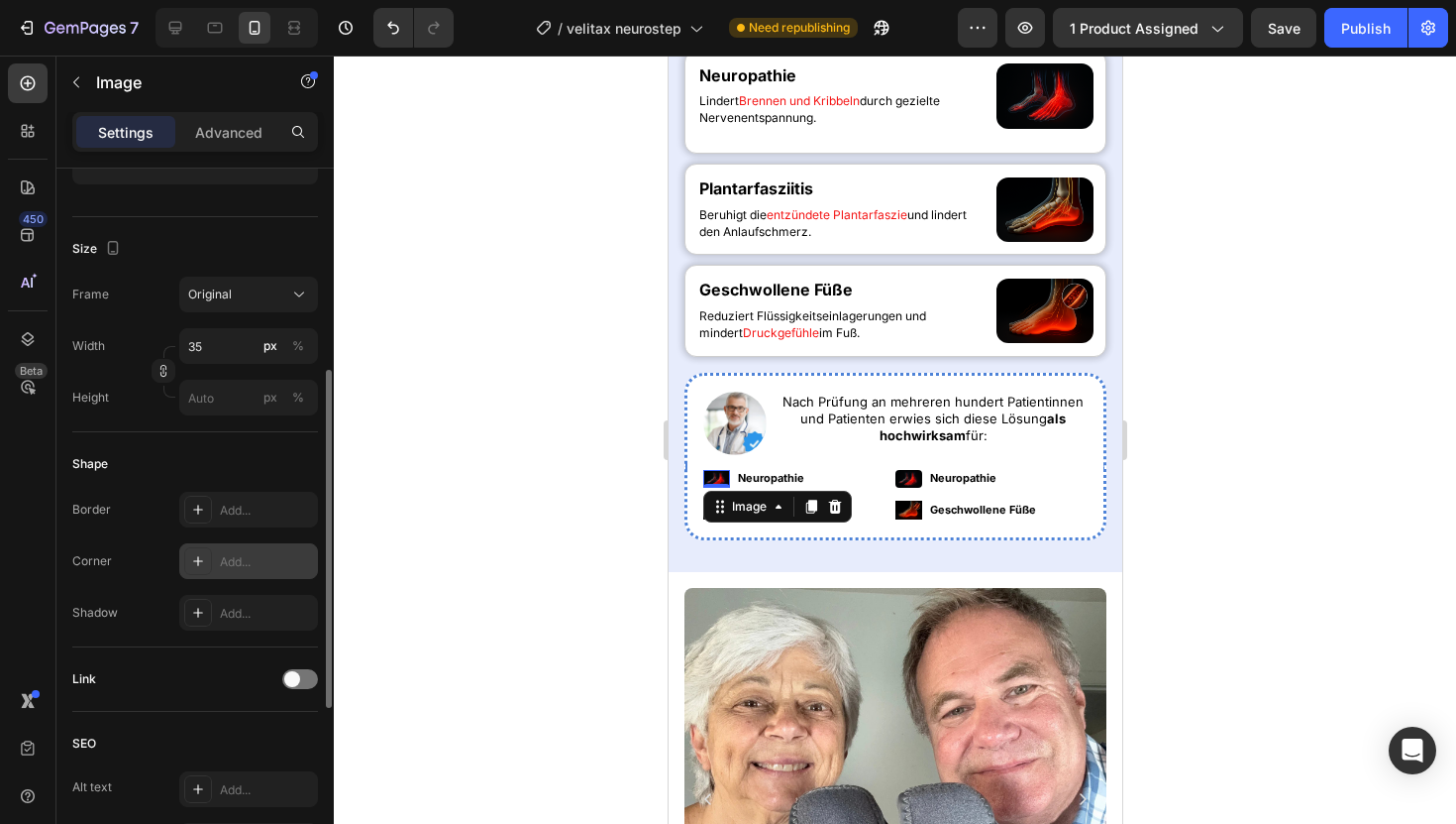
click at [238, 566] on div "Add..." at bounding box center [267, 562] width 93 height 18
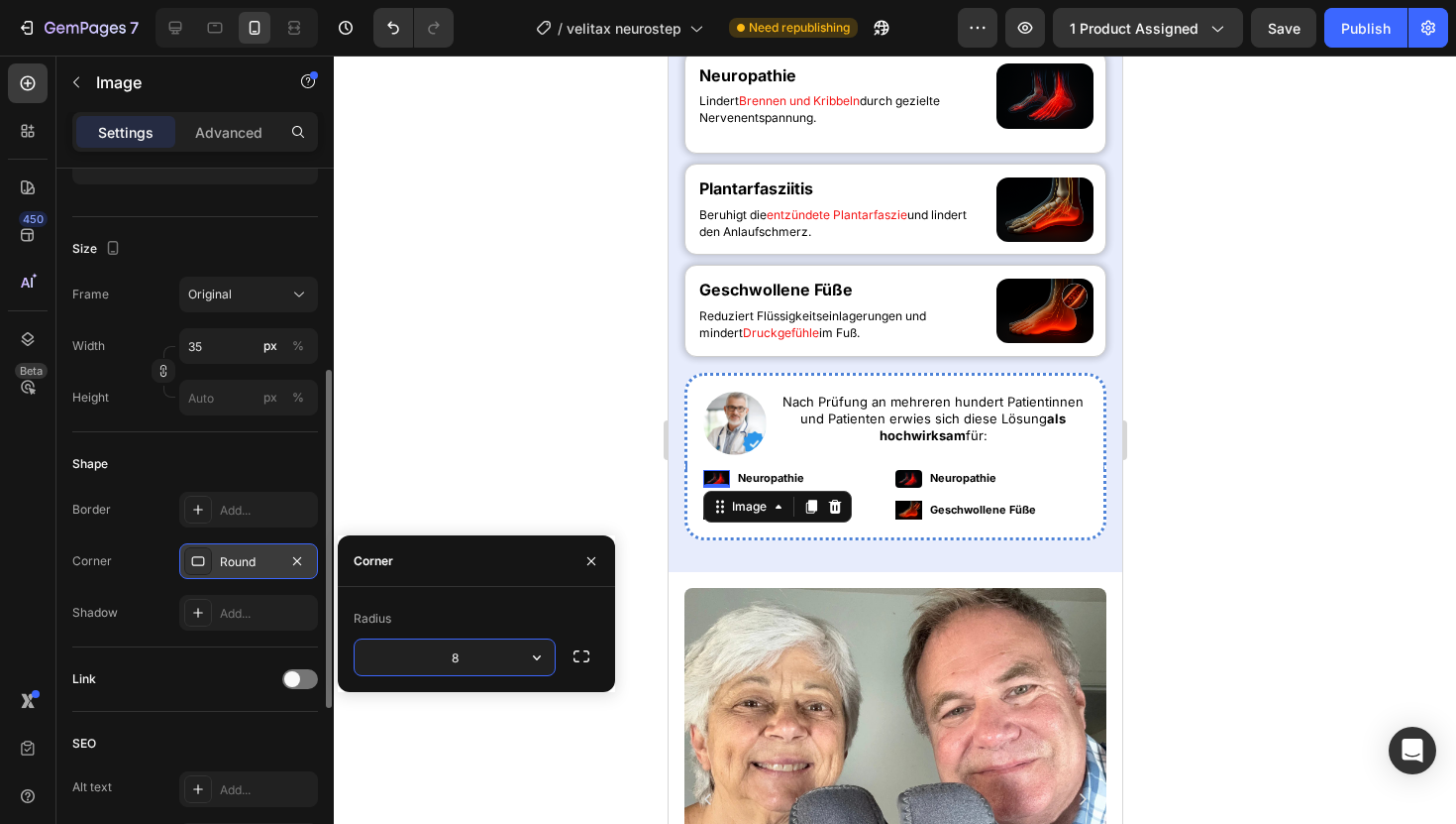
type input "4"
click at [907, 507] on img at bounding box center [908, 510] width 27 height 18
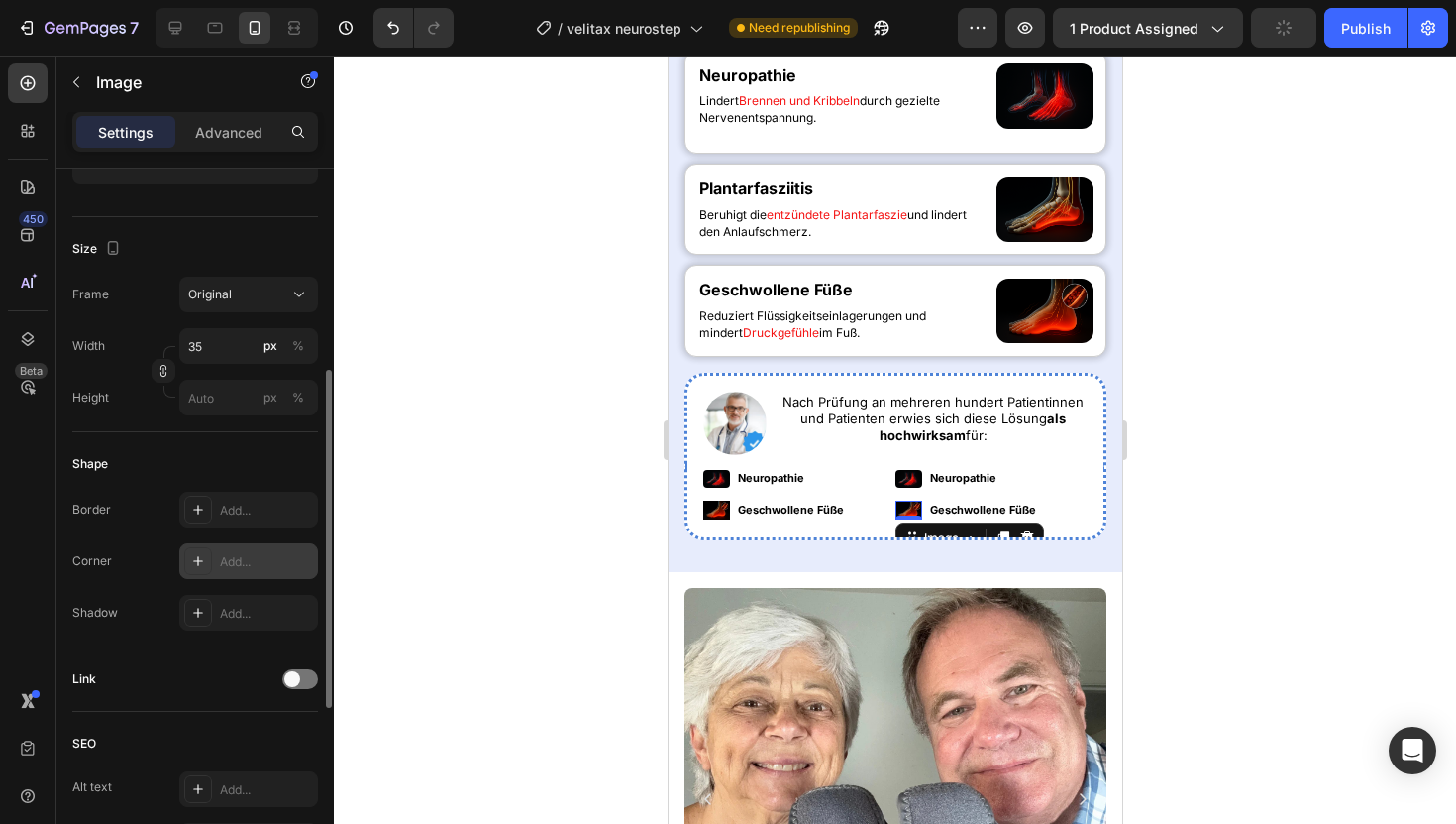
click at [228, 565] on div "Add..." at bounding box center [267, 562] width 93 height 18
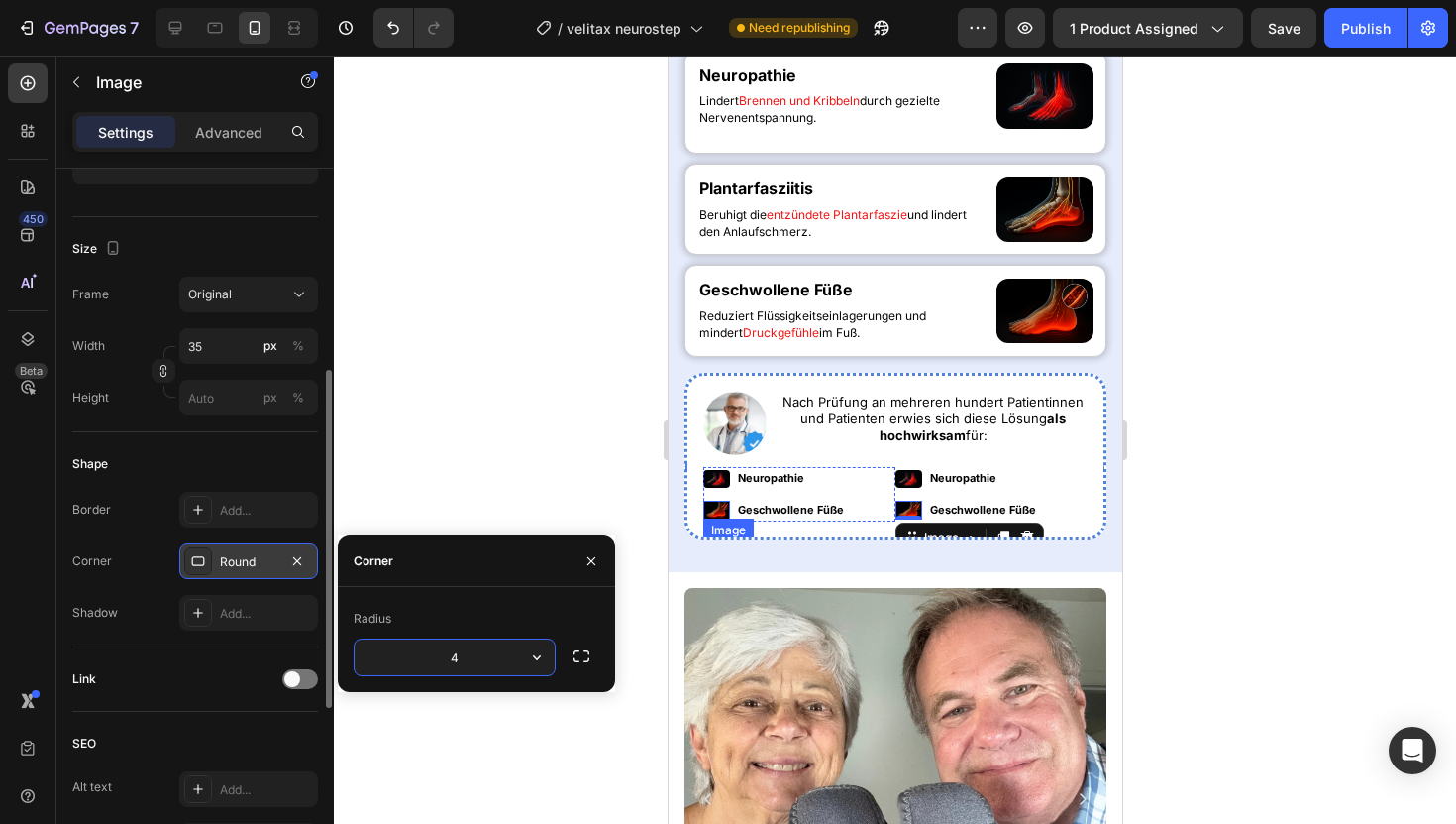
click at [719, 515] on img at bounding box center [716, 510] width 27 height 18
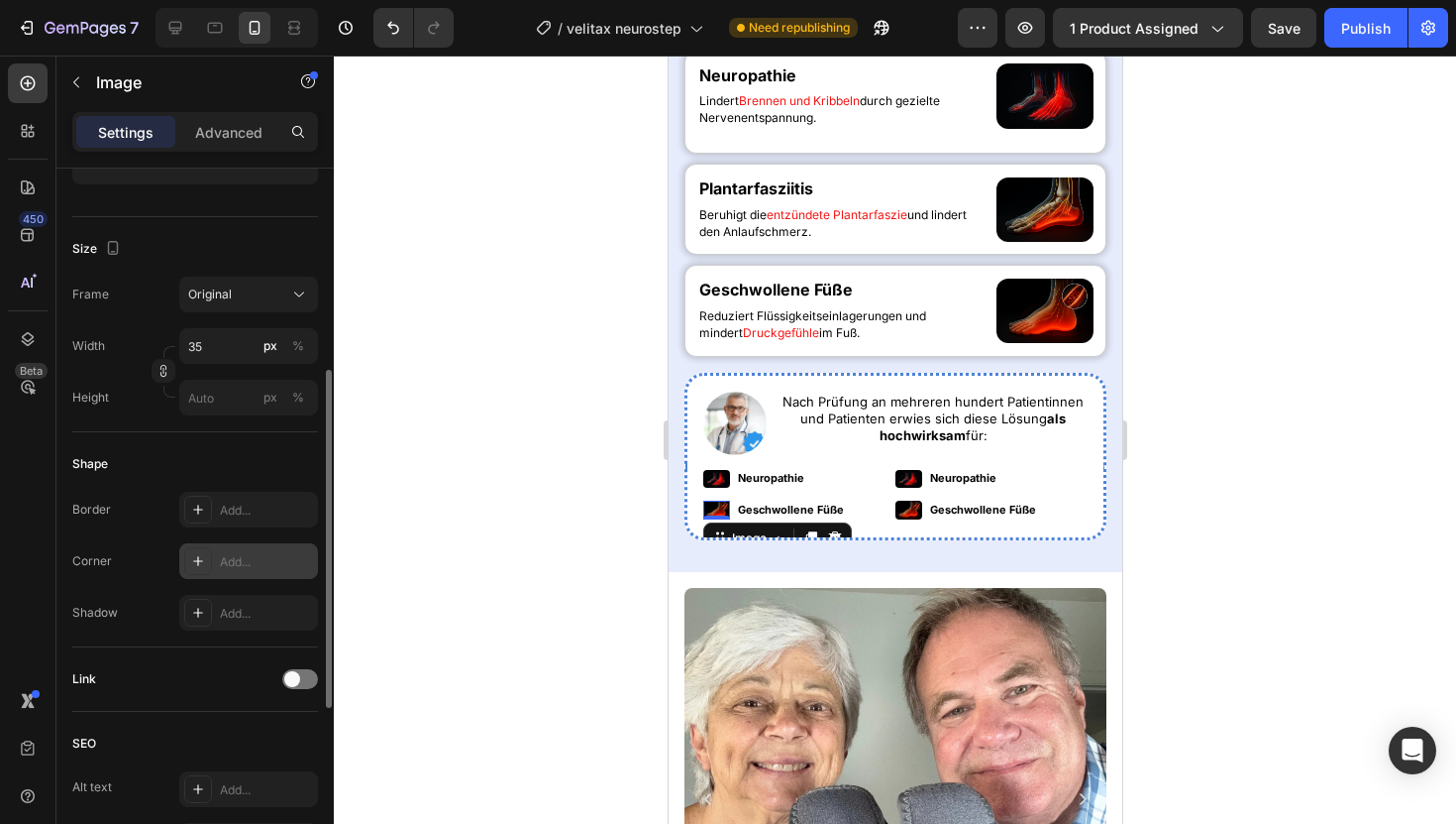
click at [250, 571] on div "Add..." at bounding box center [249, 561] width 139 height 36
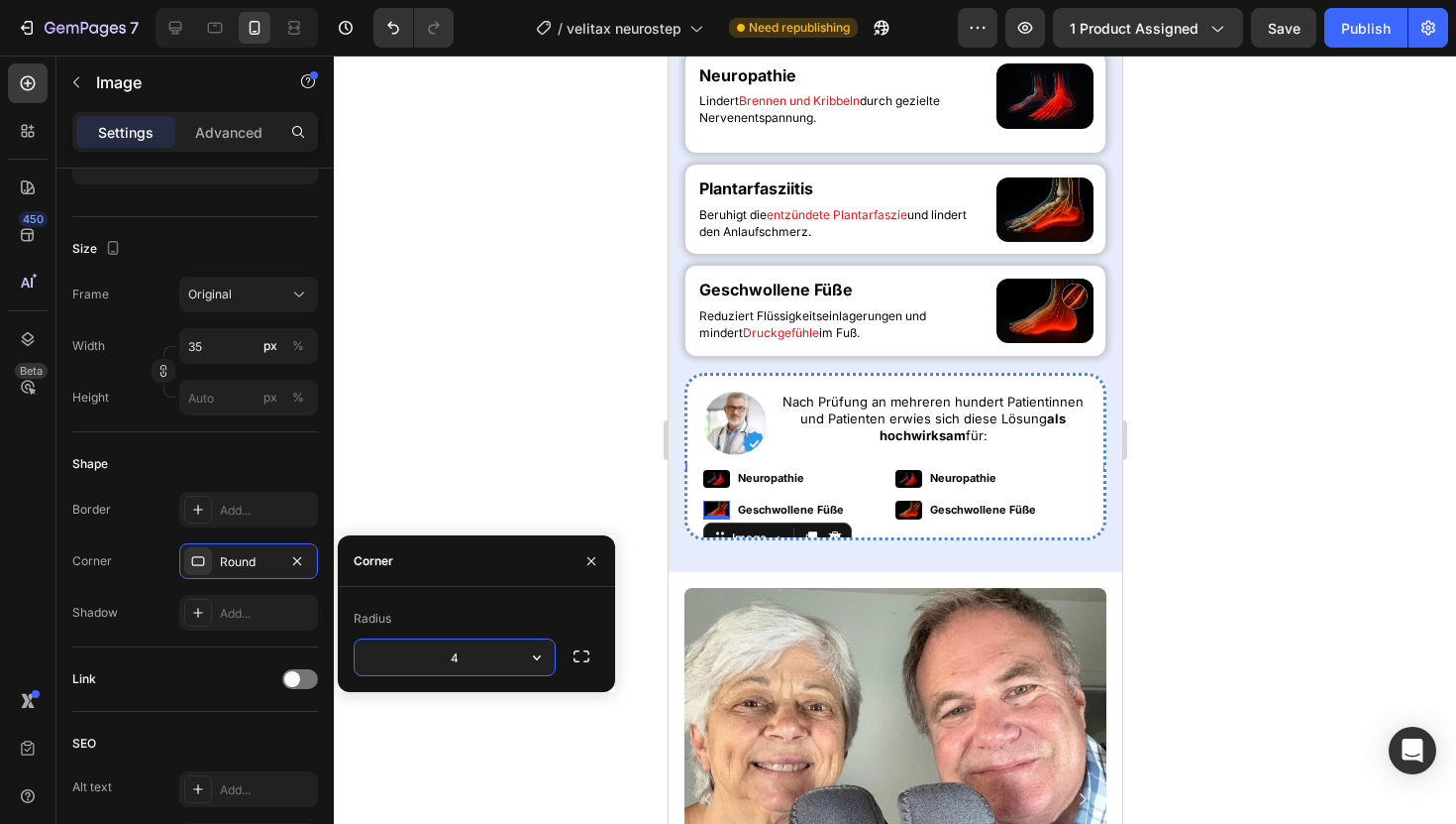
click at [451, 436] on div at bounding box center [895, 439] width 1122 height 768
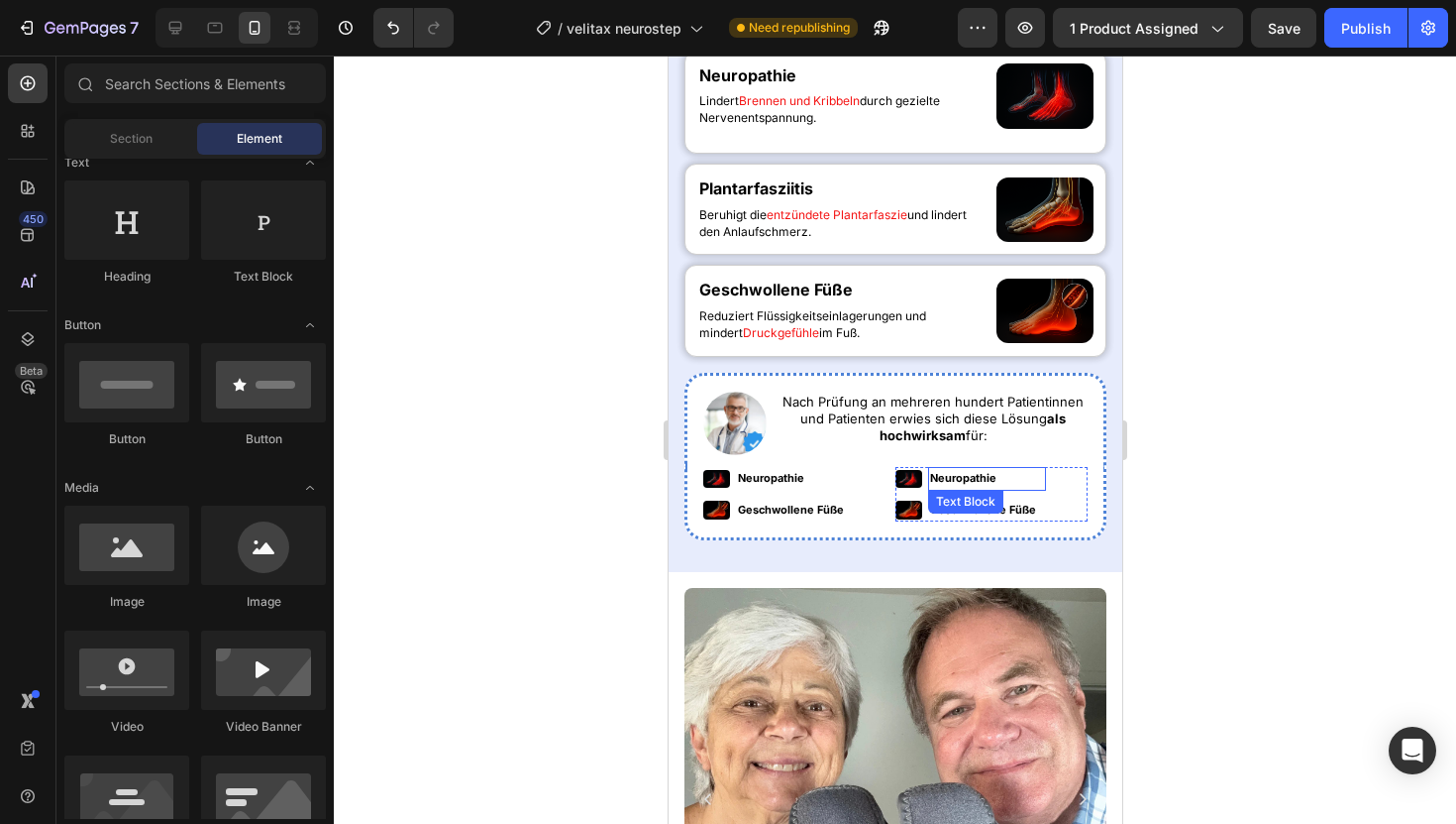
click at [955, 476] on p "Neuropathie" at bounding box center [986, 479] width 114 height 20
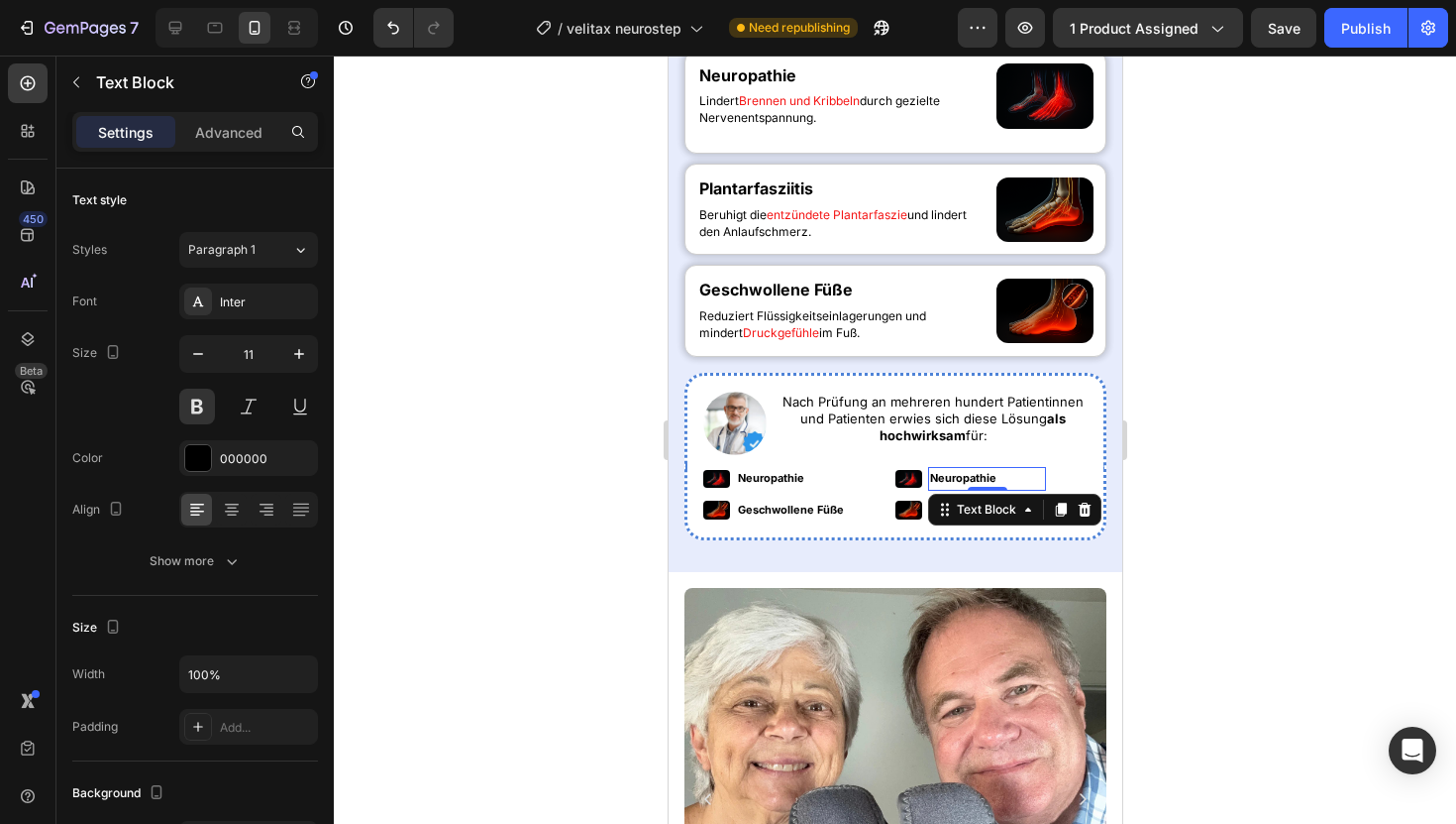
click at [955, 476] on p "Neuropathie" at bounding box center [986, 479] width 114 height 20
click at [956, 507] on p "Geschwollene Füße" at bounding box center [986, 511] width 114 height 20
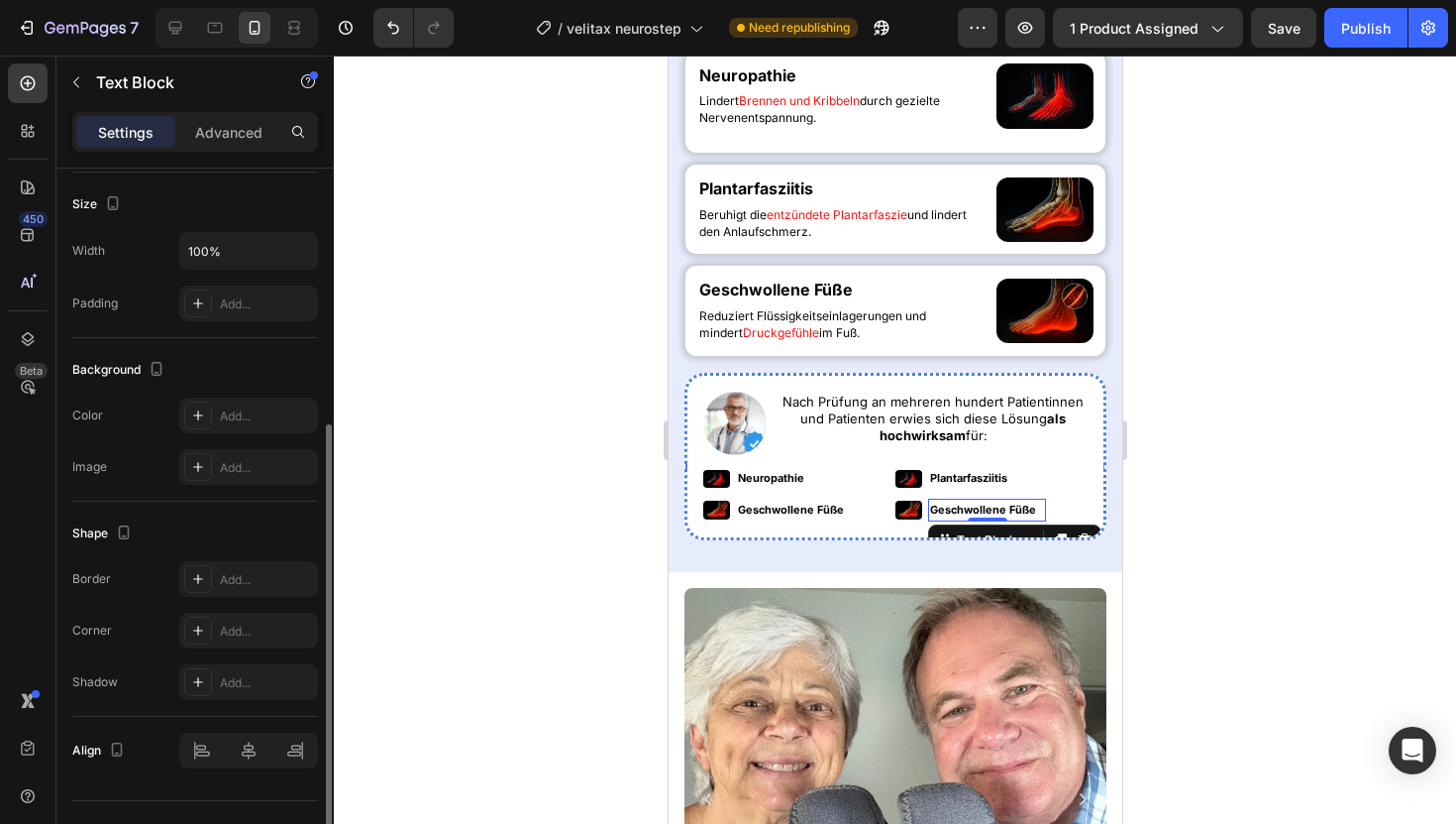
click at [956, 507] on p "Geschwollene Füße" at bounding box center [986, 511] width 114 height 20
click at [1371, 45] on button "Publish" at bounding box center [1366, 28] width 83 height 40
